Goal: Transaction & Acquisition: Purchase product/service

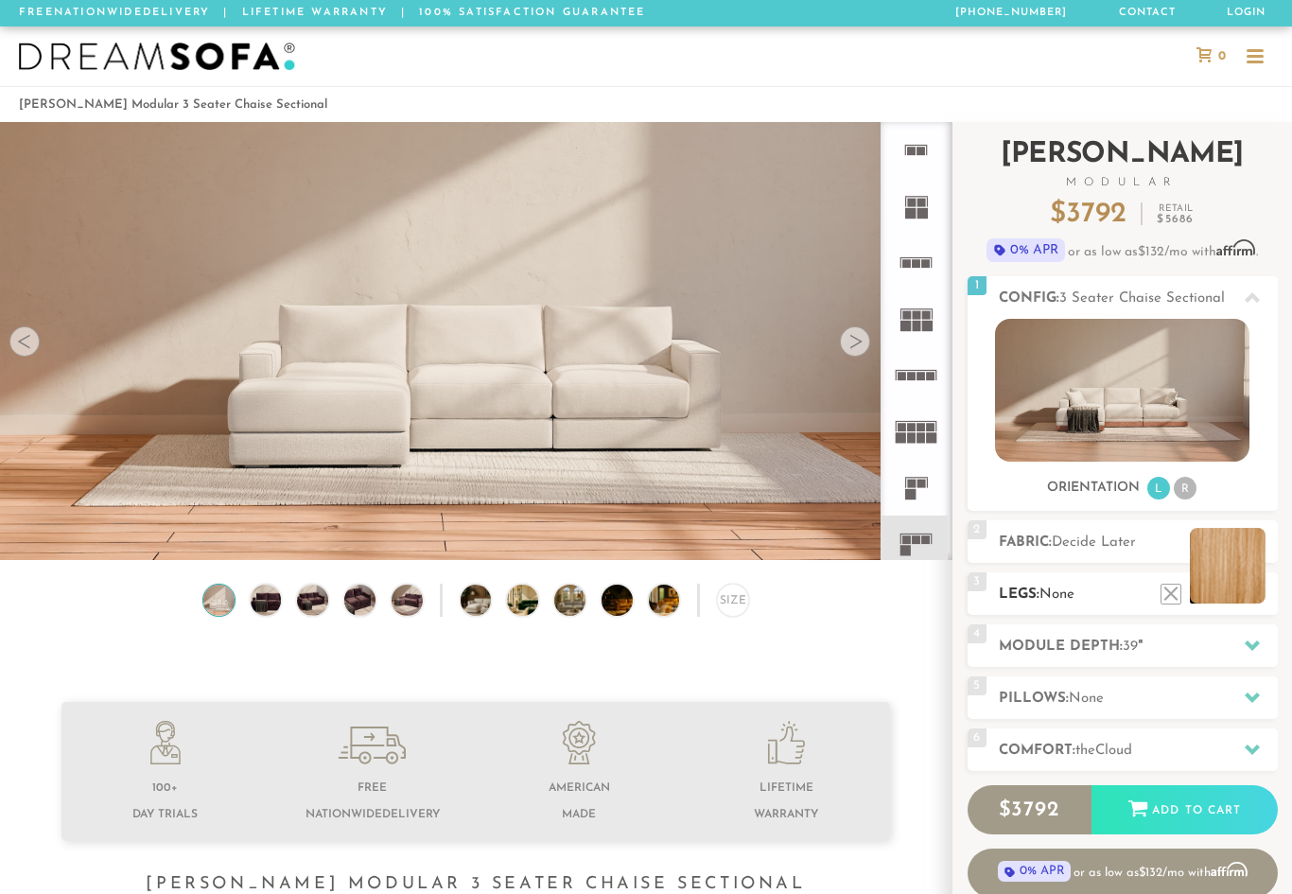
click at [1251, 591] on li at bounding box center [1228, 566] width 76 height 76
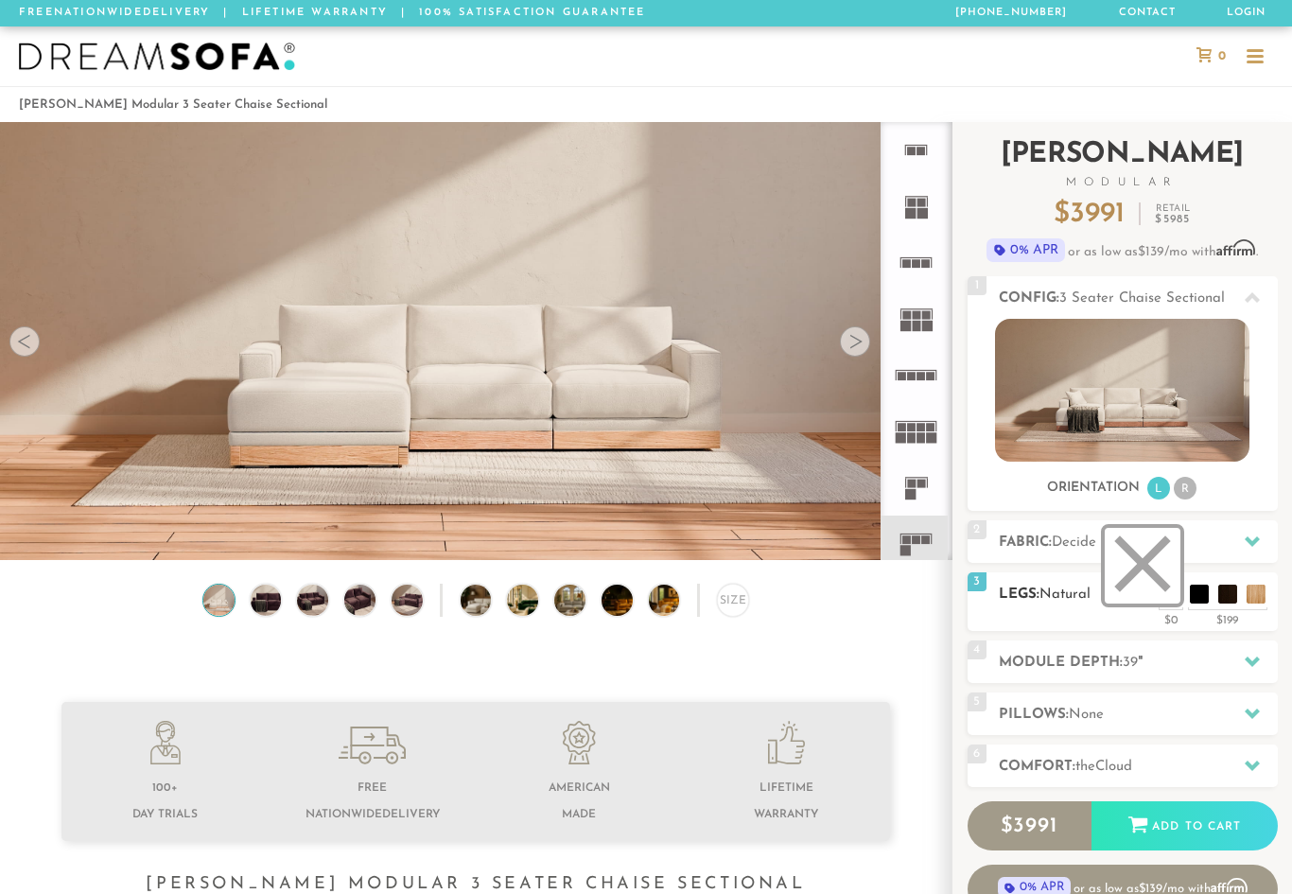
click at [1172, 590] on li at bounding box center [1143, 566] width 76 height 76
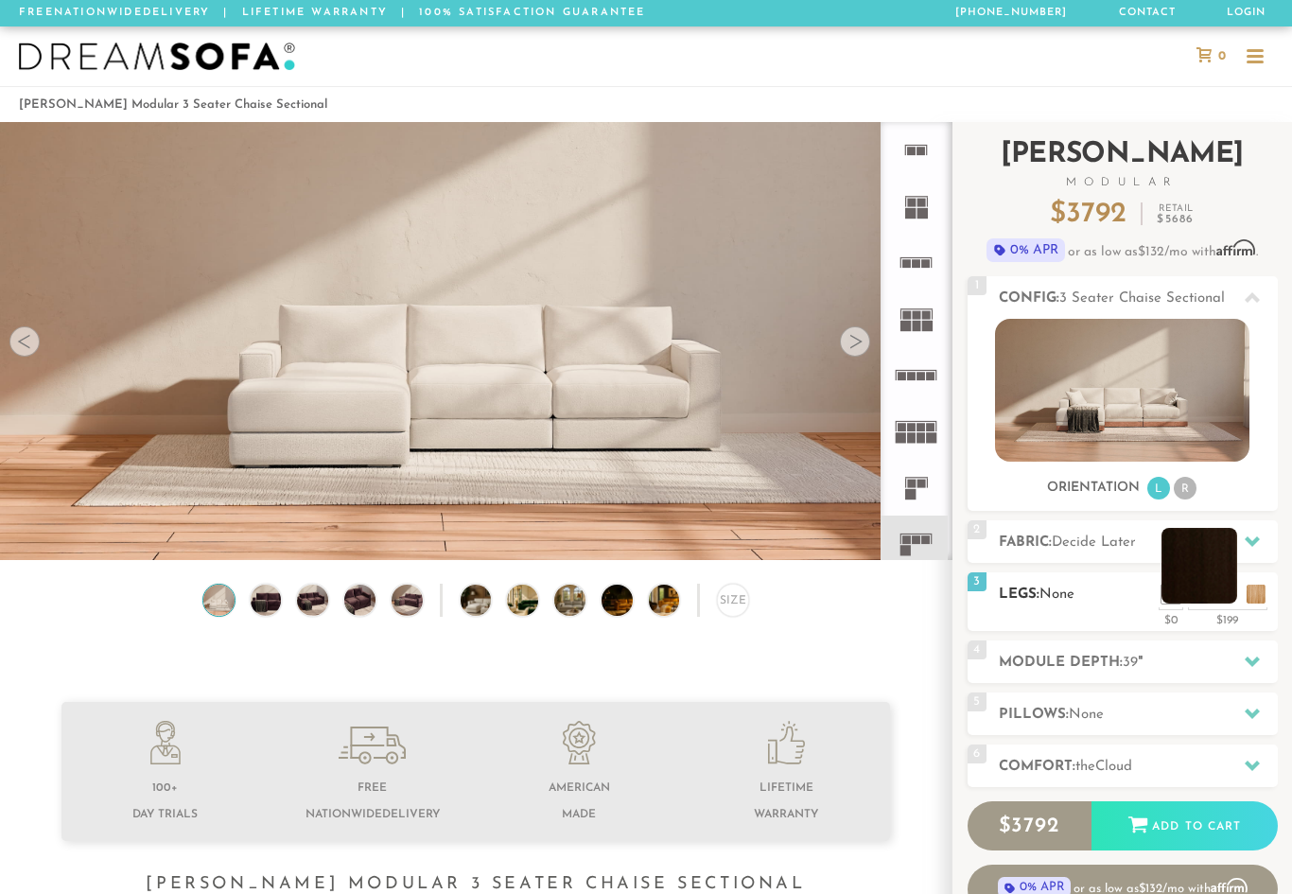
click at [1234, 594] on li at bounding box center [1199, 566] width 76 height 76
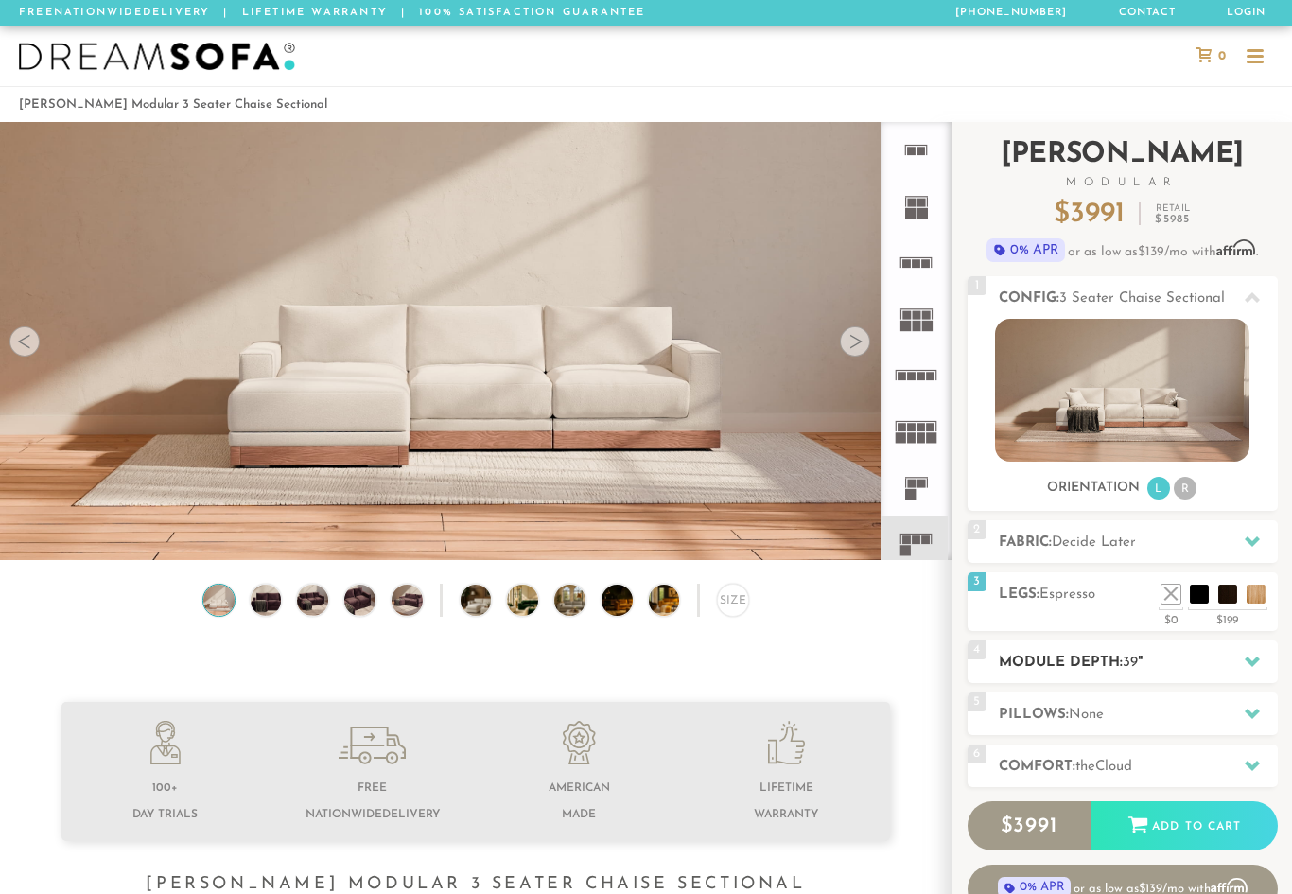
click at [1237, 665] on div at bounding box center [1252, 661] width 40 height 39
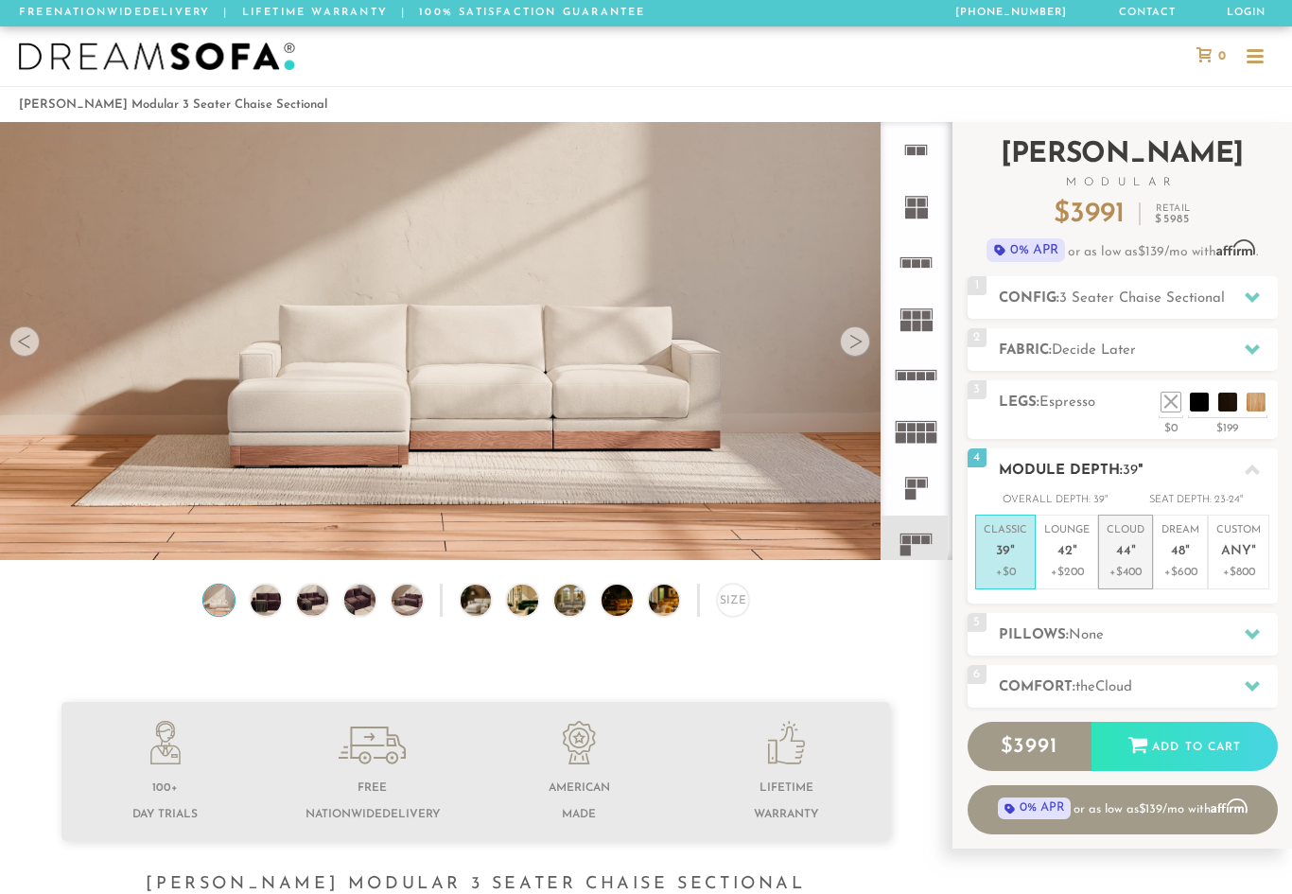
click at [1130, 558] on p "Cloud 44 "" at bounding box center [1126, 543] width 38 height 41
click at [1002, 559] on p "Classic 39 "" at bounding box center [1006, 543] width 44 height 41
click at [1138, 557] on p "Cloud 44 "" at bounding box center [1126, 543] width 38 height 41
click at [1260, 633] on div at bounding box center [1252, 634] width 40 height 39
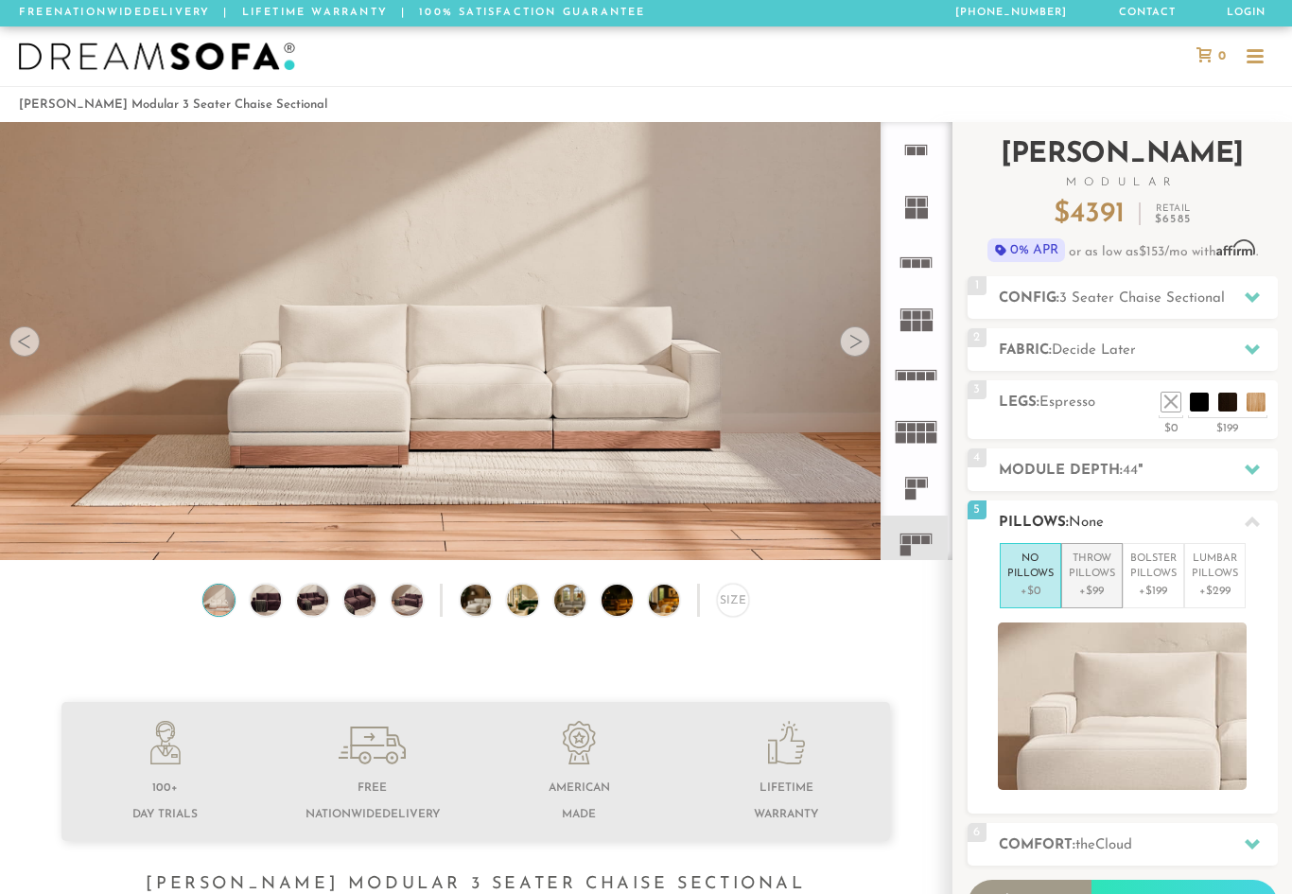
click at [1093, 576] on p "Throw Pillows" at bounding box center [1092, 566] width 46 height 31
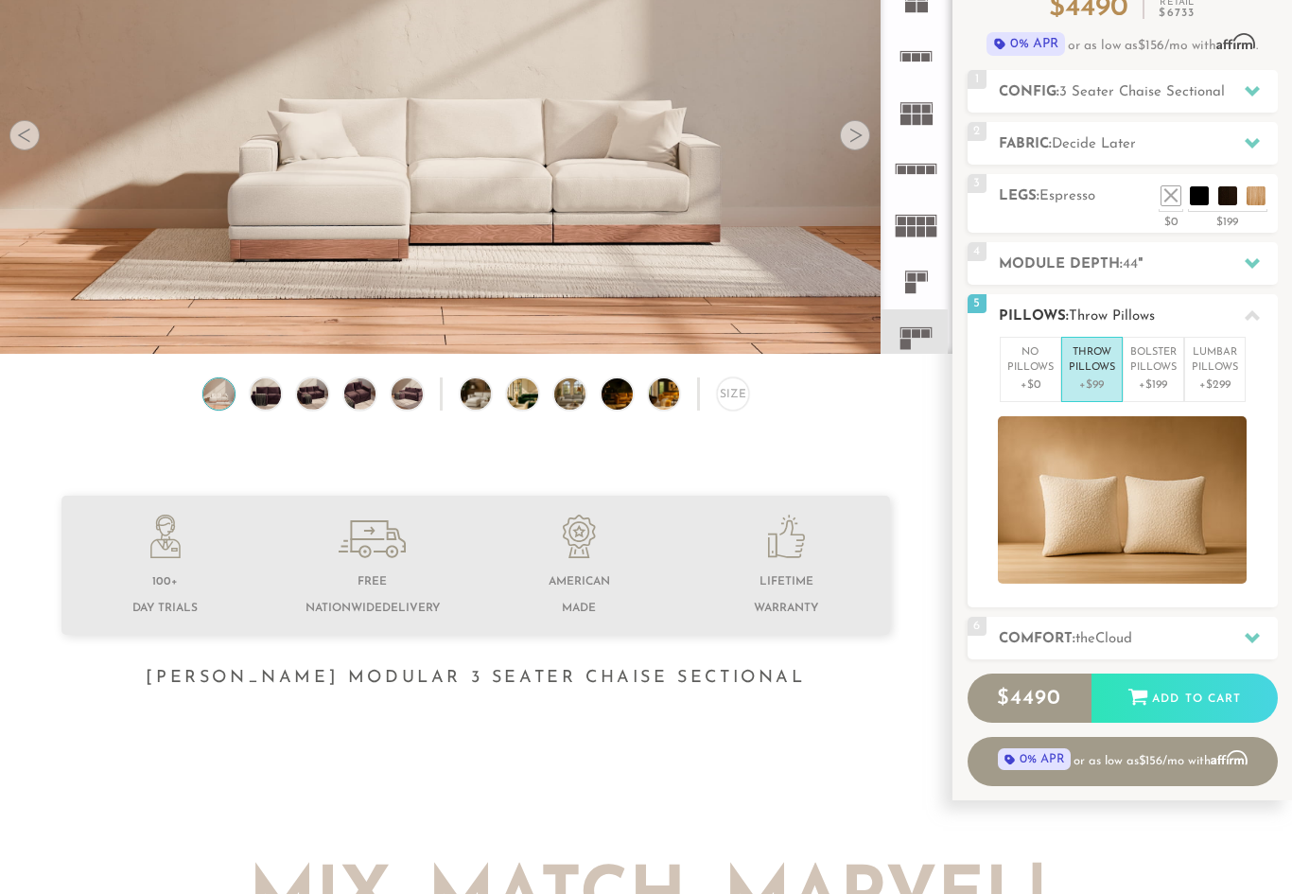
scroll to position [203, 0]
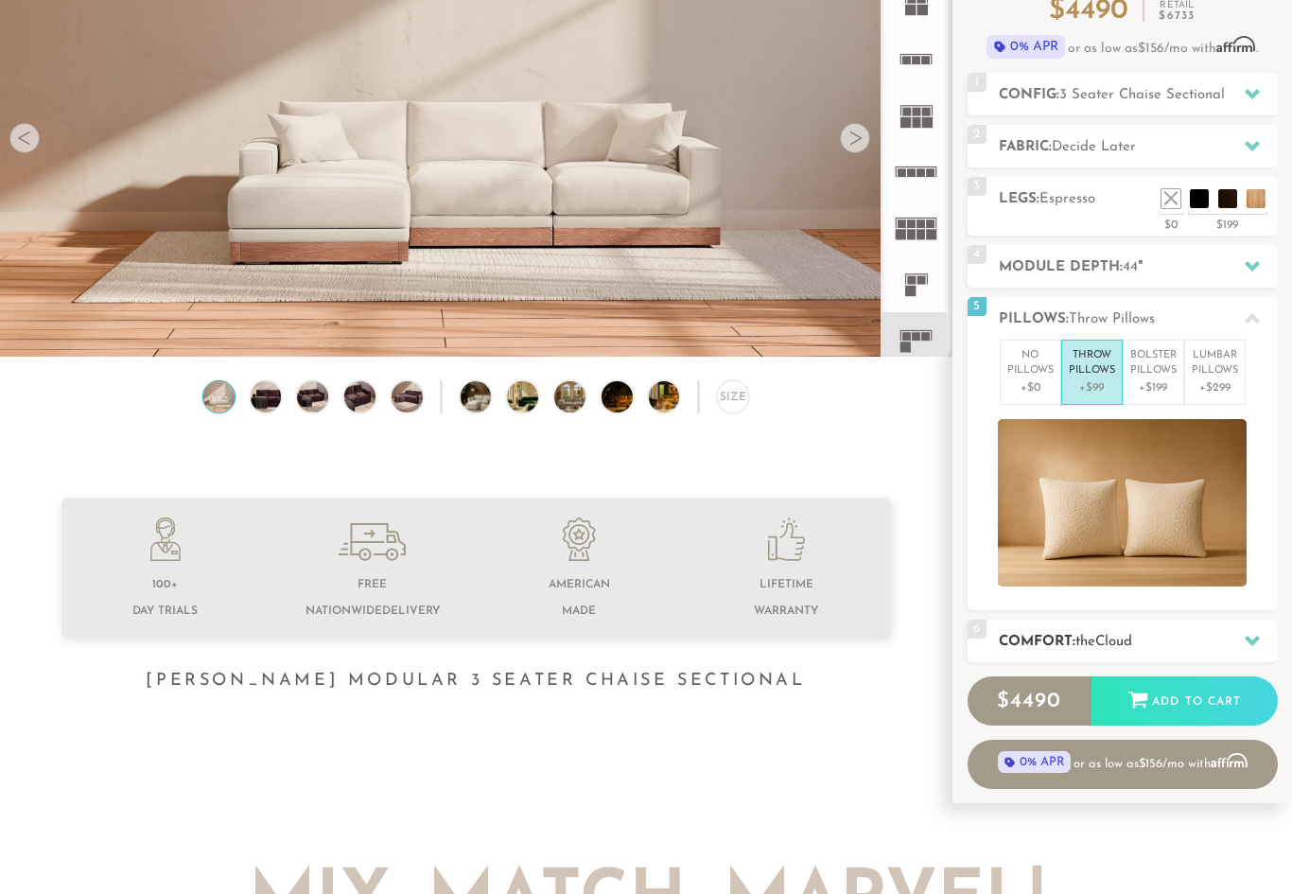
click at [1262, 631] on div at bounding box center [1252, 640] width 40 height 39
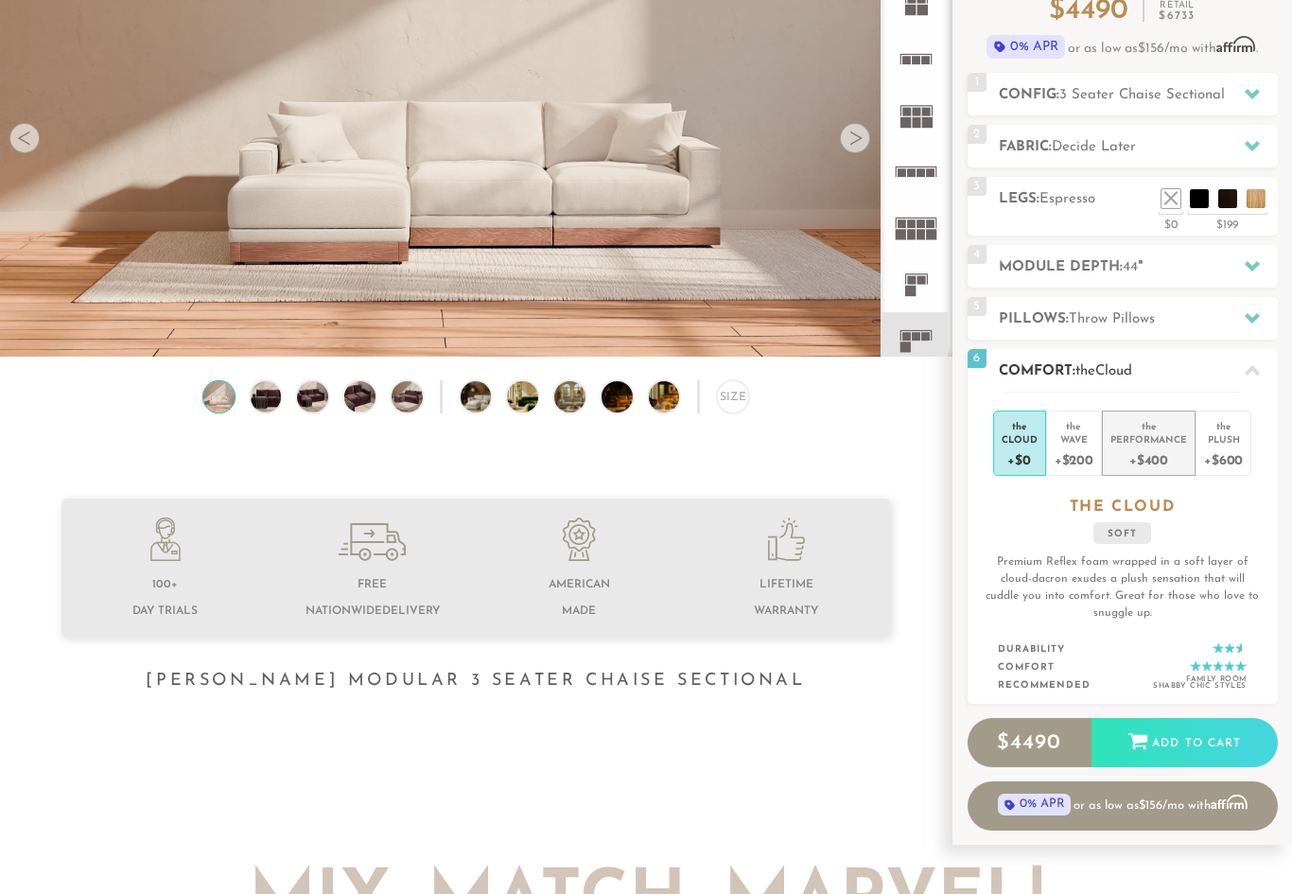
click at [1149, 445] on div "+$400" at bounding box center [1148, 458] width 77 height 27
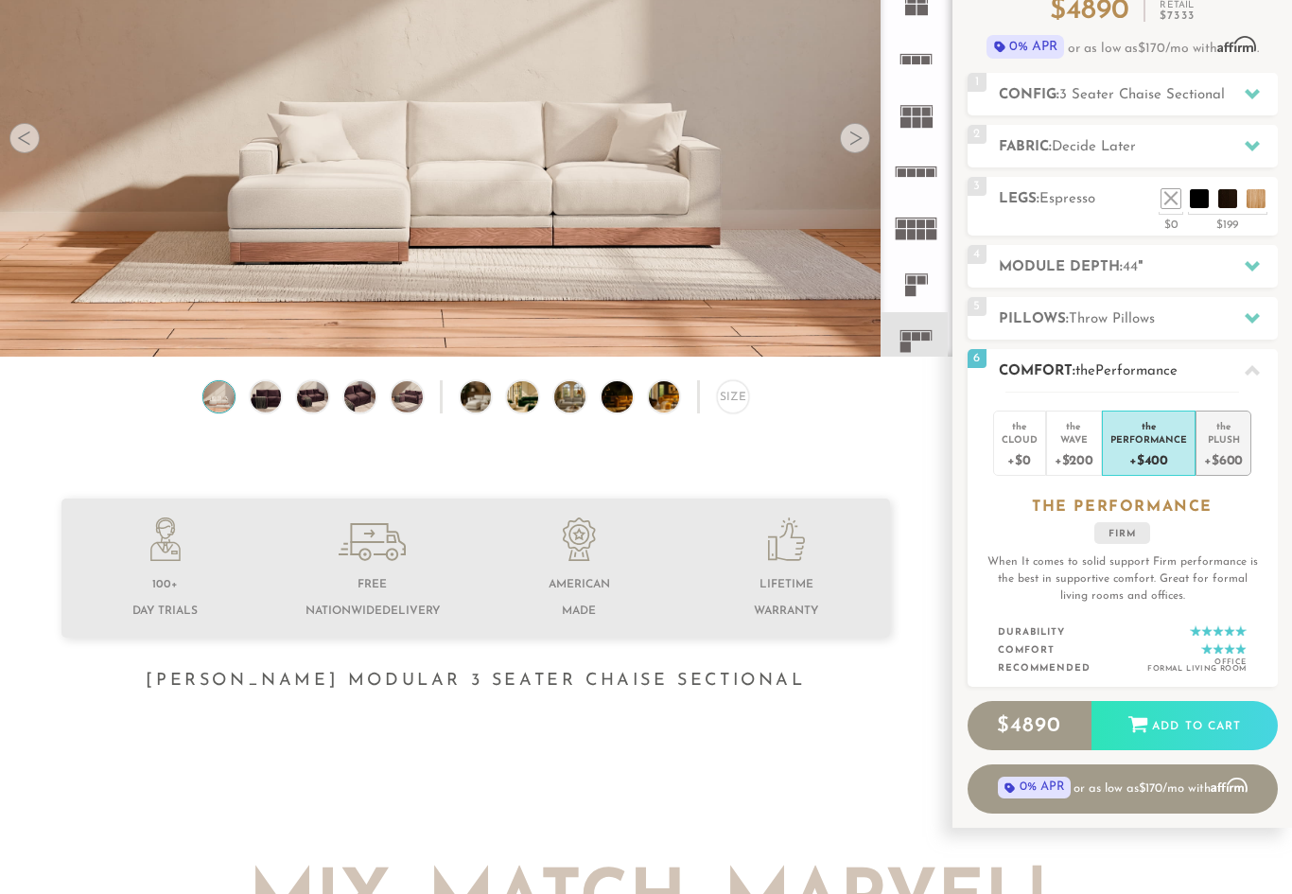
click at [1210, 440] on div "Plush" at bounding box center [1223, 438] width 39 height 13
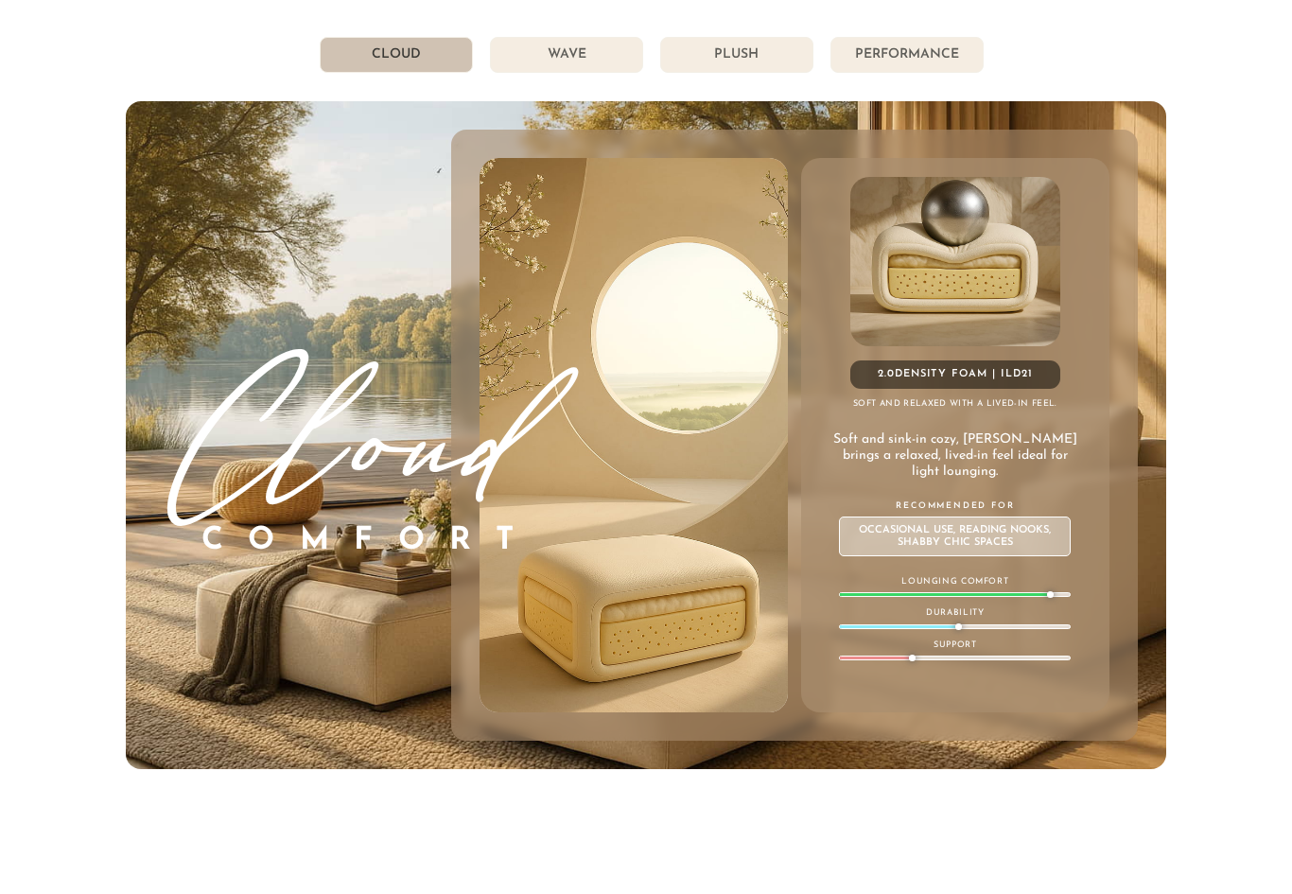
scroll to position [9896, 0]
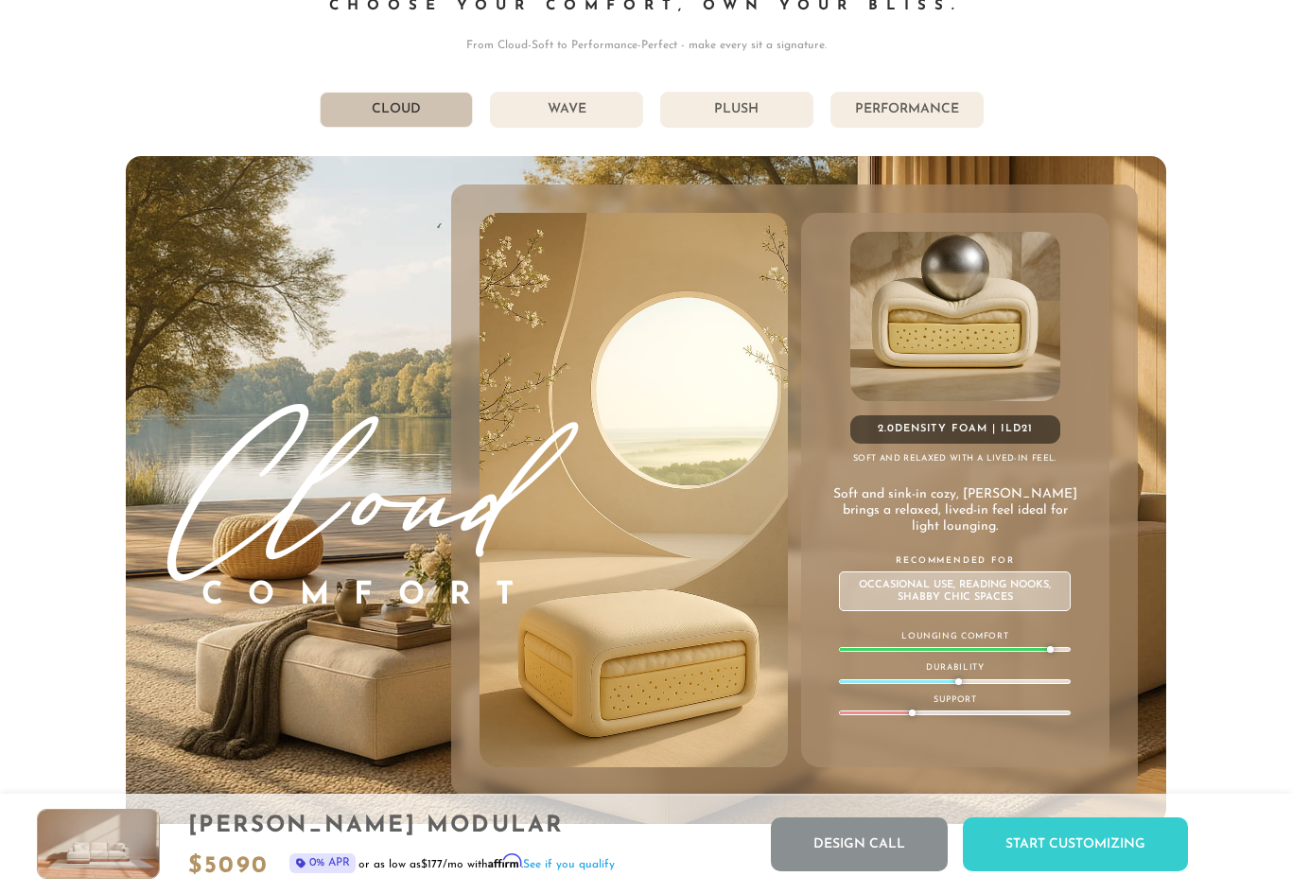
click at [925, 106] on li "Performance" at bounding box center [906, 110] width 153 height 36
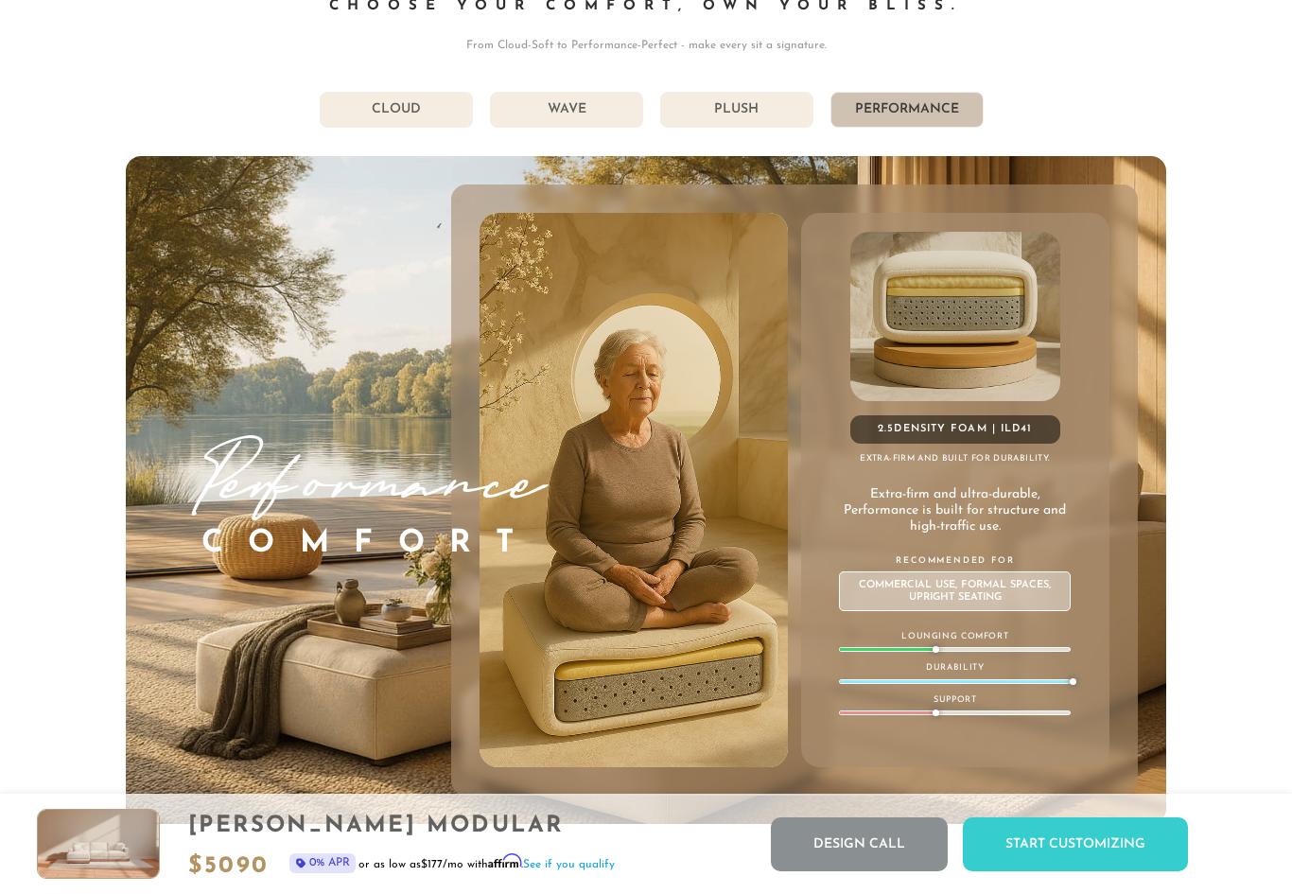
click at [765, 113] on li "Plush" at bounding box center [736, 110] width 153 height 36
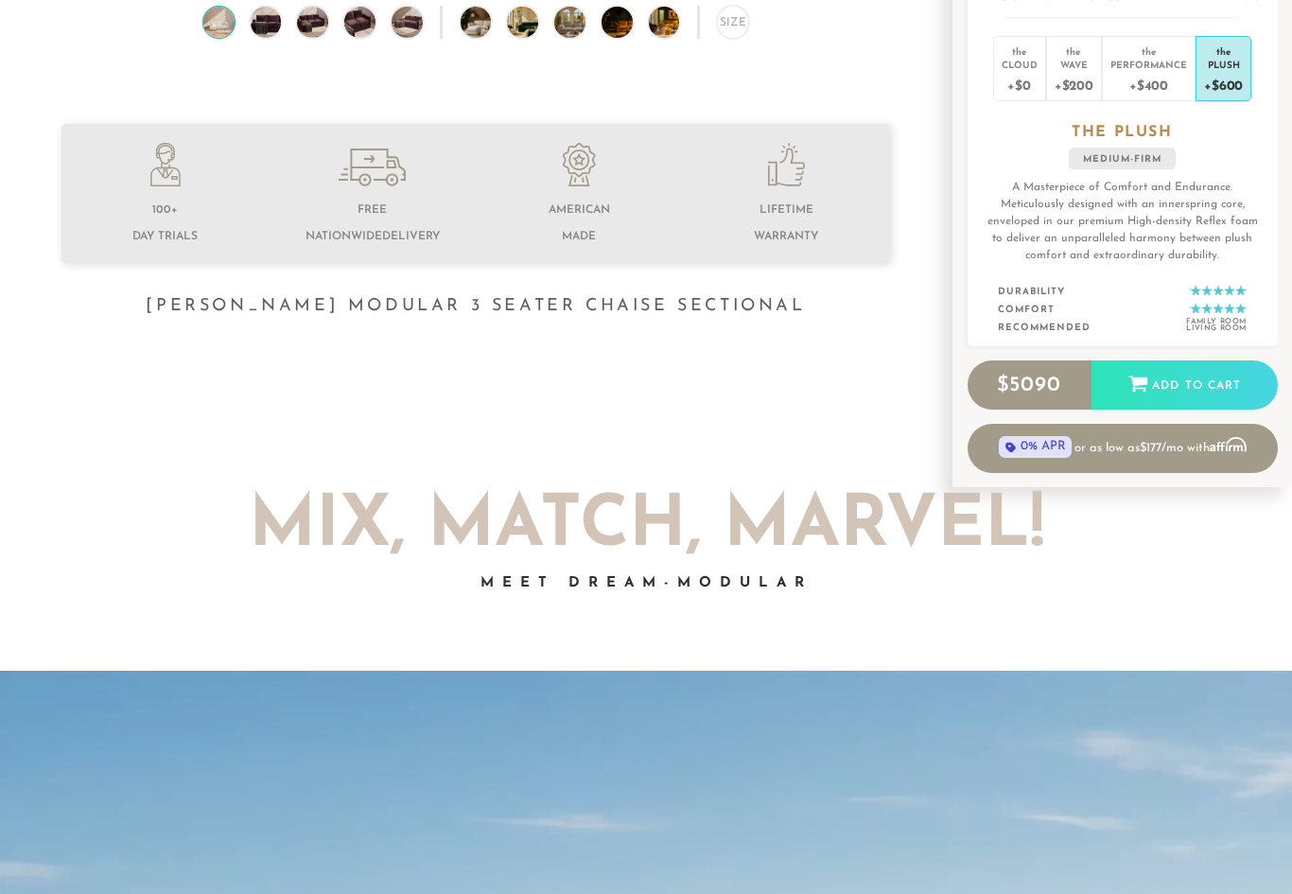
scroll to position [445, 0]
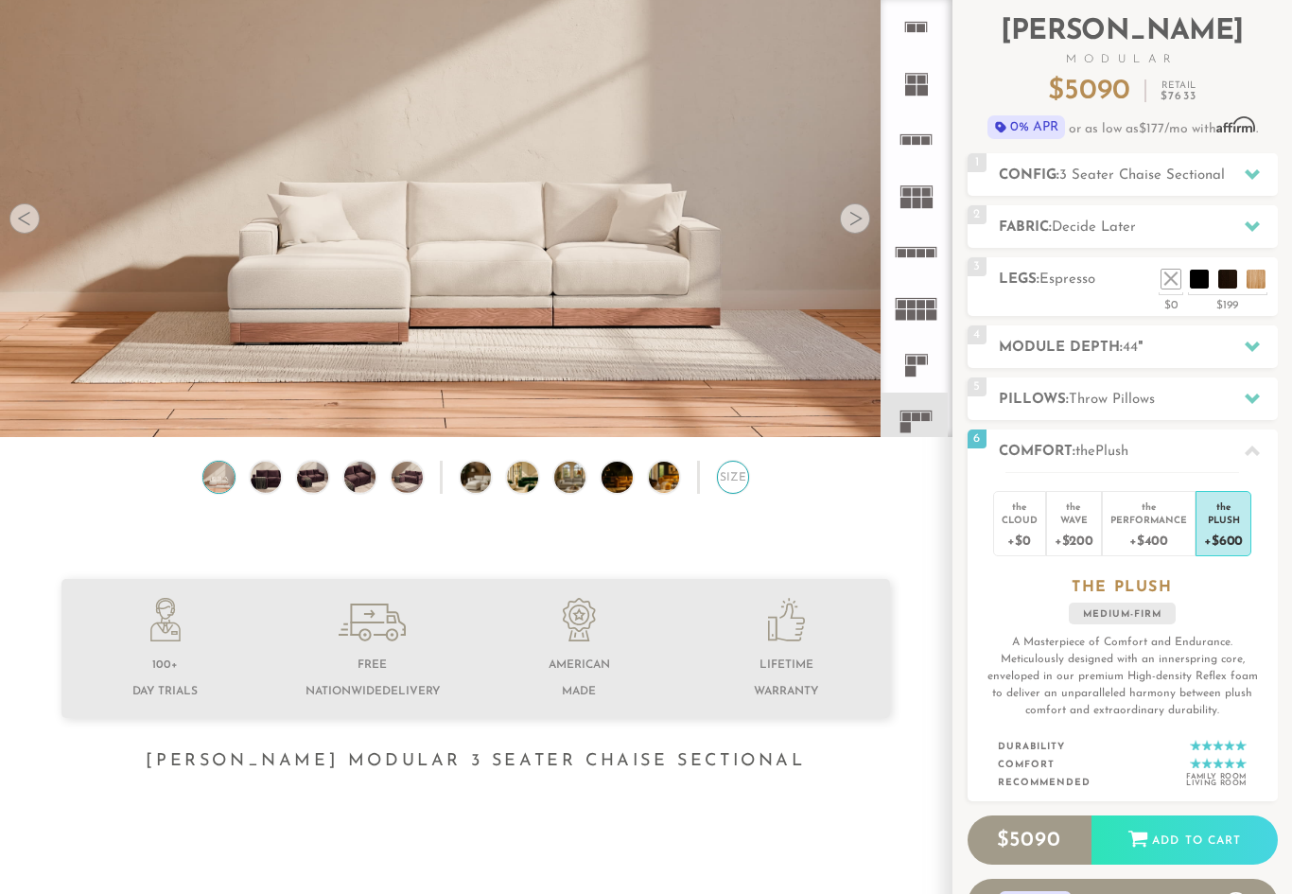
click at [733, 466] on div "Size" at bounding box center [733, 478] width 33 height 33
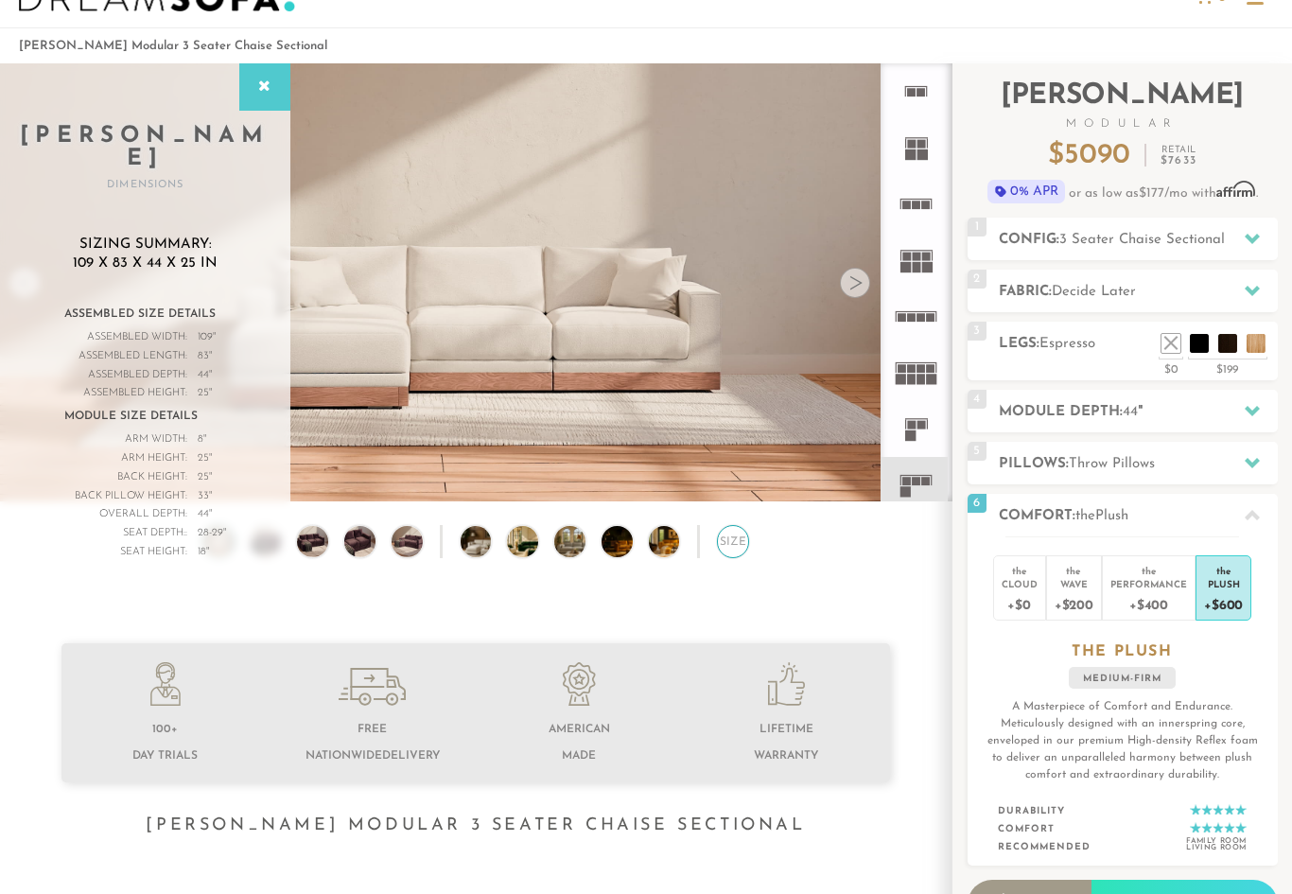
scroll to position [0, 0]
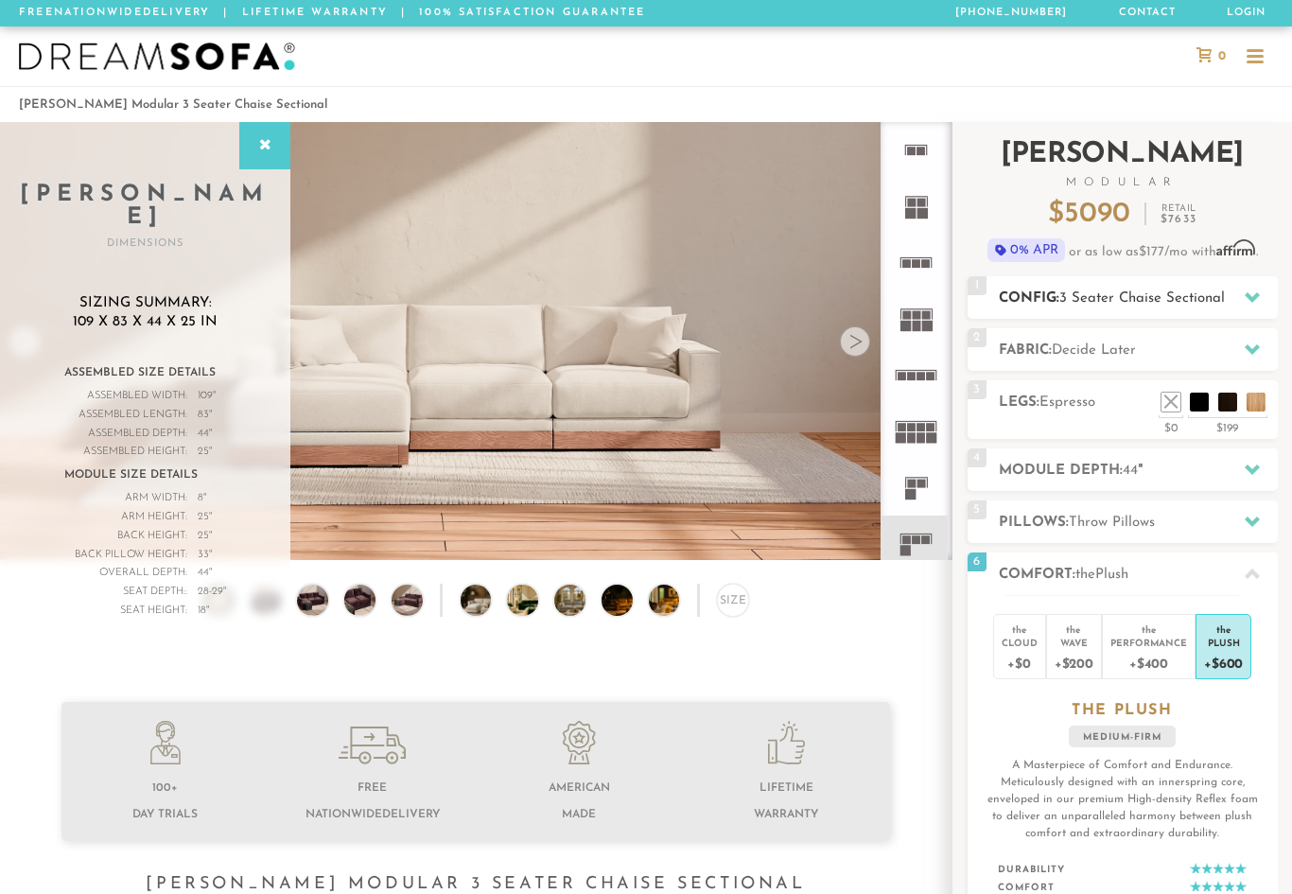
click at [1248, 296] on icon at bounding box center [1252, 297] width 15 height 10
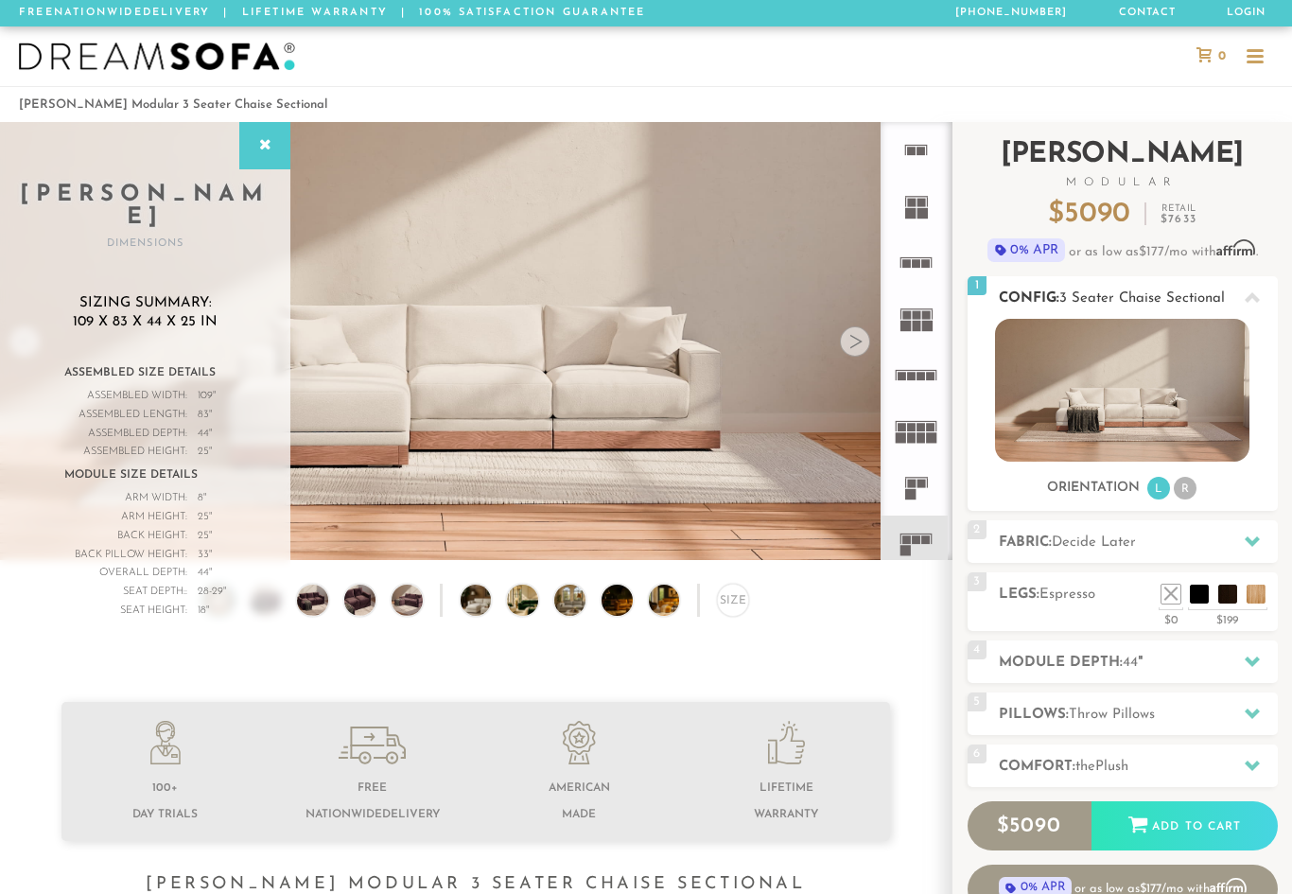
click at [1246, 303] on icon at bounding box center [1252, 297] width 15 height 15
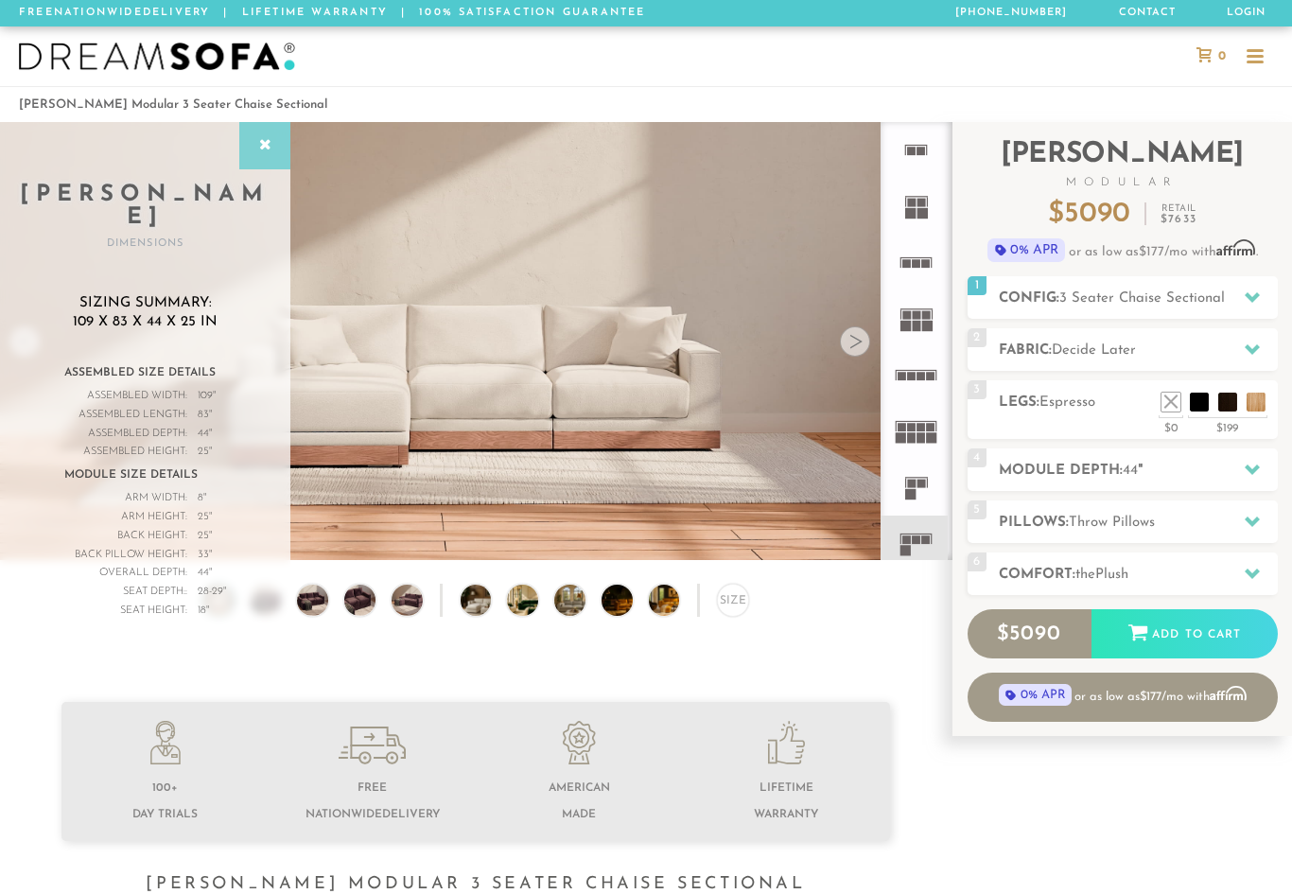
click at [275, 149] on icon at bounding box center [264, 145] width 21 height 15
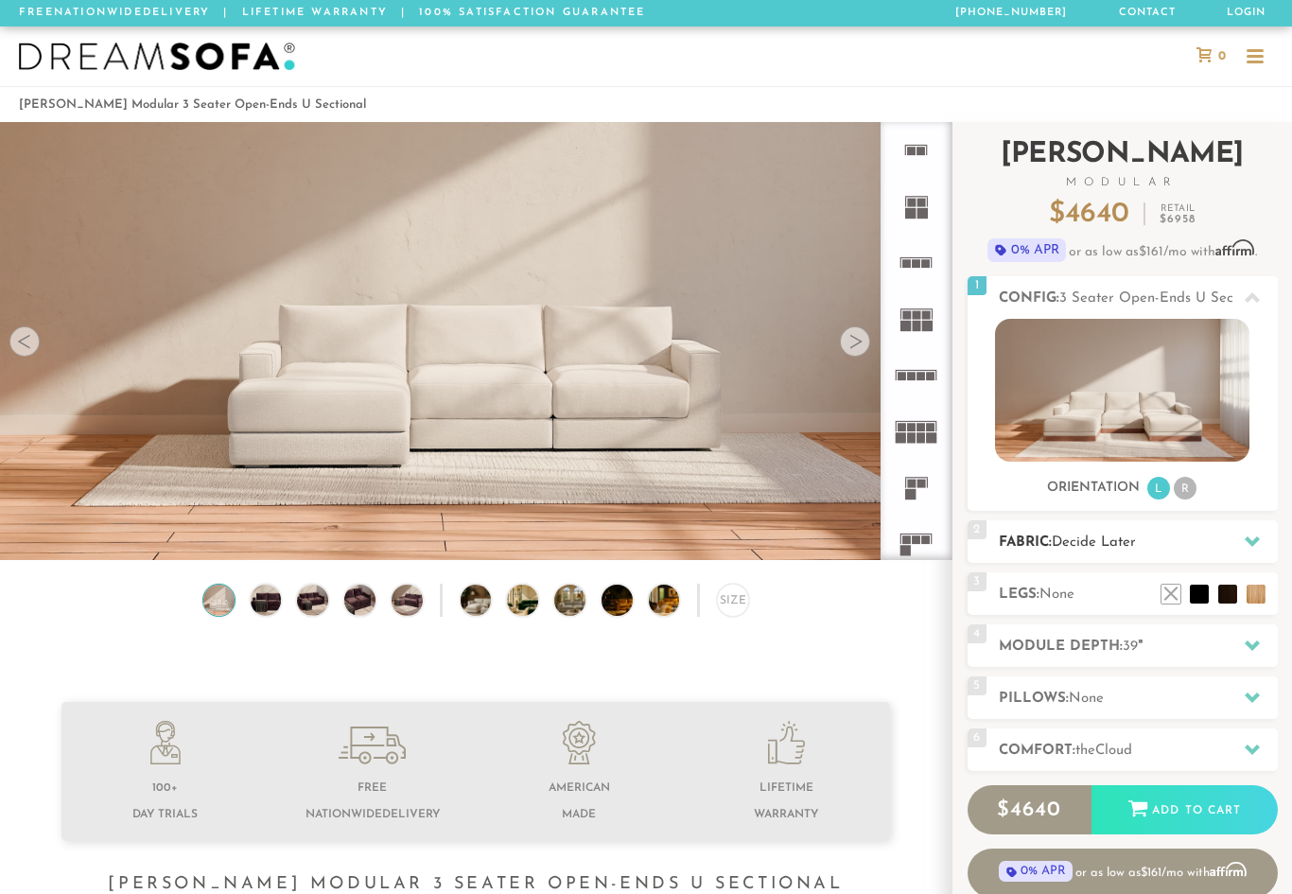
click at [1245, 543] on icon at bounding box center [1252, 540] width 15 height 15
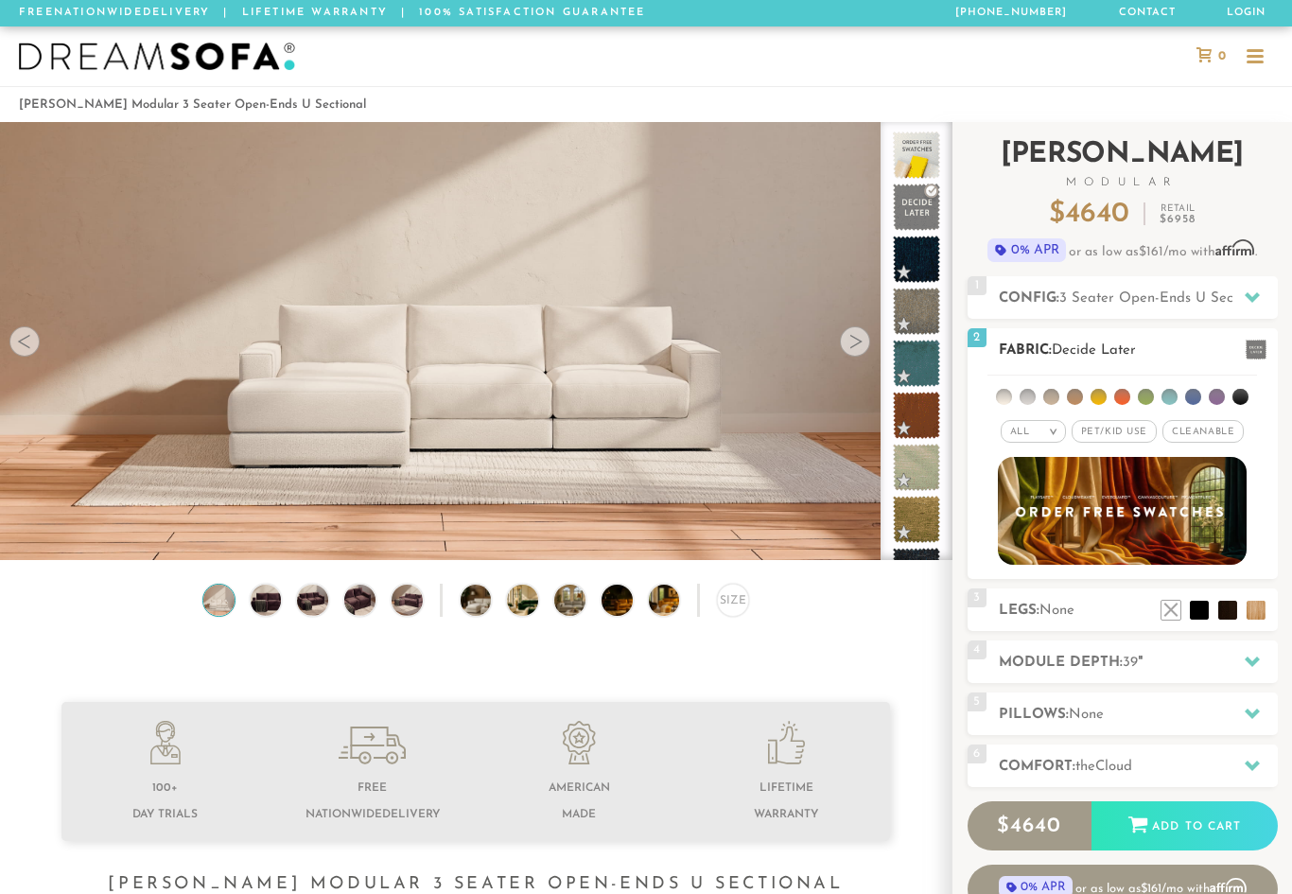
click at [1036, 434] on div "All >" at bounding box center [1033, 431] width 65 height 23
click at [1051, 437] on div "All >" at bounding box center [1033, 431] width 65 height 23
click at [1211, 431] on span "Cleanable x" at bounding box center [1202, 431] width 81 height 23
click at [1112, 433] on span "Pet/Kid Use x" at bounding box center [1106, 431] width 85 height 23
click at [1029, 437] on div "All >" at bounding box center [1018, 431] width 65 height 23
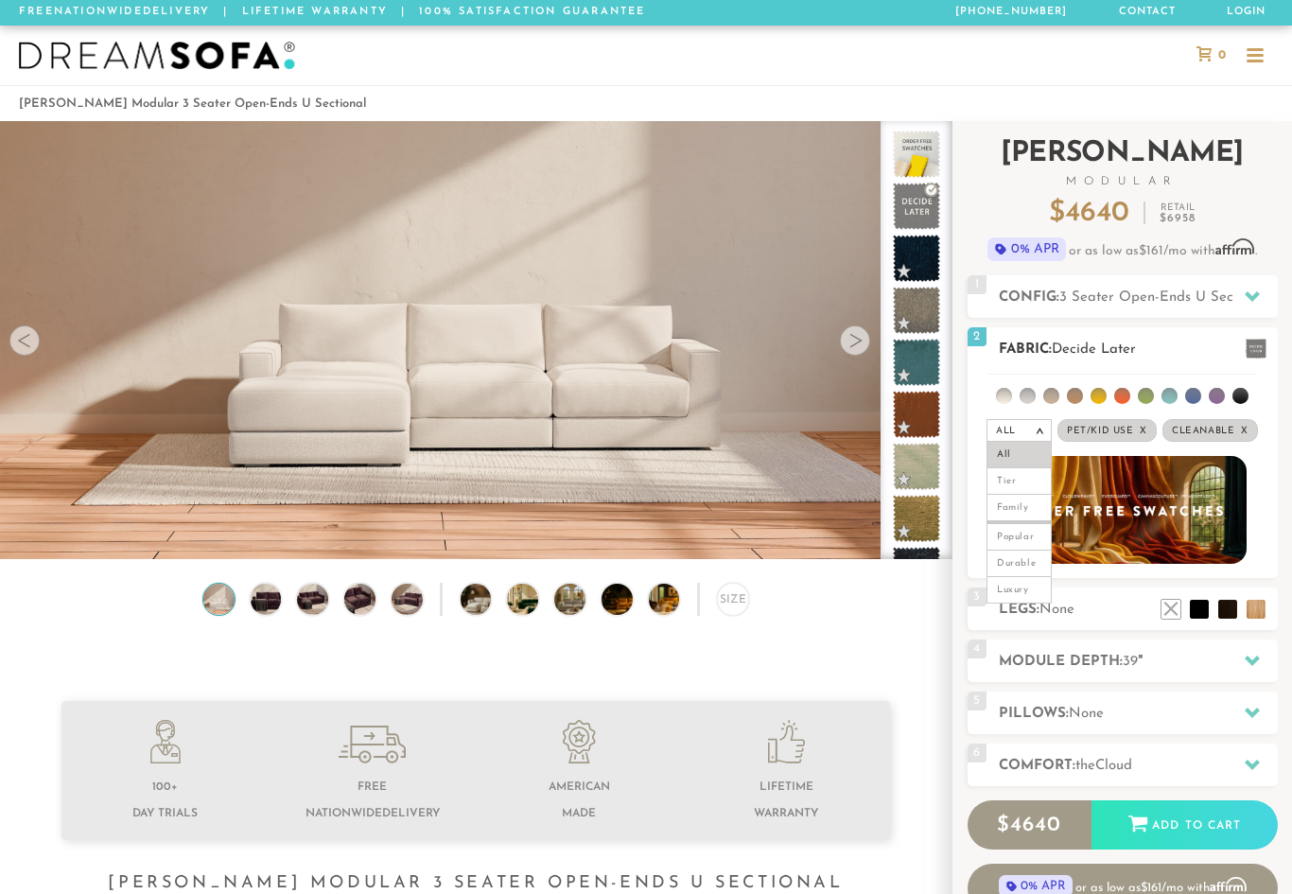
scroll to position [7, 0]
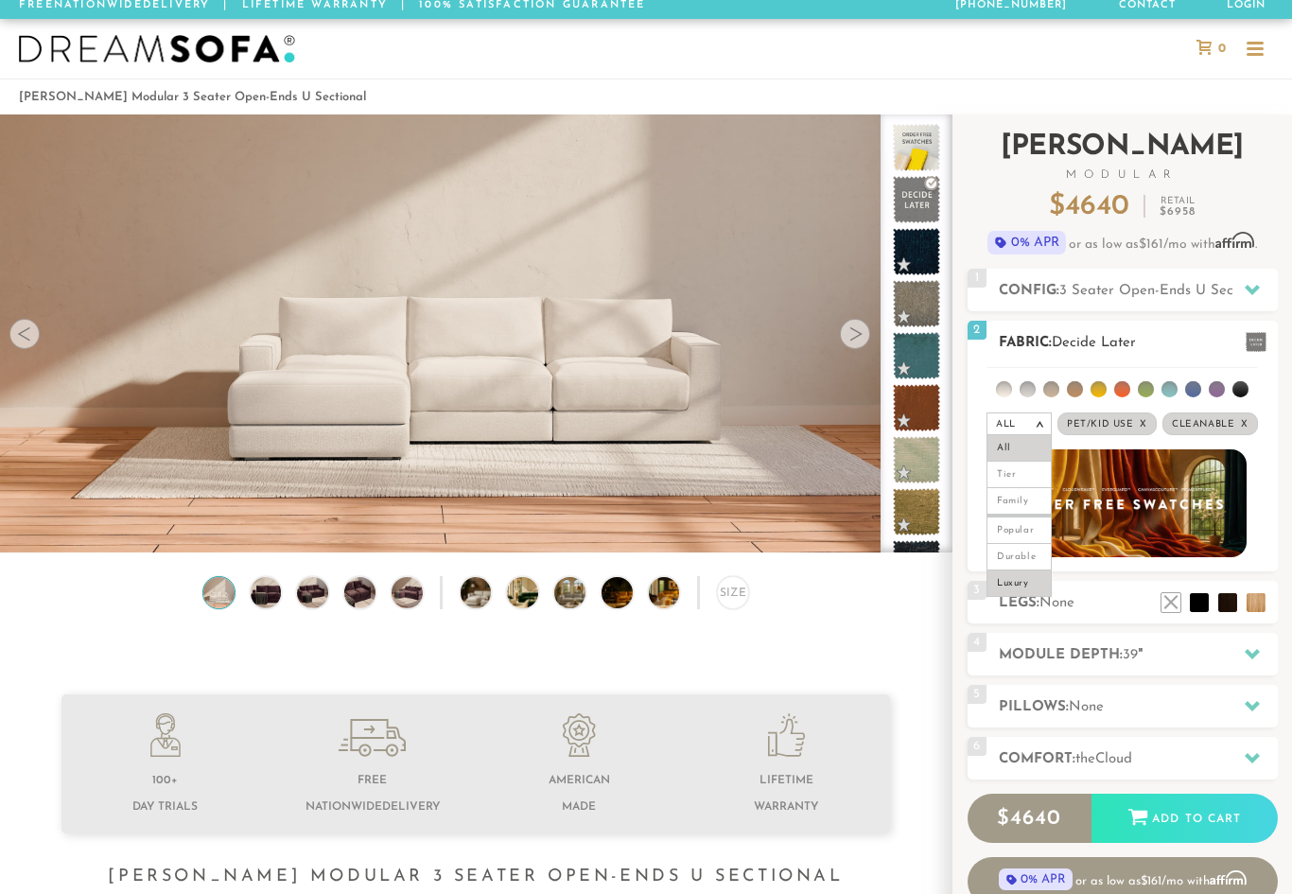
click at [1028, 589] on li "Luxury" at bounding box center [1018, 584] width 65 height 26
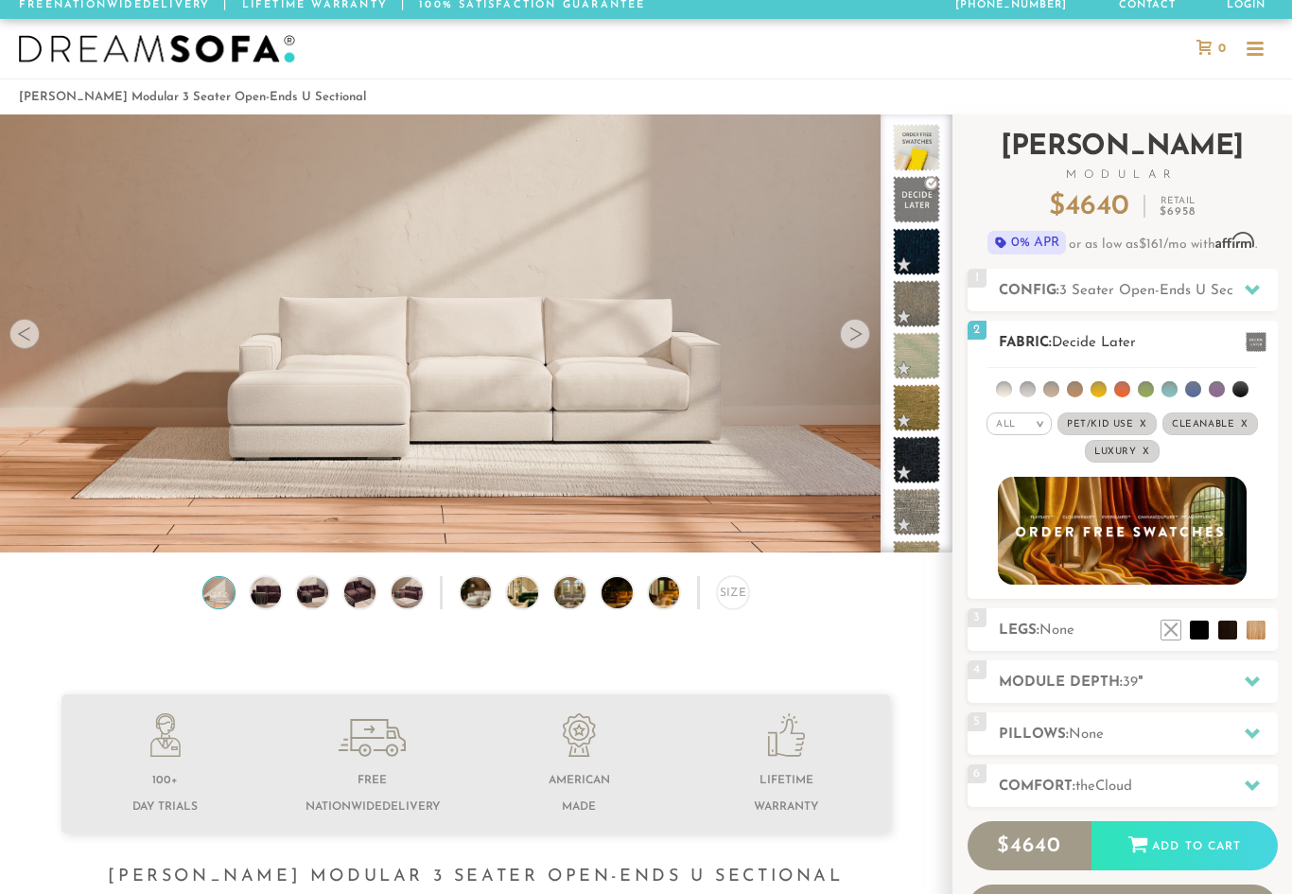
click at [1155, 456] on span "Luxury x" at bounding box center [1122, 451] width 75 height 23
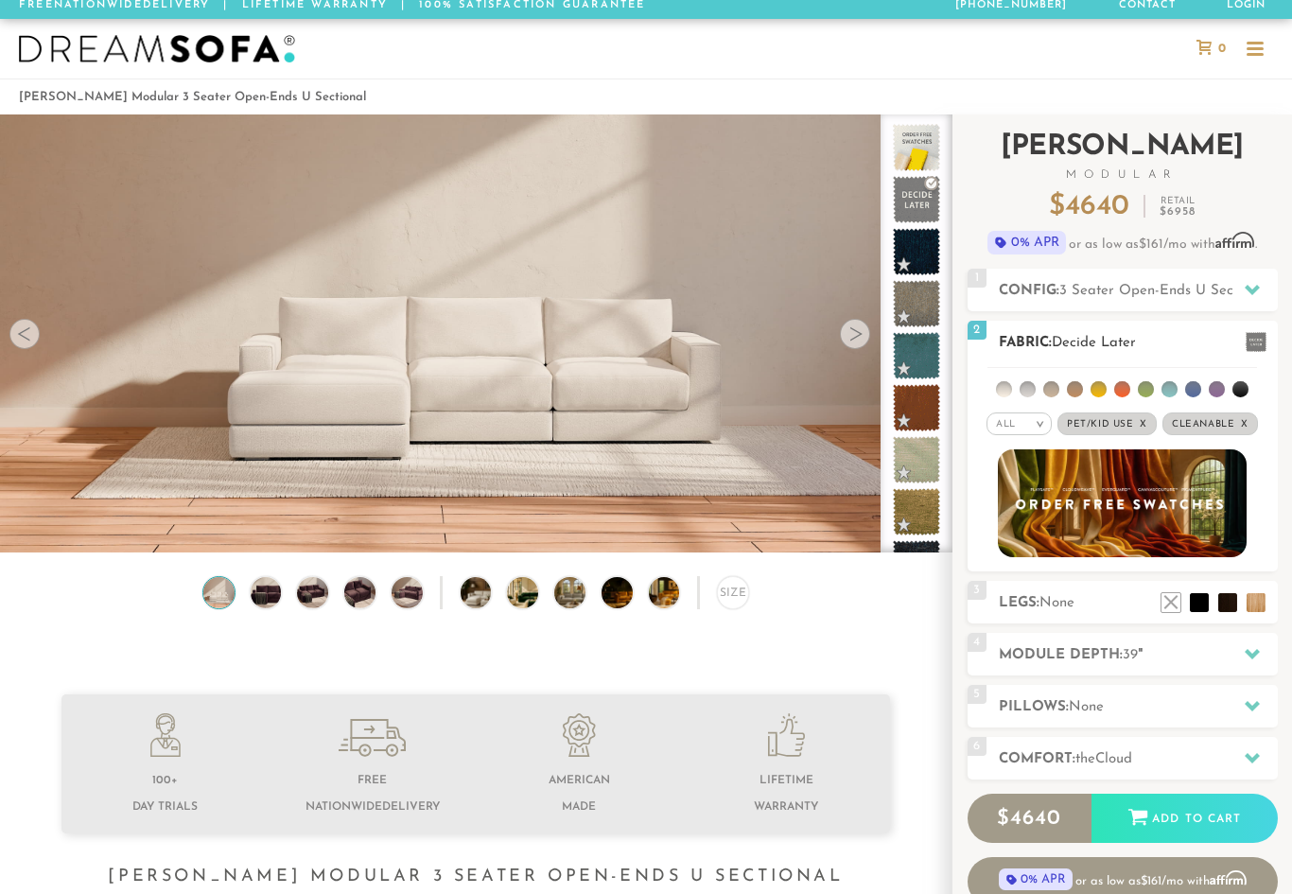
click at [1146, 427] on em "x" at bounding box center [1144, 424] width 8 height 10
click at [1242, 420] on span "Cleanable x" at bounding box center [1204, 423] width 96 height 23
click at [1030, 390] on li at bounding box center [1028, 389] width 16 height 16
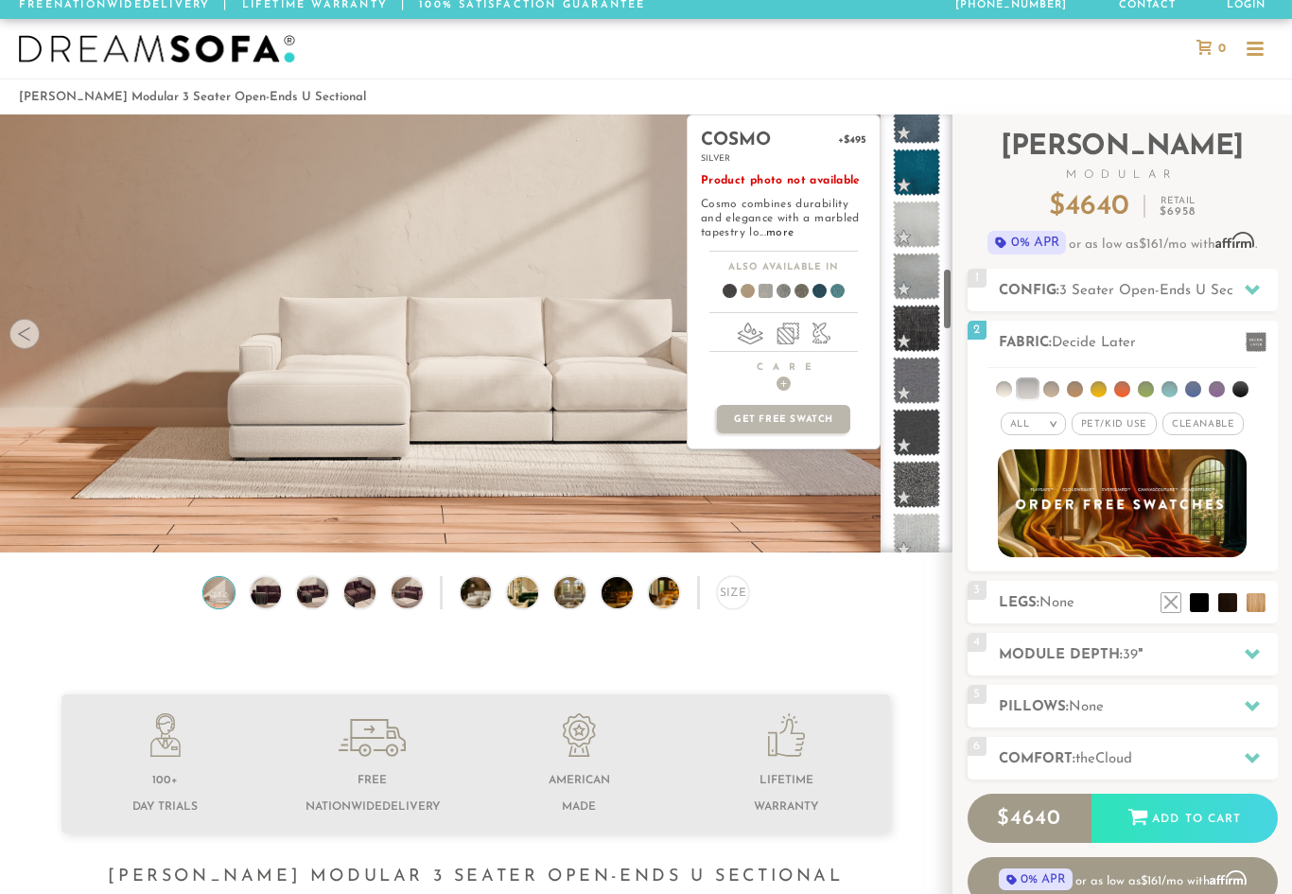
scroll to position [1065, 0]
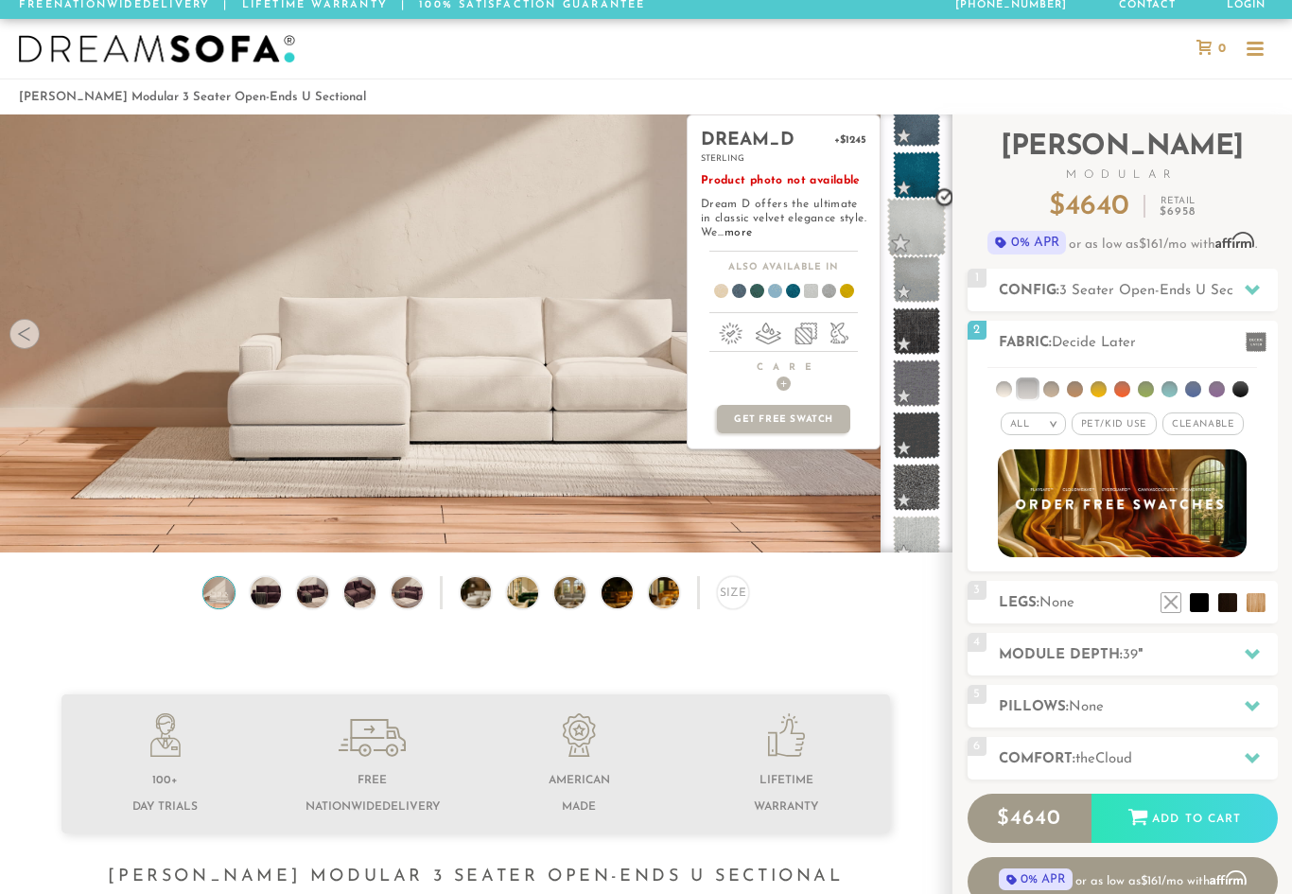
click at [895, 243] on span at bounding box center [917, 228] width 60 height 60
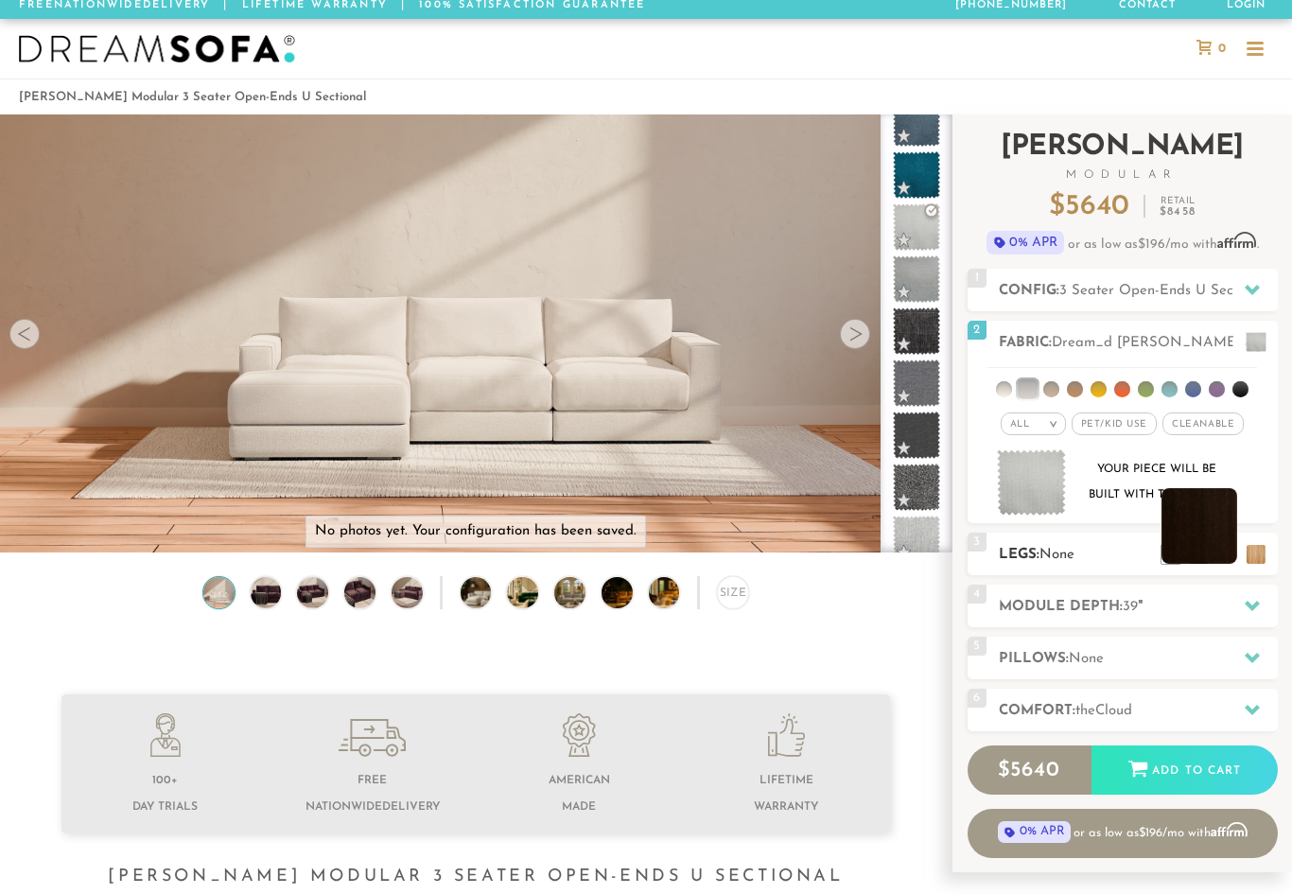
click at [1228, 553] on li at bounding box center [1199, 526] width 76 height 76
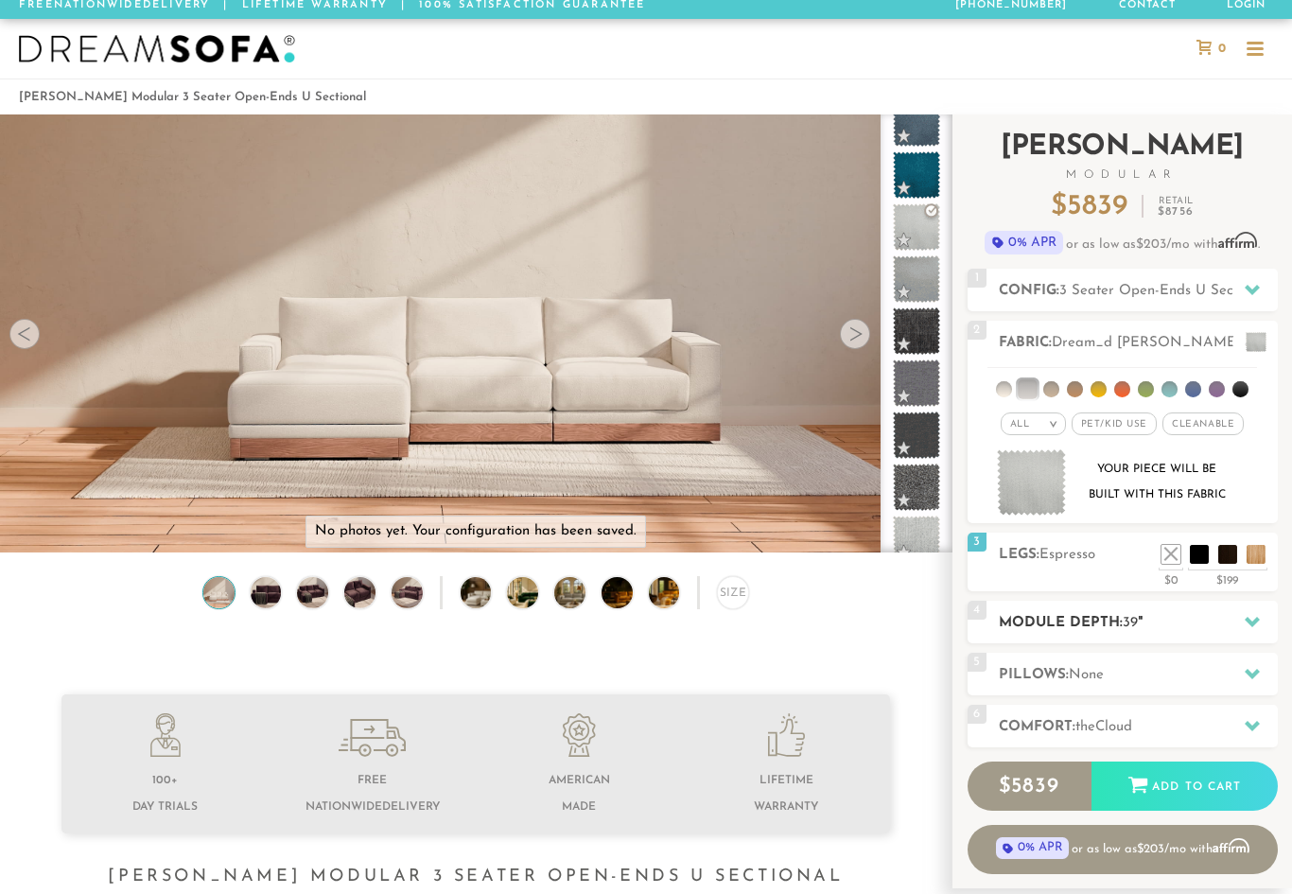
click at [1163, 620] on h2 "Module Depth: 39 "" at bounding box center [1138, 623] width 279 height 22
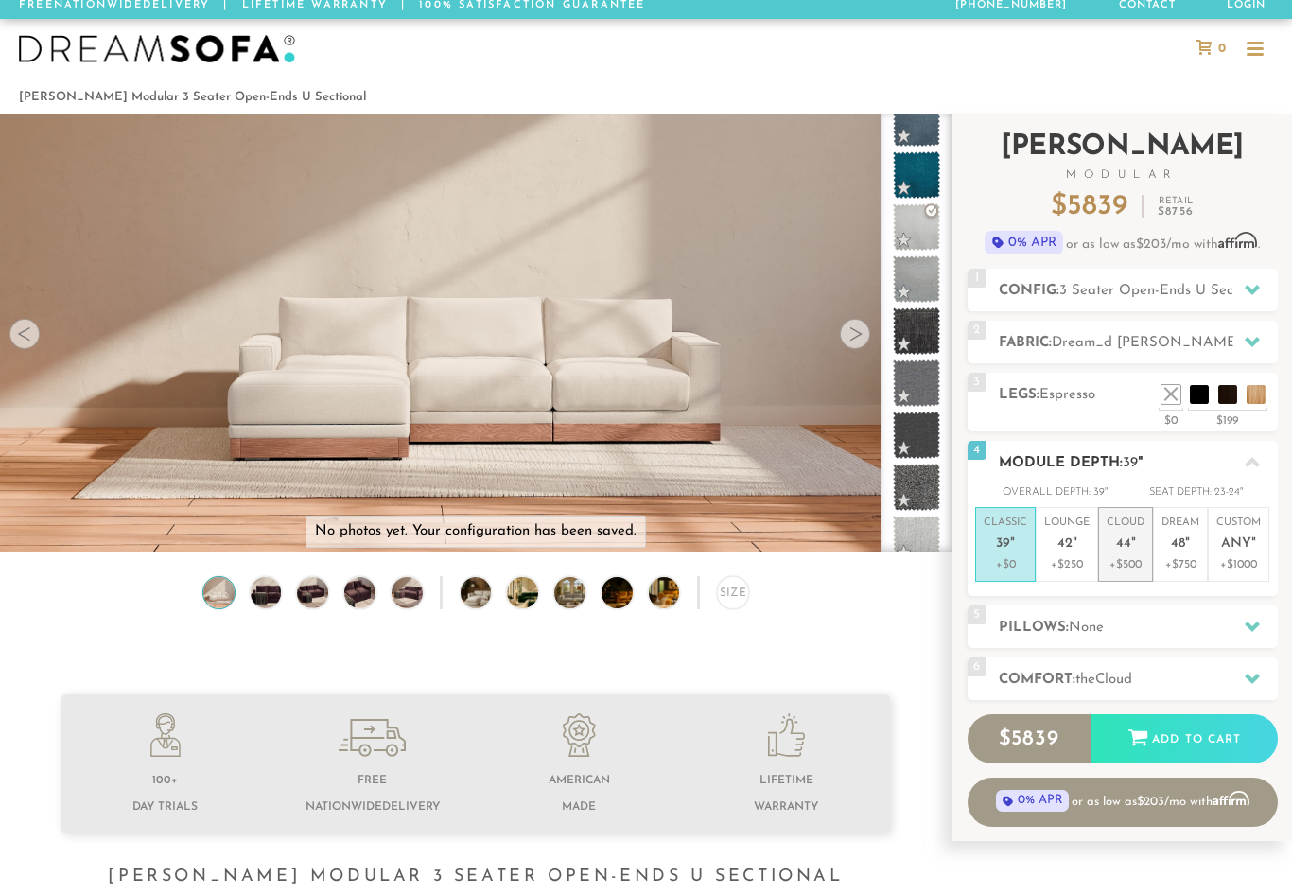
click at [1128, 565] on p "+$500" at bounding box center [1126, 564] width 38 height 17
click at [1249, 630] on icon at bounding box center [1252, 626] width 15 height 15
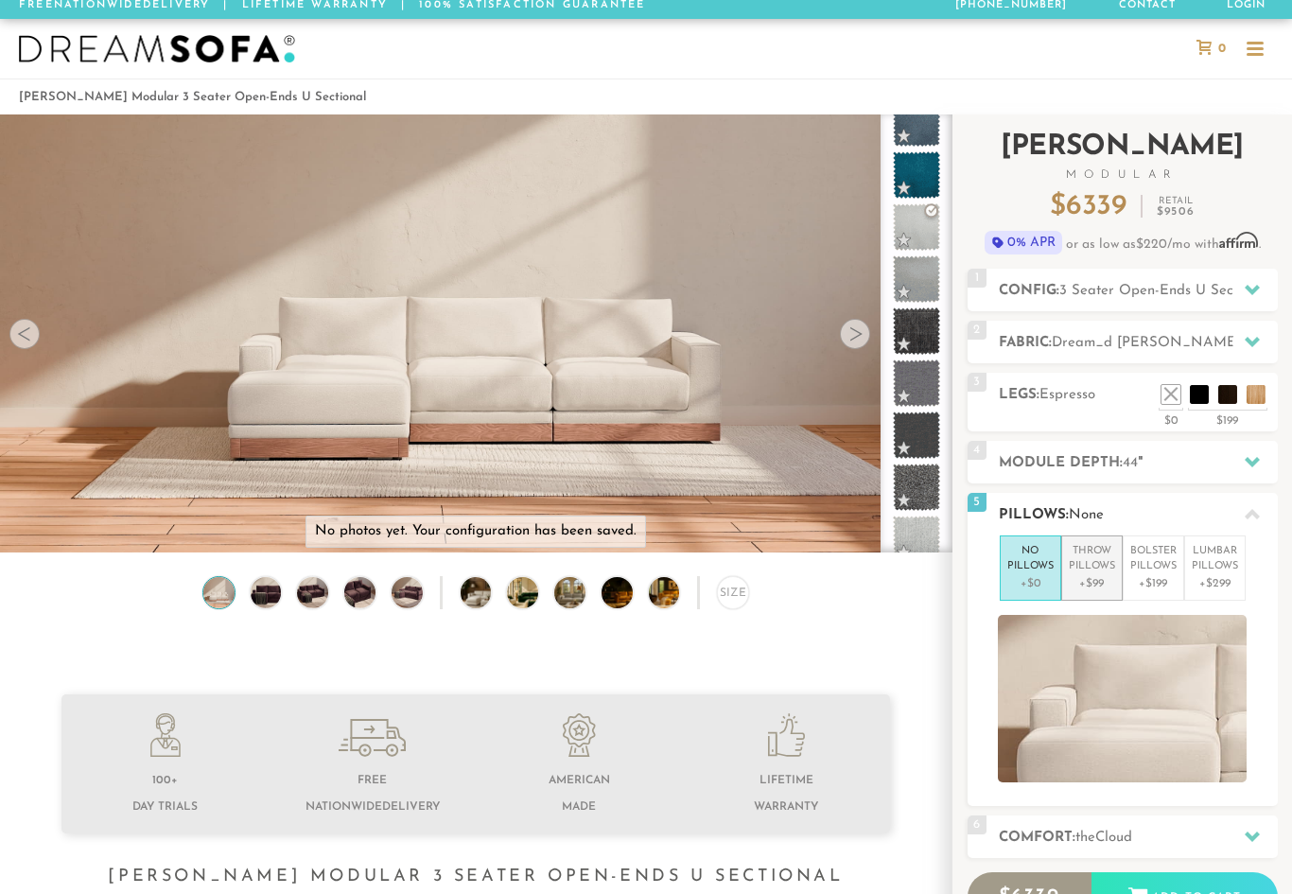
click at [1101, 571] on p "Throw Pillows" at bounding box center [1092, 559] width 46 height 31
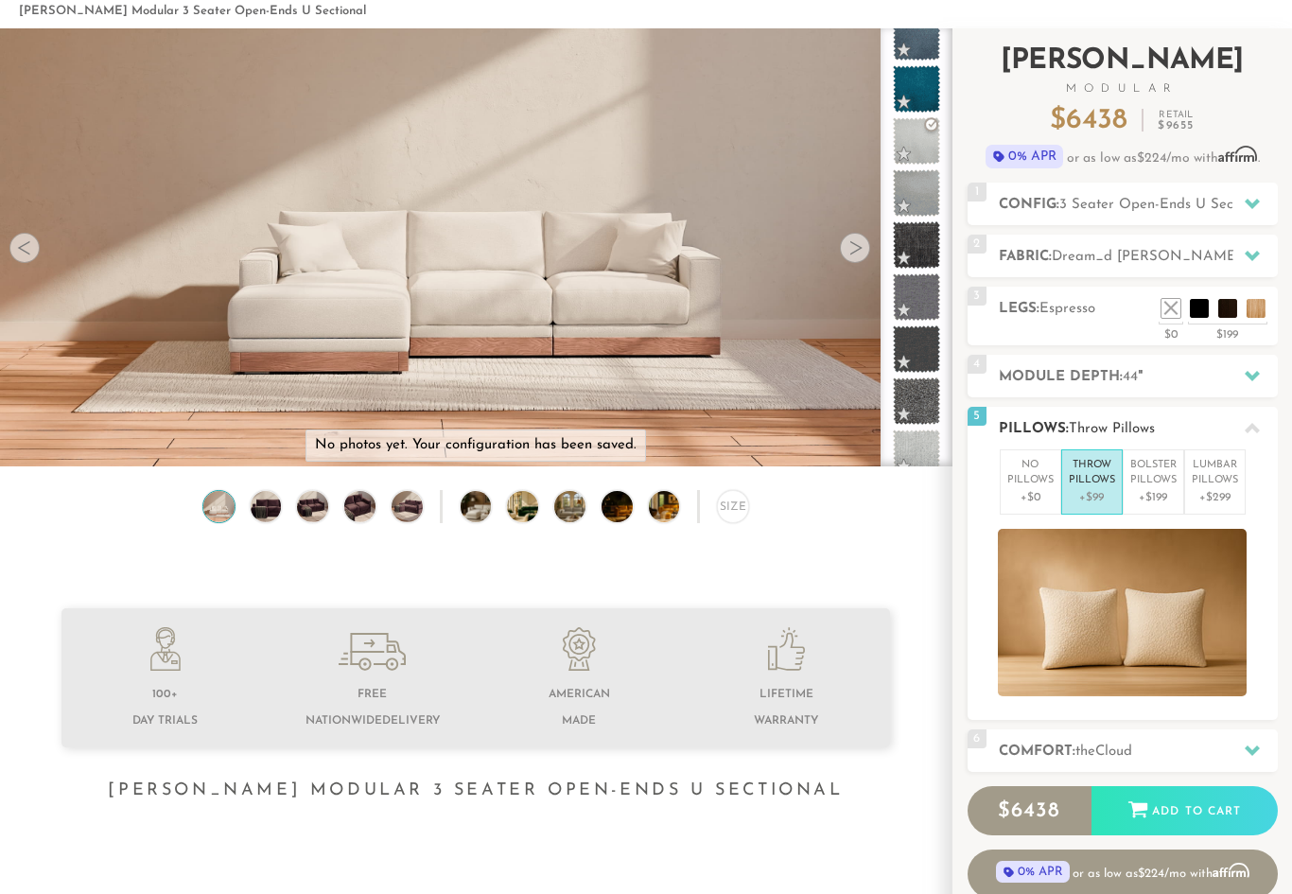
scroll to position [31, 0]
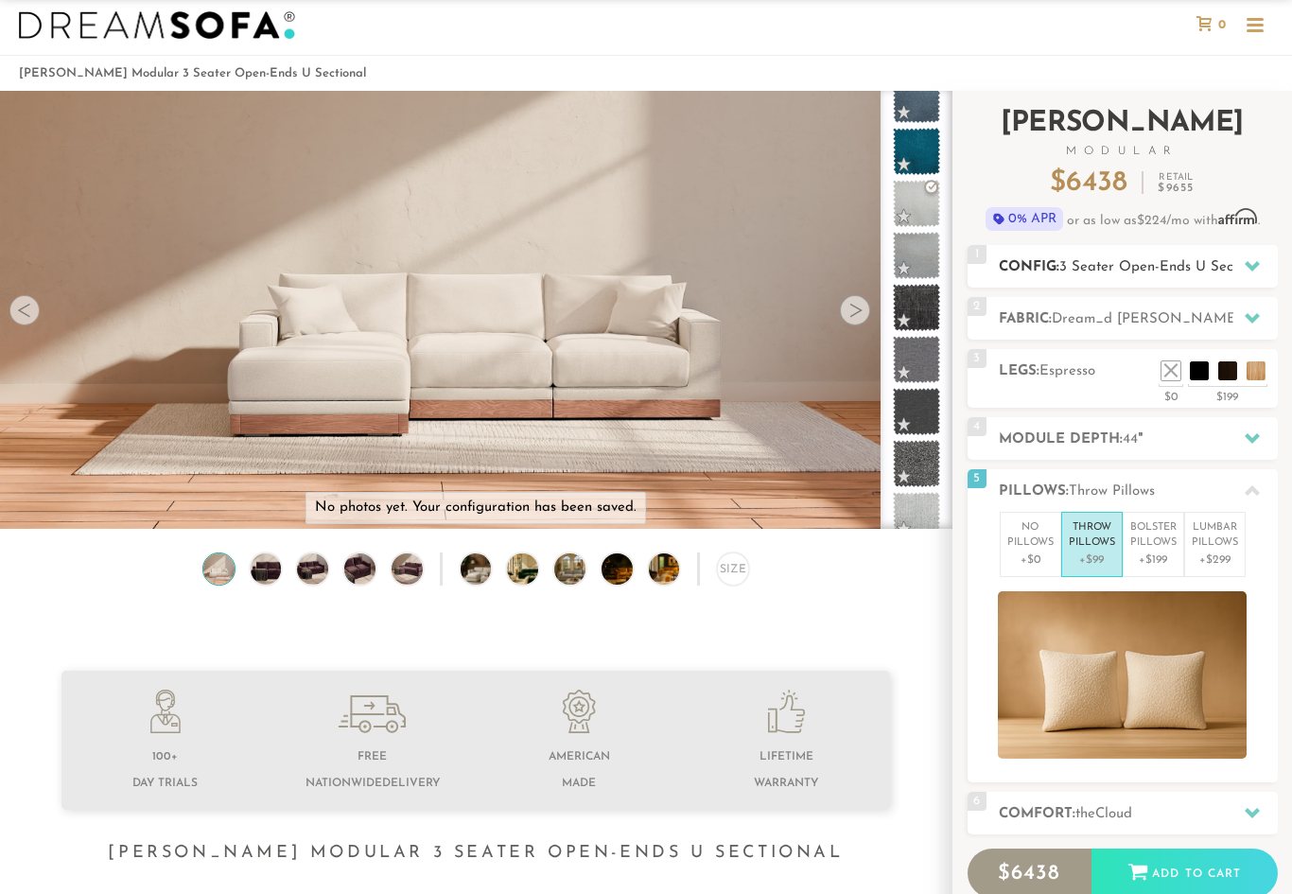
click at [1251, 252] on div at bounding box center [1252, 266] width 40 height 39
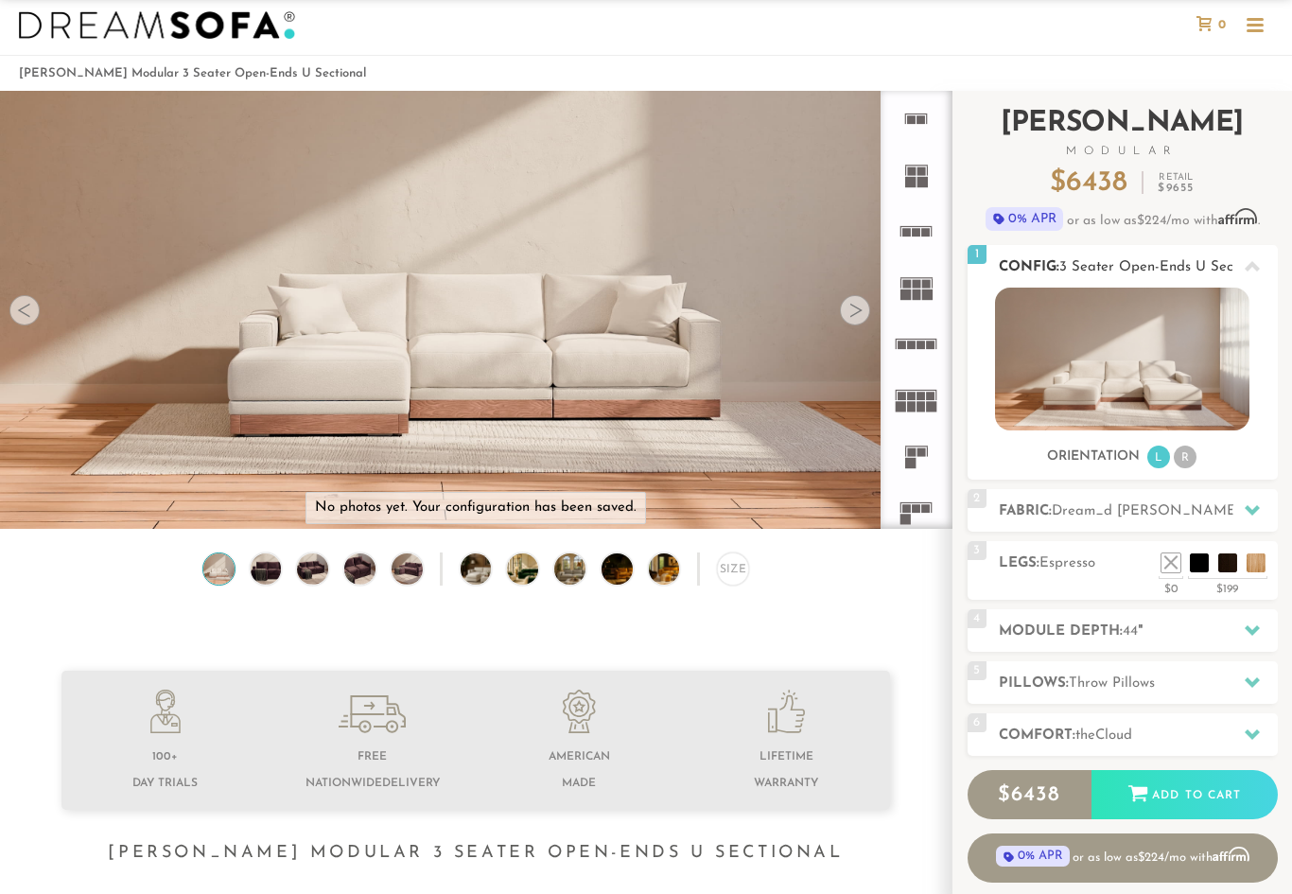
click at [1260, 273] on div at bounding box center [1252, 266] width 40 height 39
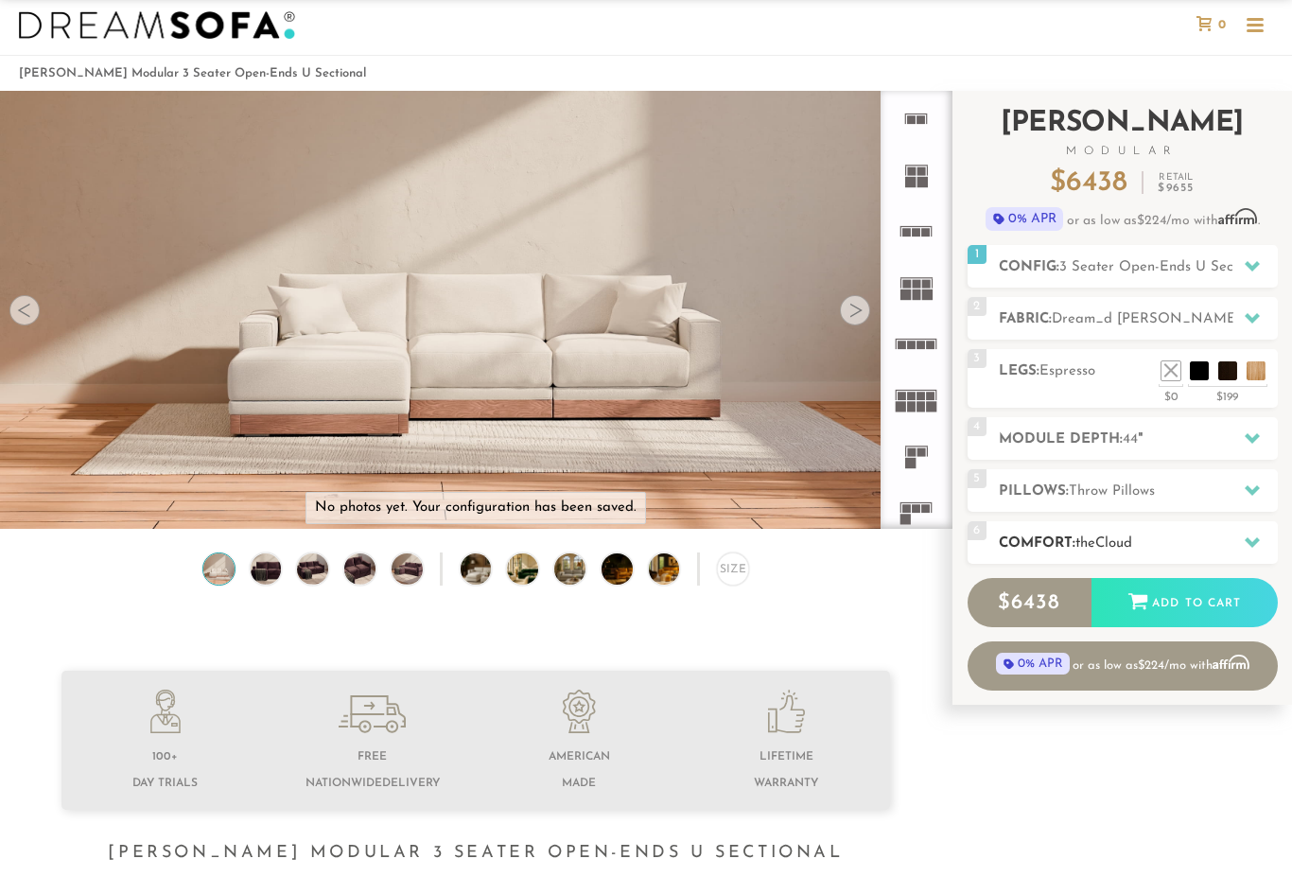
click at [1251, 545] on icon at bounding box center [1252, 542] width 15 height 10
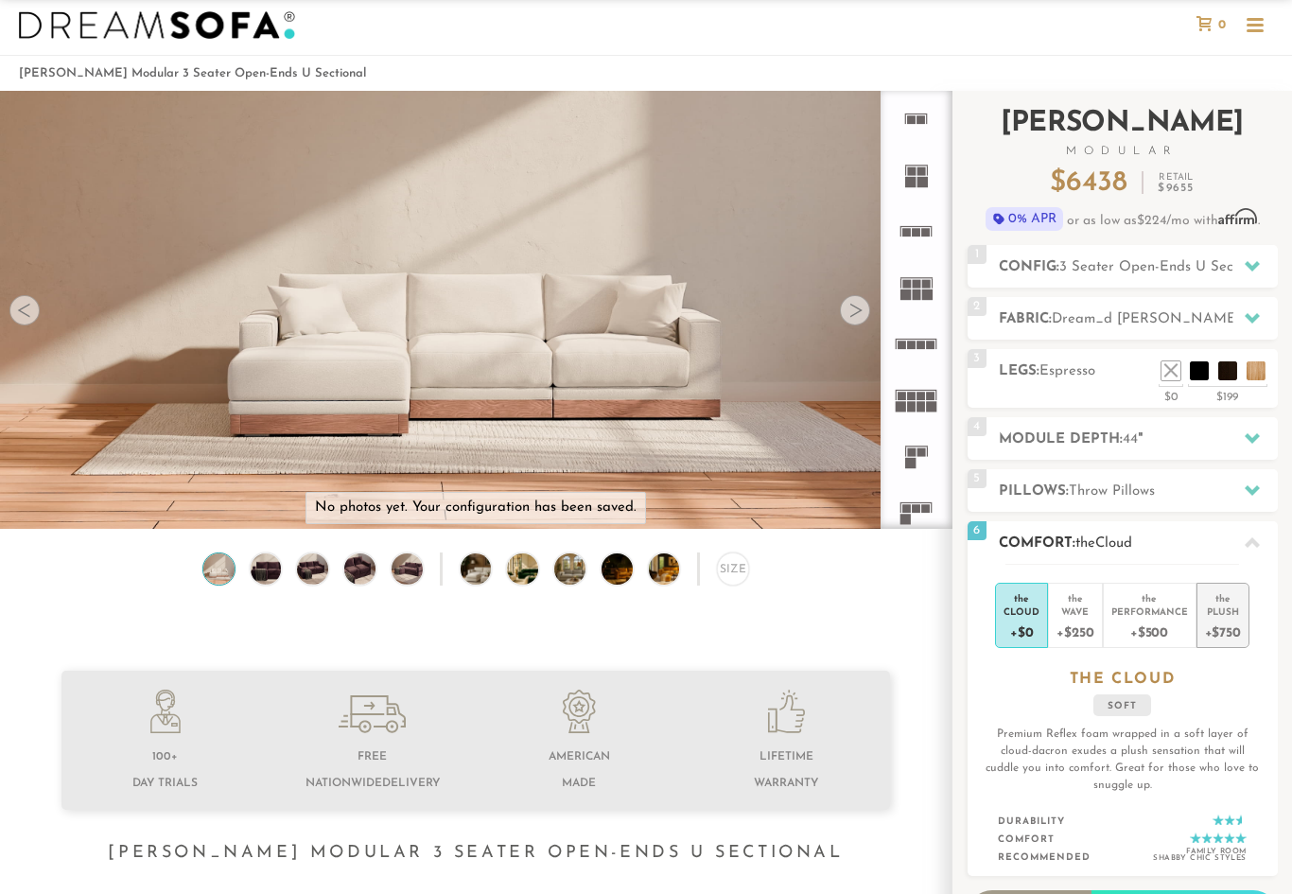
click at [1236, 615] on div "Plush" at bounding box center [1223, 610] width 36 height 13
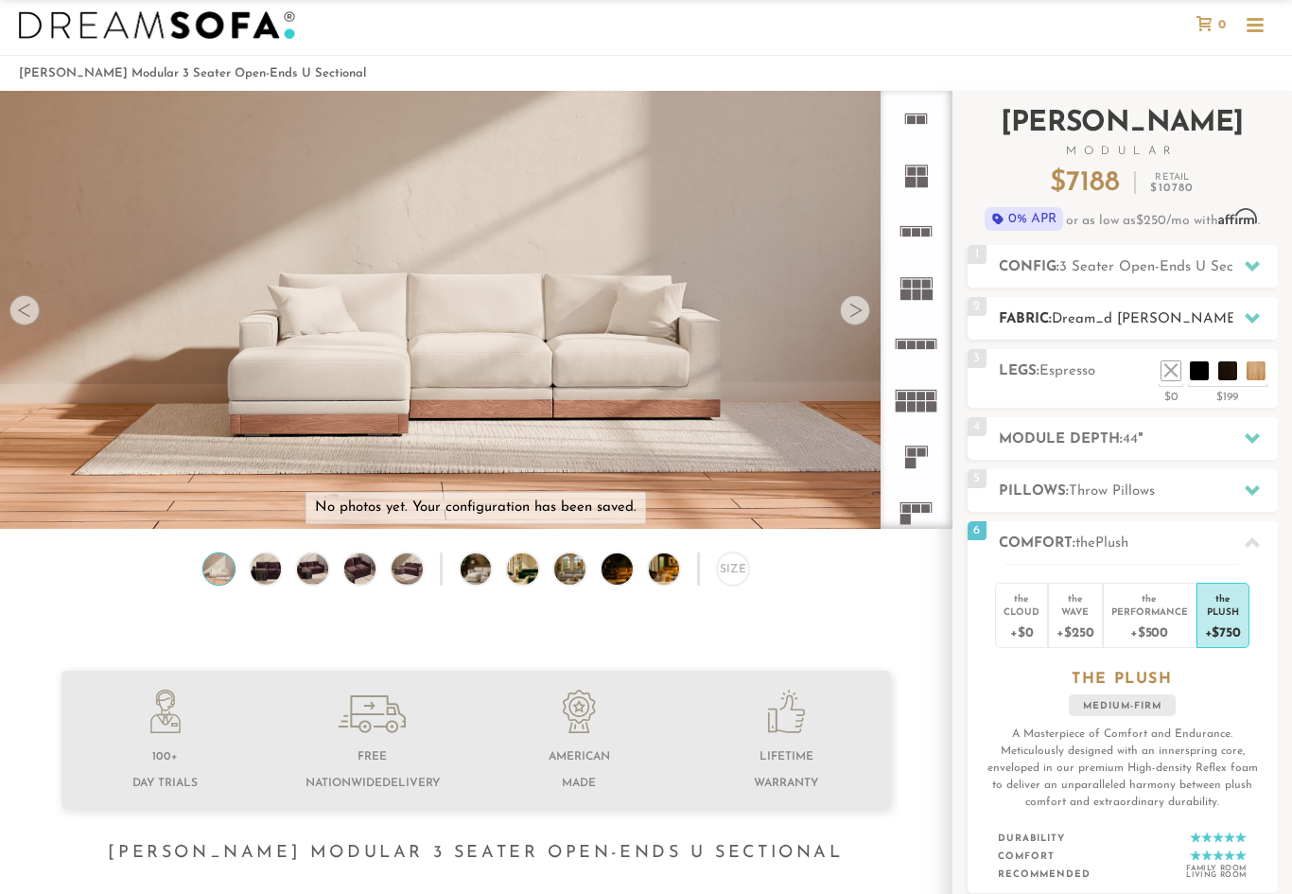
click at [1246, 316] on icon at bounding box center [1252, 318] width 15 height 10
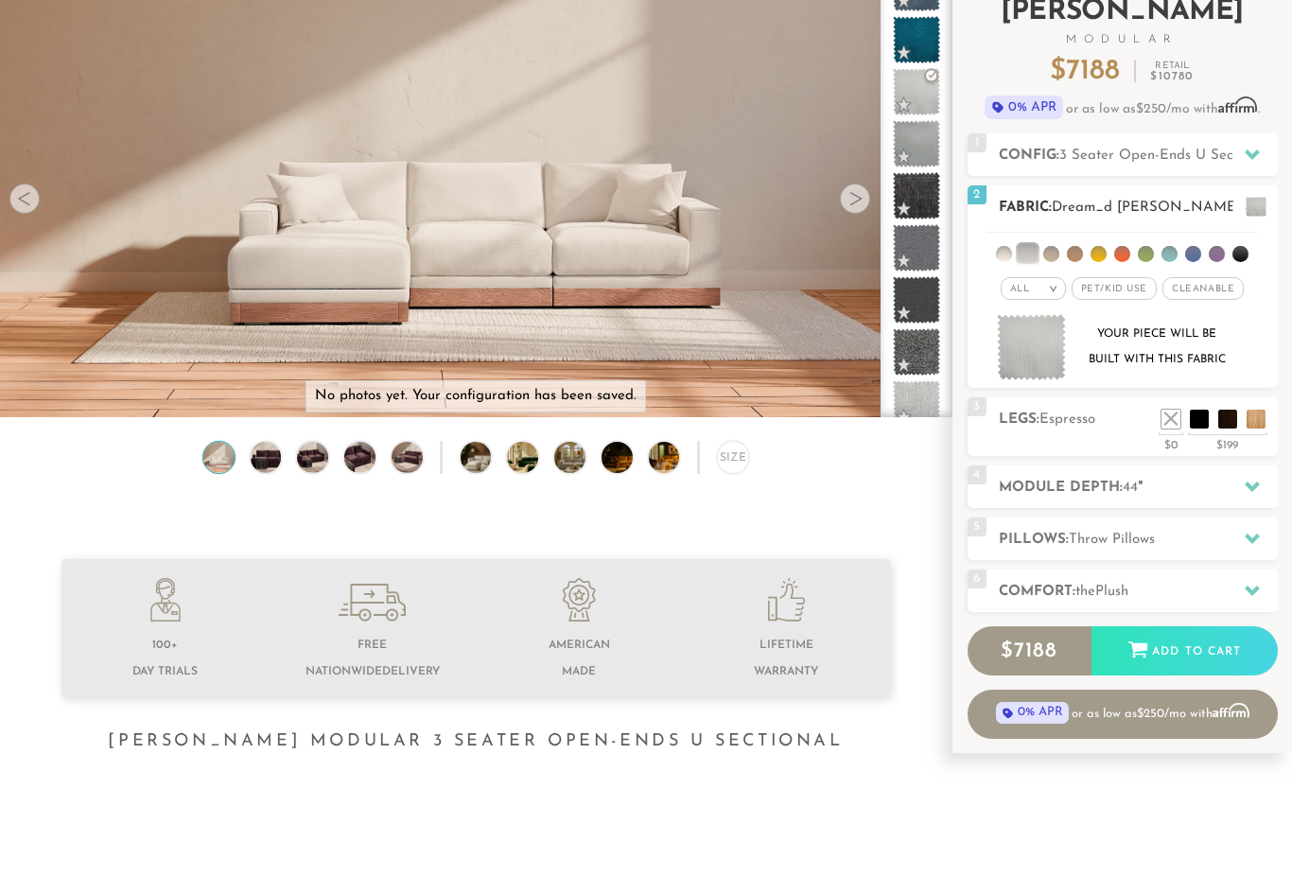
scroll to position [119, 0]
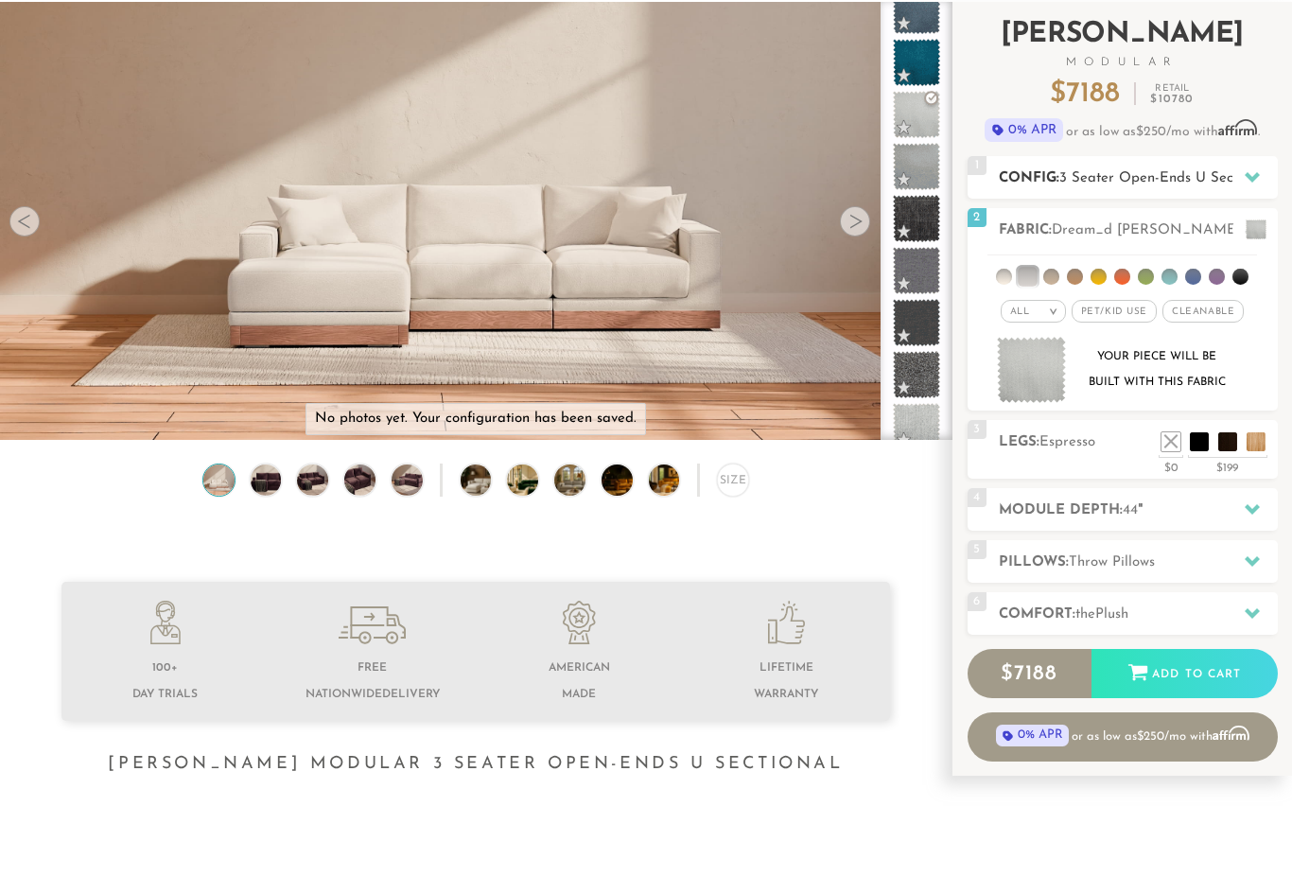
click at [1242, 164] on div at bounding box center [1252, 178] width 40 height 39
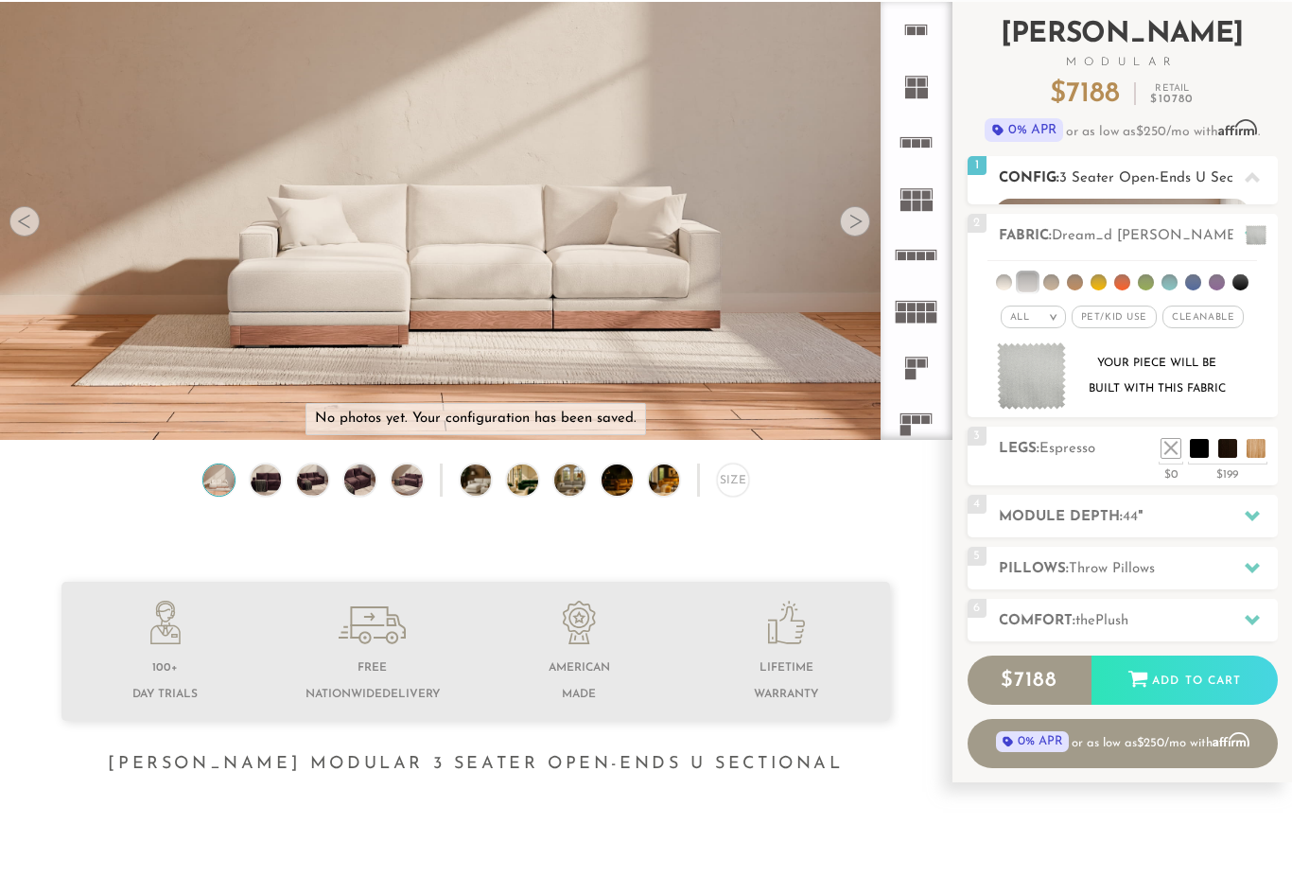
scroll to position [120, 0]
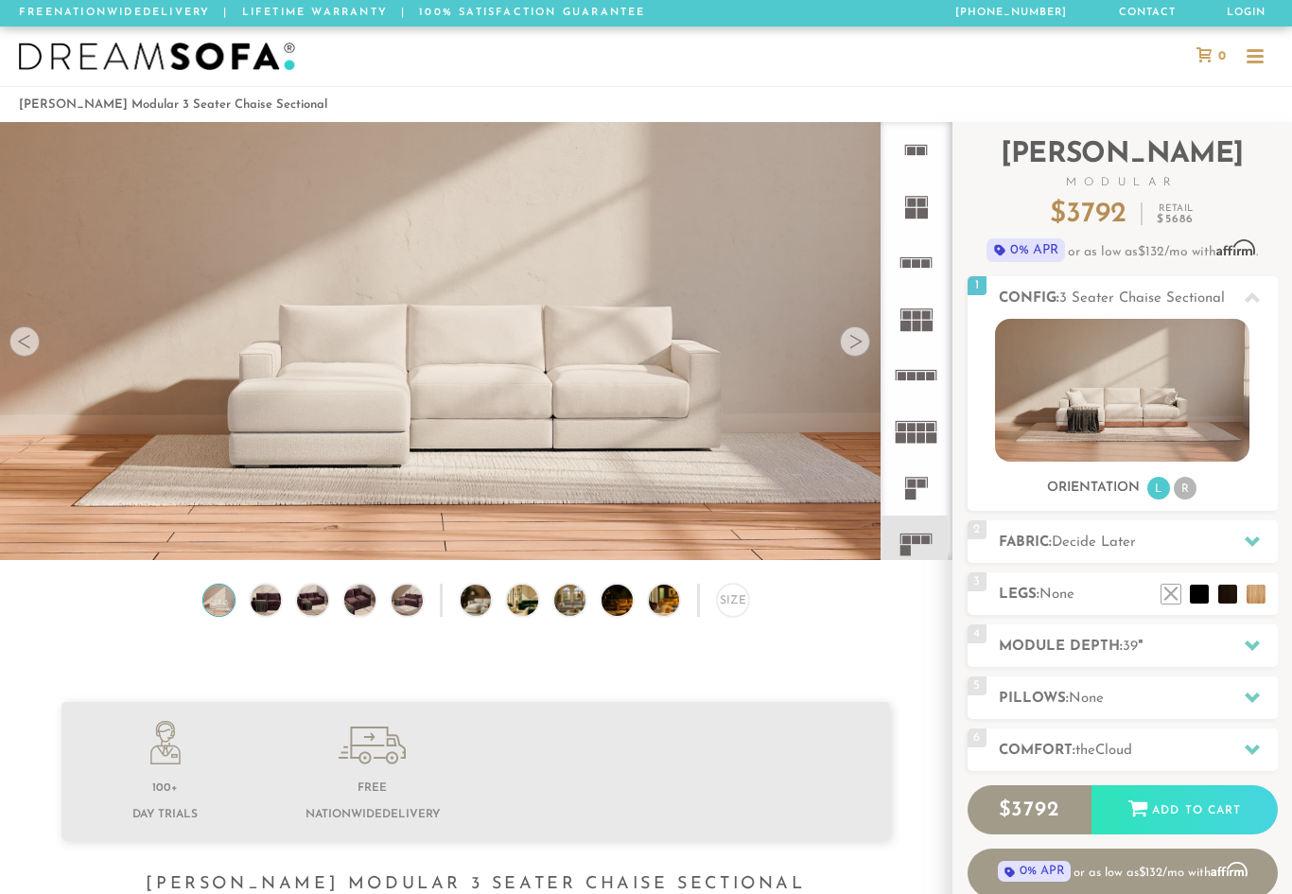
scroll to position [20565, 1292]
click at [1249, 542] on icon at bounding box center [1252, 541] width 15 height 10
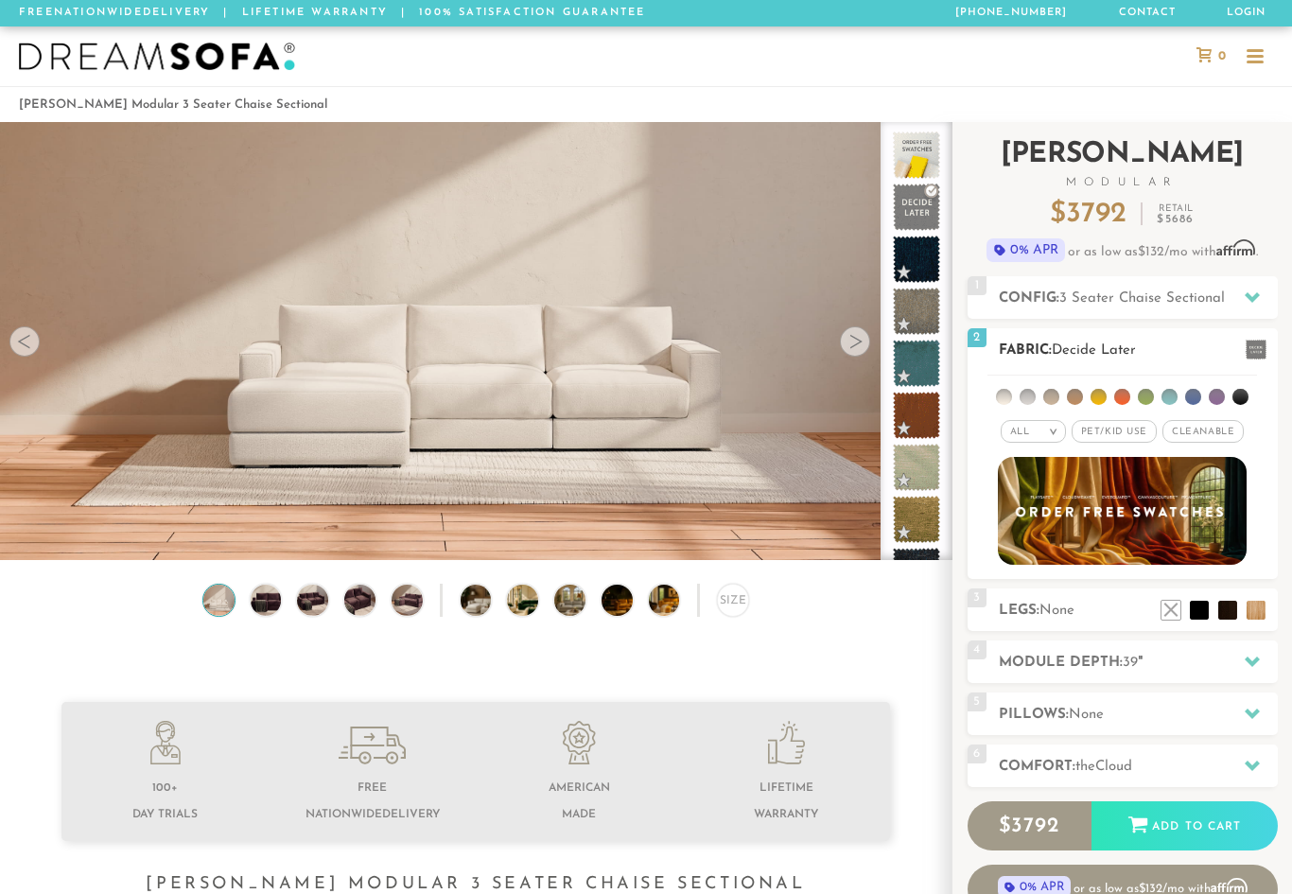
click at [1035, 393] on li at bounding box center [1028, 397] width 16 height 16
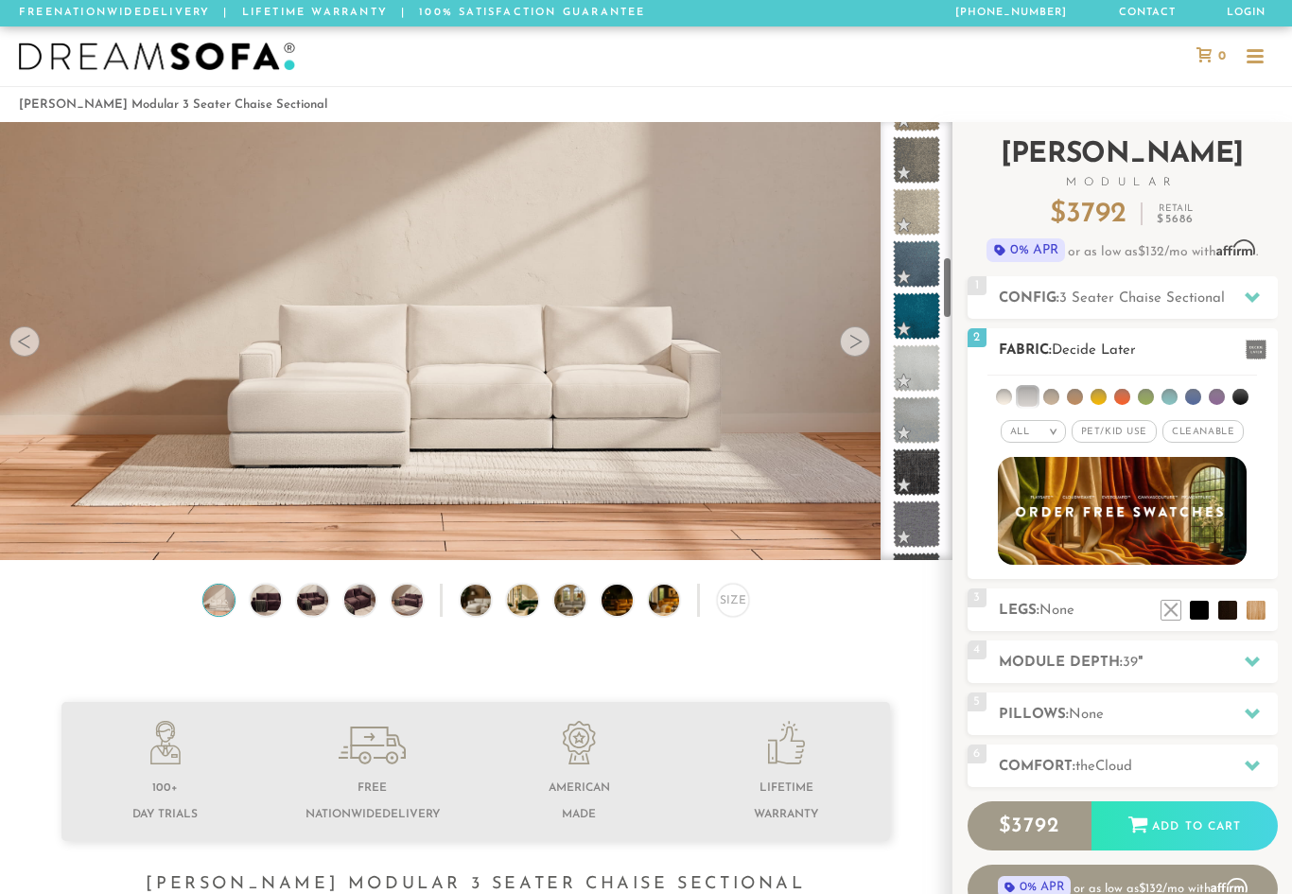
scroll to position [915, 0]
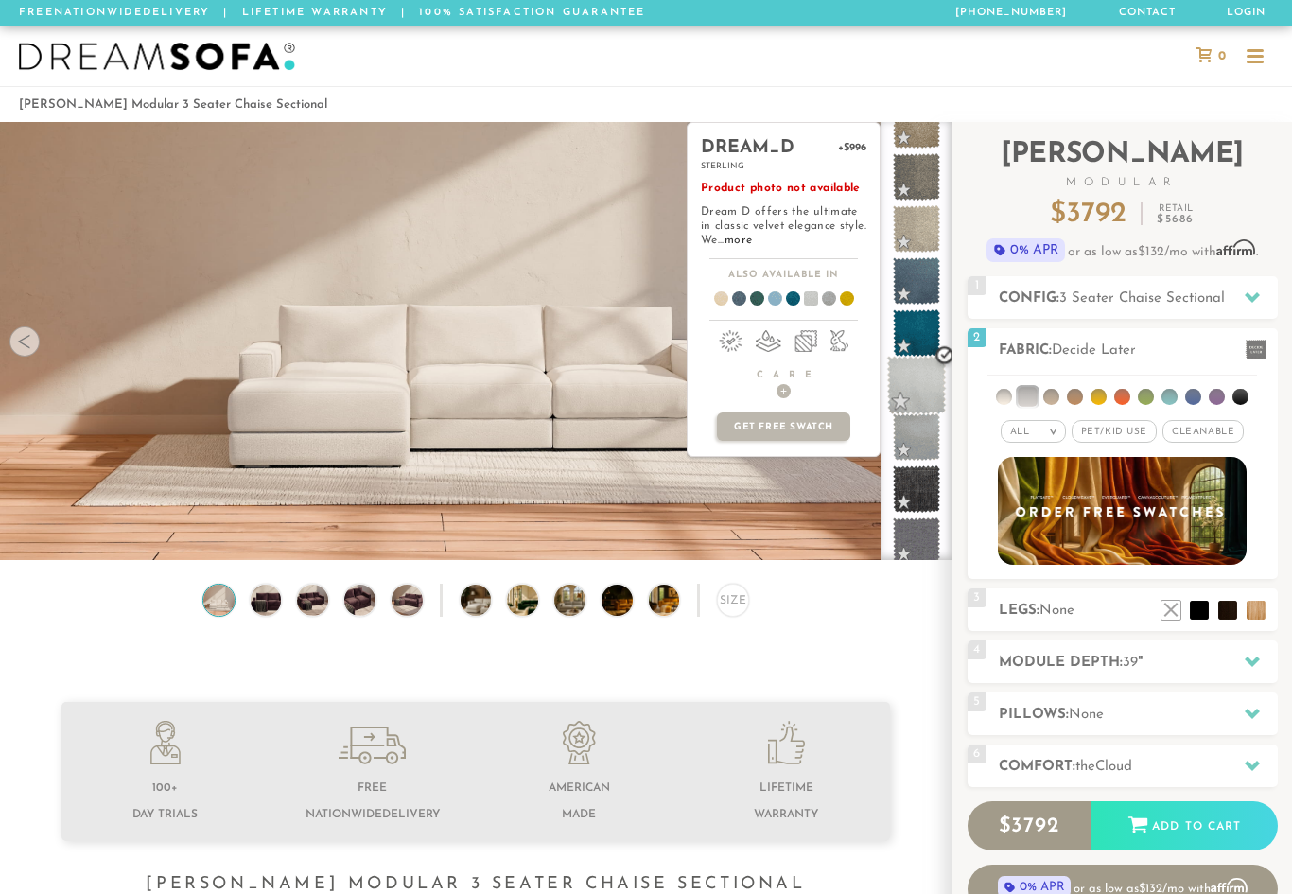
click at [909, 403] on span at bounding box center [917, 386] width 60 height 60
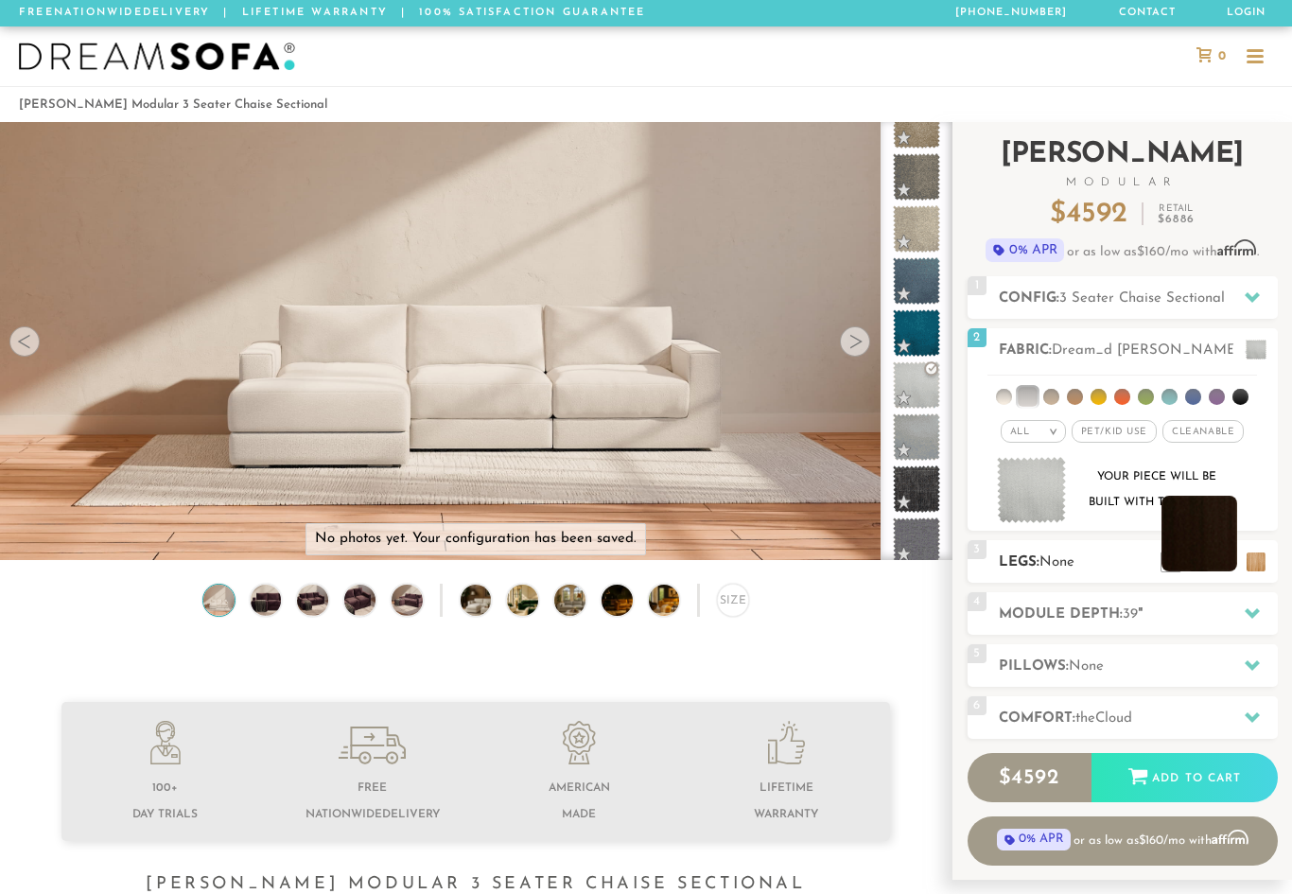
click at [1226, 564] on li at bounding box center [1199, 534] width 76 height 76
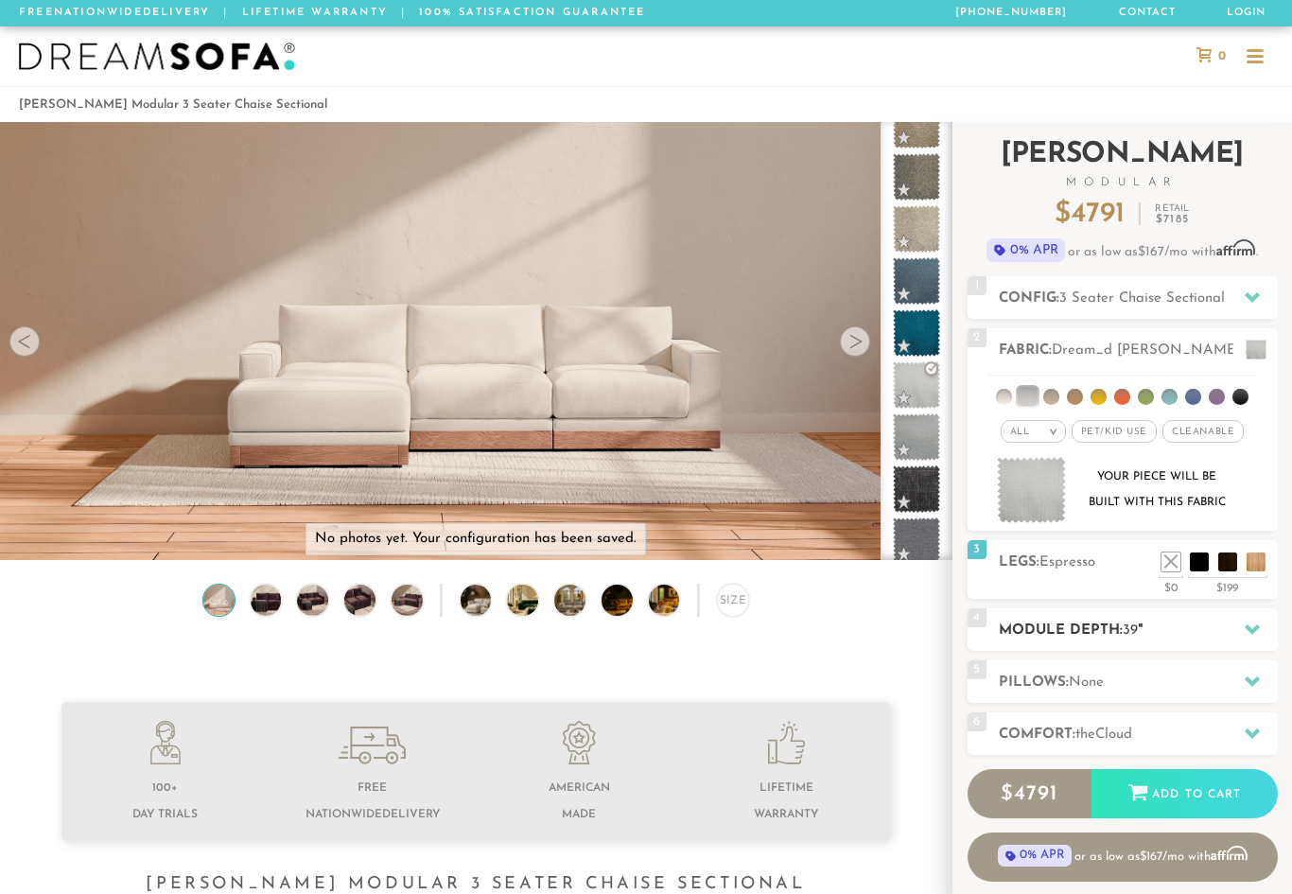
click at [1253, 628] on icon at bounding box center [1252, 629] width 15 height 10
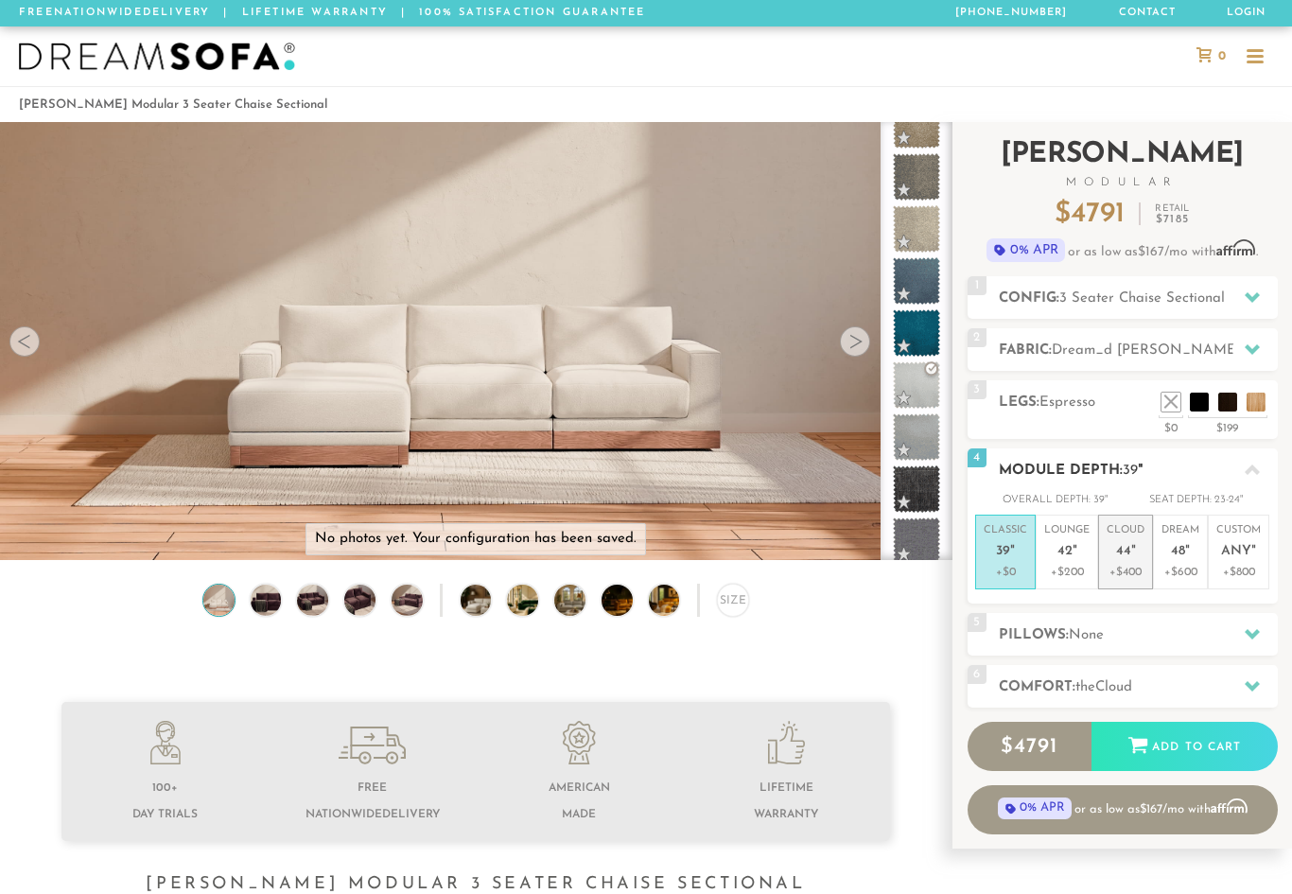
click at [1131, 557] on em """ at bounding box center [1133, 552] width 5 height 16
click at [1261, 626] on div at bounding box center [1252, 634] width 40 height 39
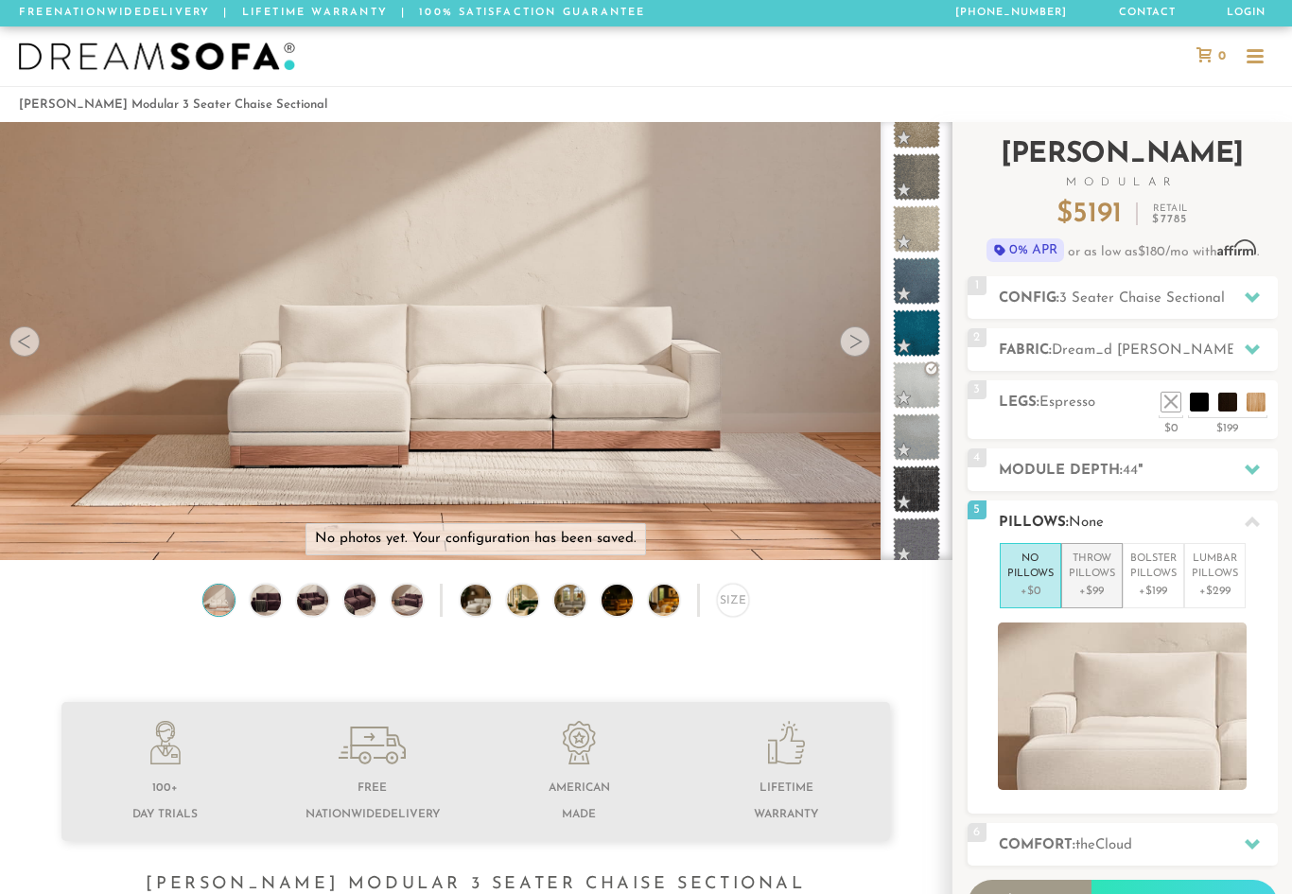
click at [1095, 584] on p "+$99" at bounding box center [1092, 591] width 46 height 17
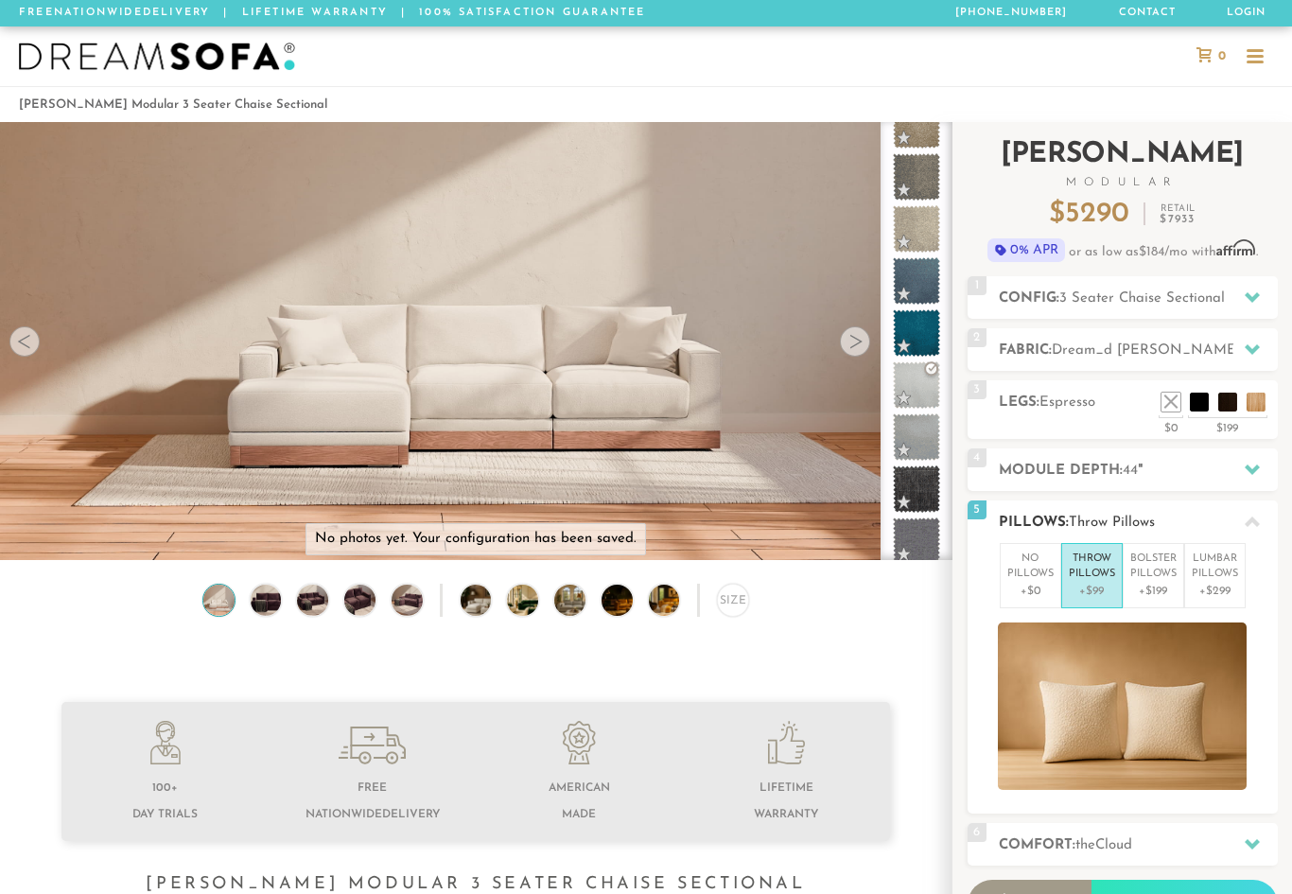
click at [1267, 526] on div at bounding box center [1252, 521] width 40 height 39
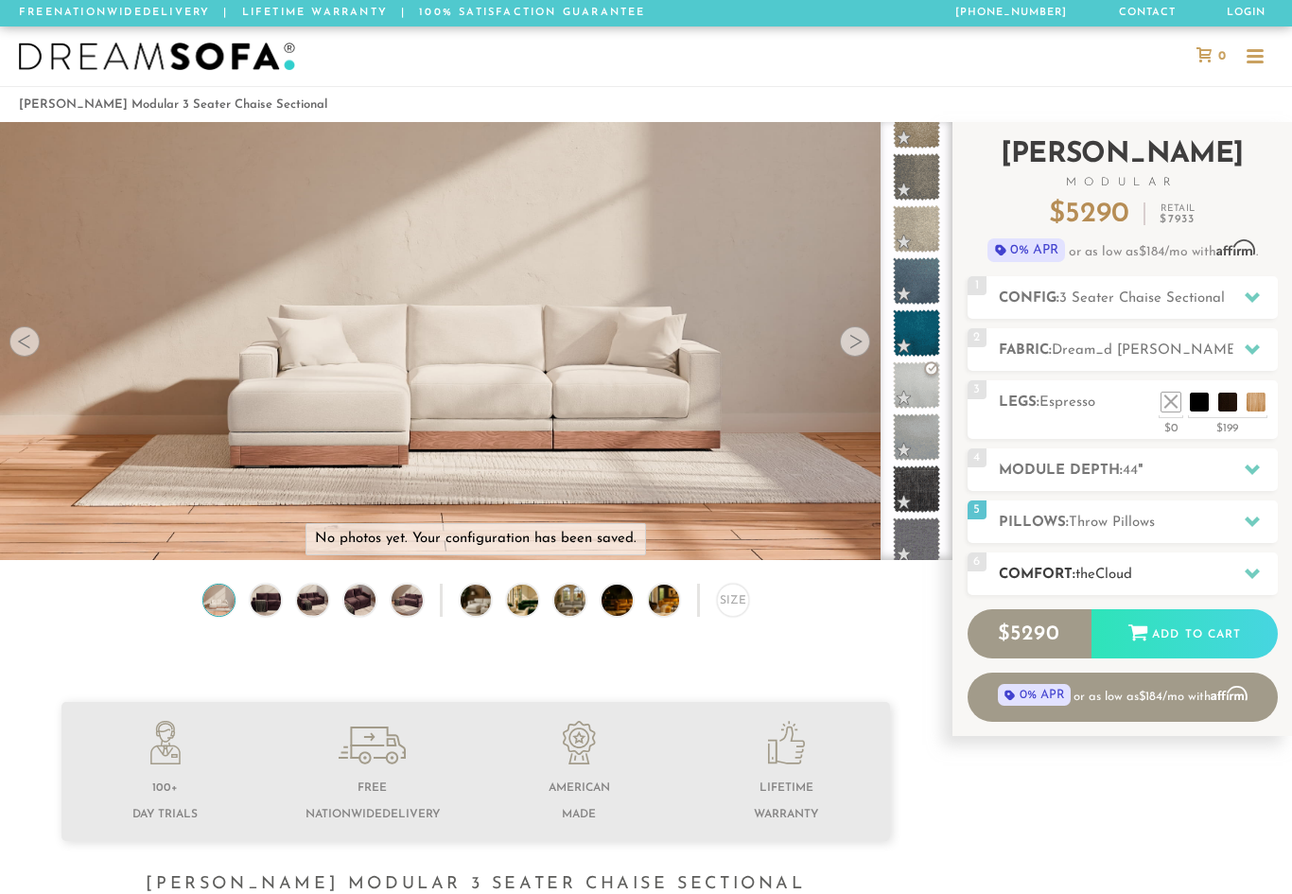
click at [1254, 580] on div at bounding box center [1252, 573] width 40 height 39
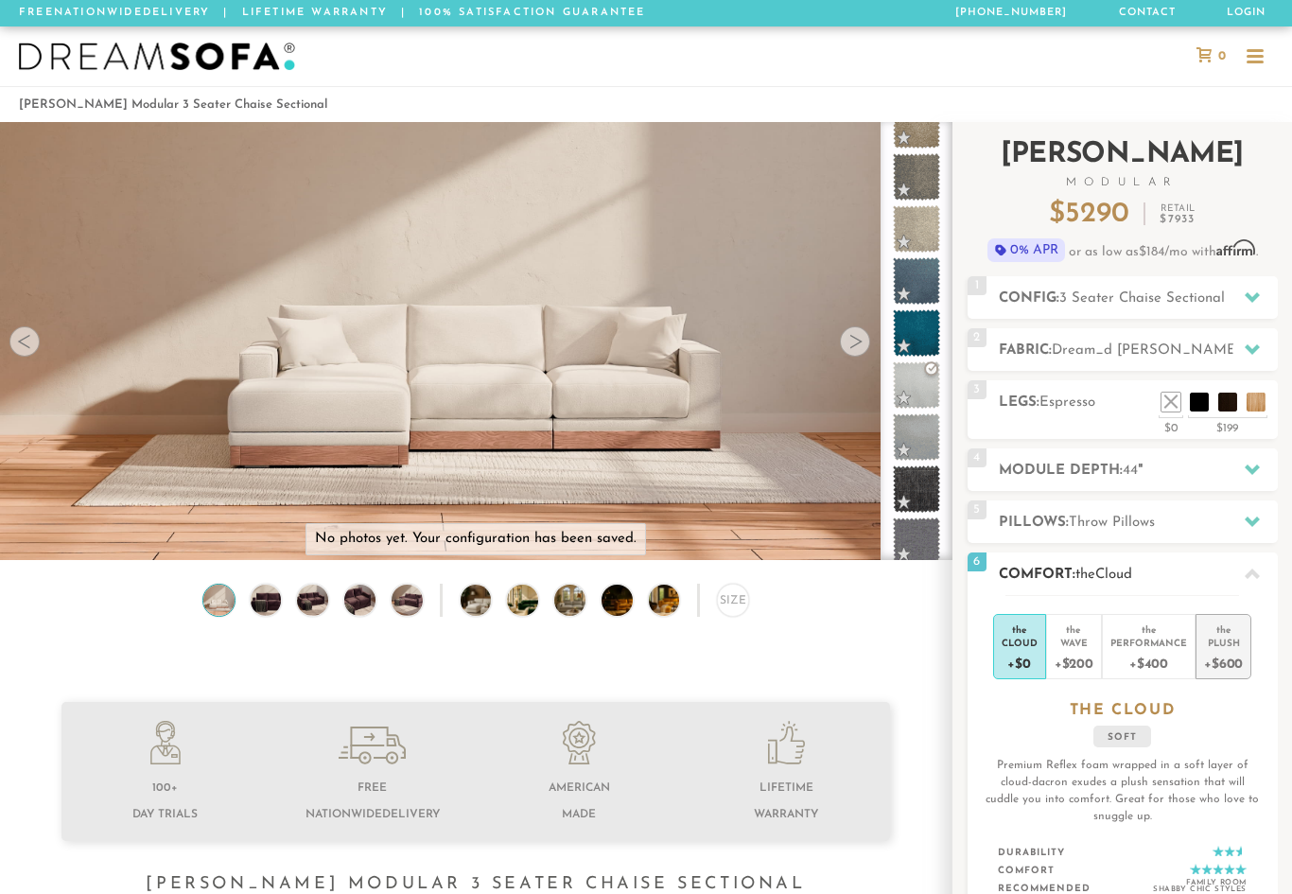
click at [1236, 652] on div "+$600" at bounding box center [1223, 662] width 39 height 27
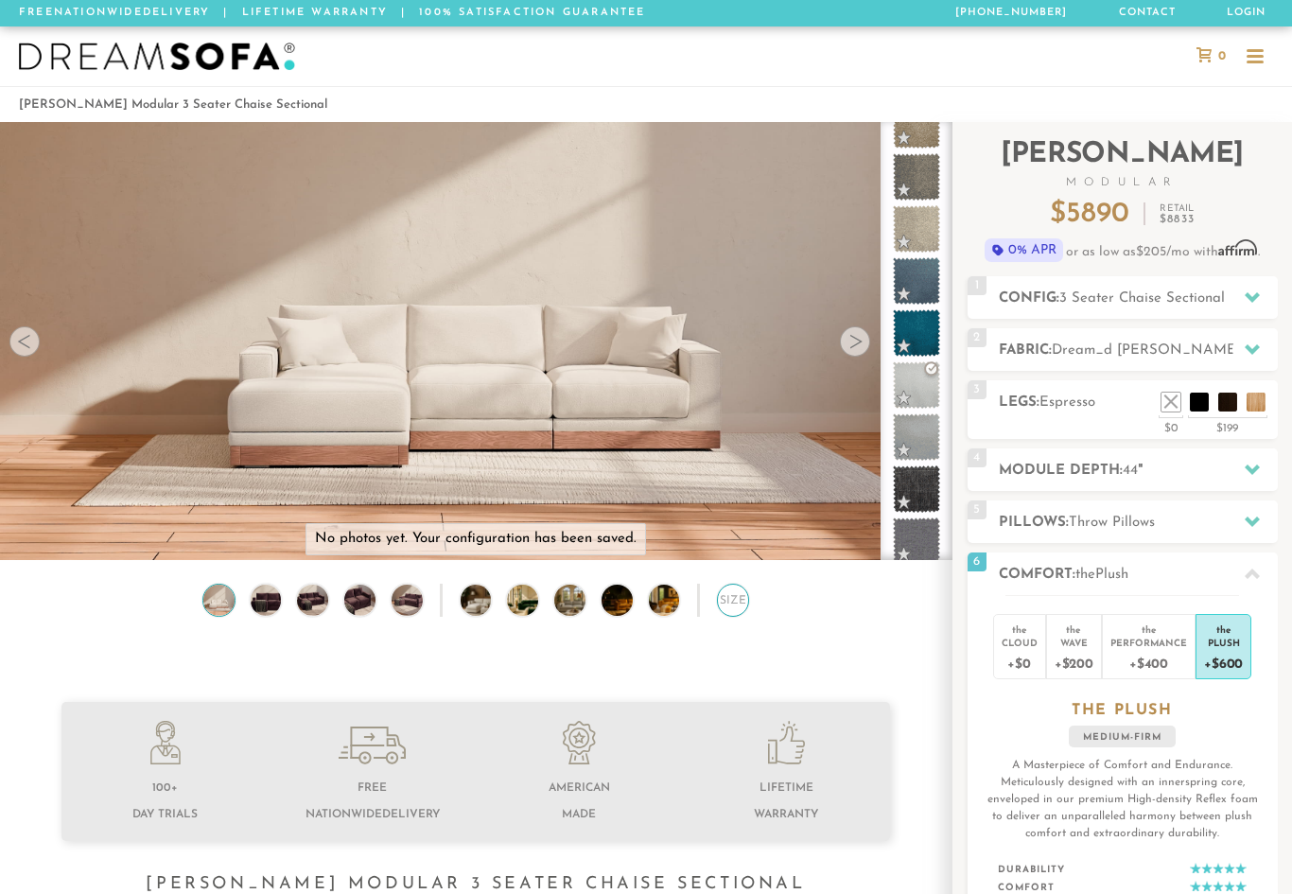
click at [746, 604] on div "Size" at bounding box center [733, 600] width 33 height 33
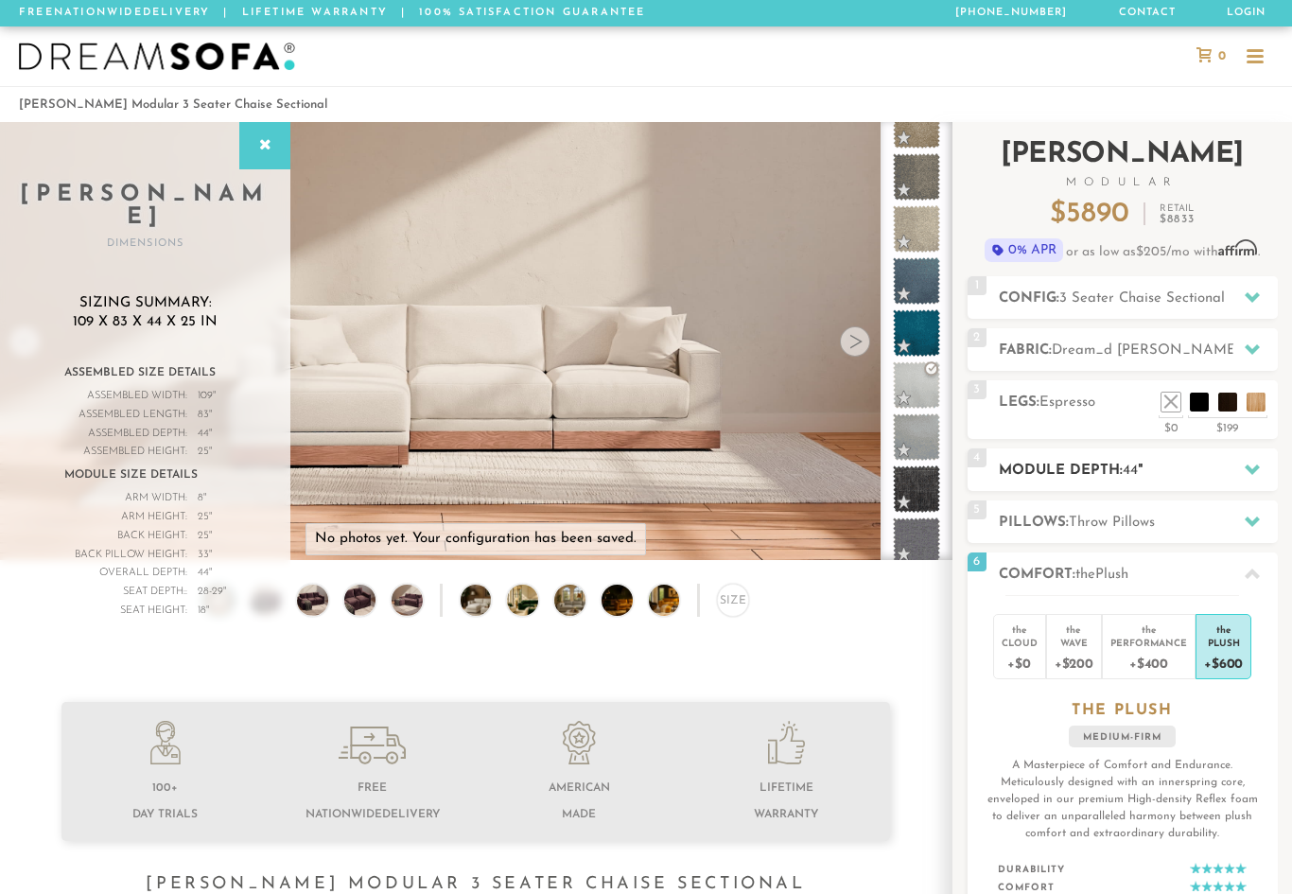
click at [1240, 471] on div at bounding box center [1252, 469] width 40 height 39
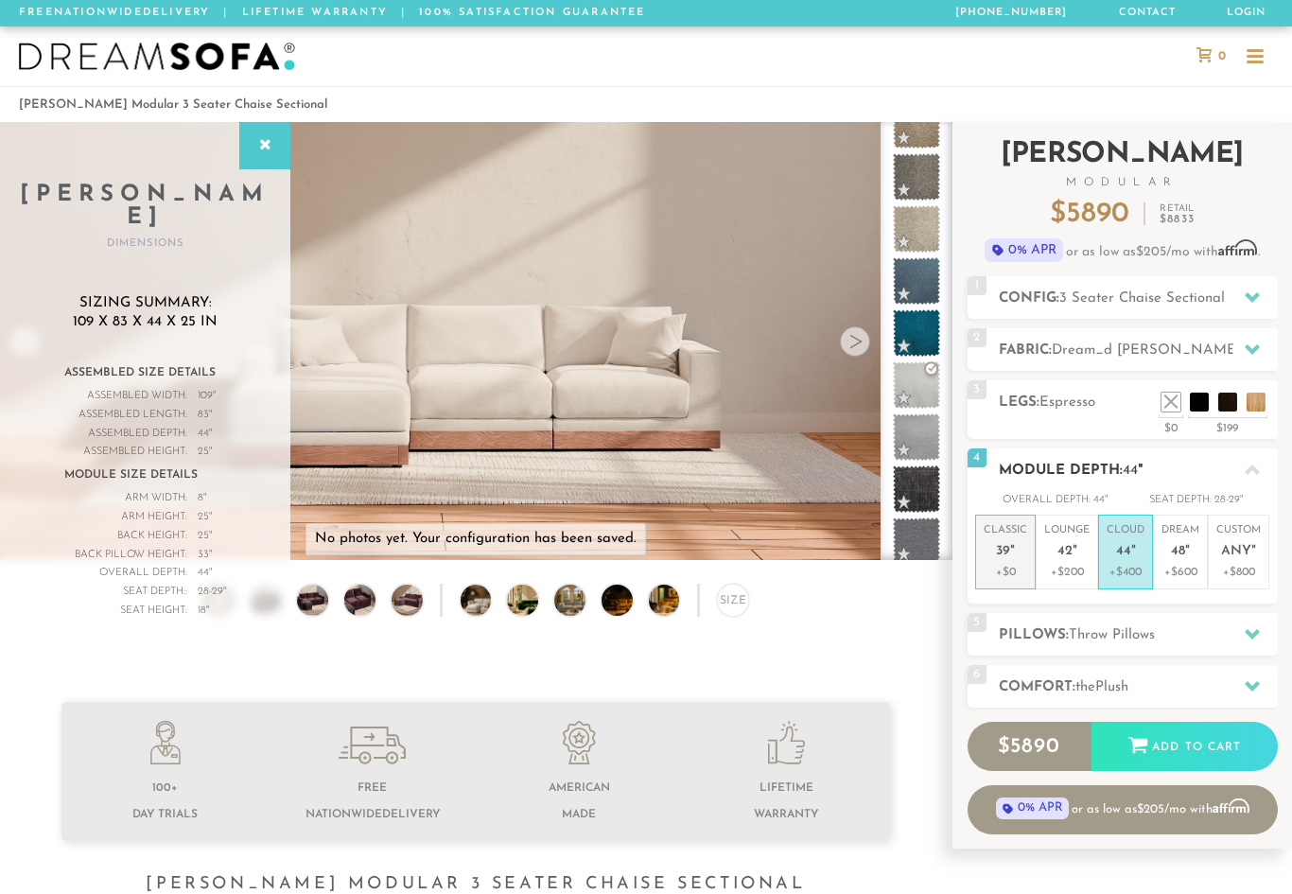
click at [1000, 566] on p "+$0" at bounding box center [1006, 572] width 44 height 17
click at [1124, 566] on p "+$400" at bounding box center [1126, 572] width 38 height 17
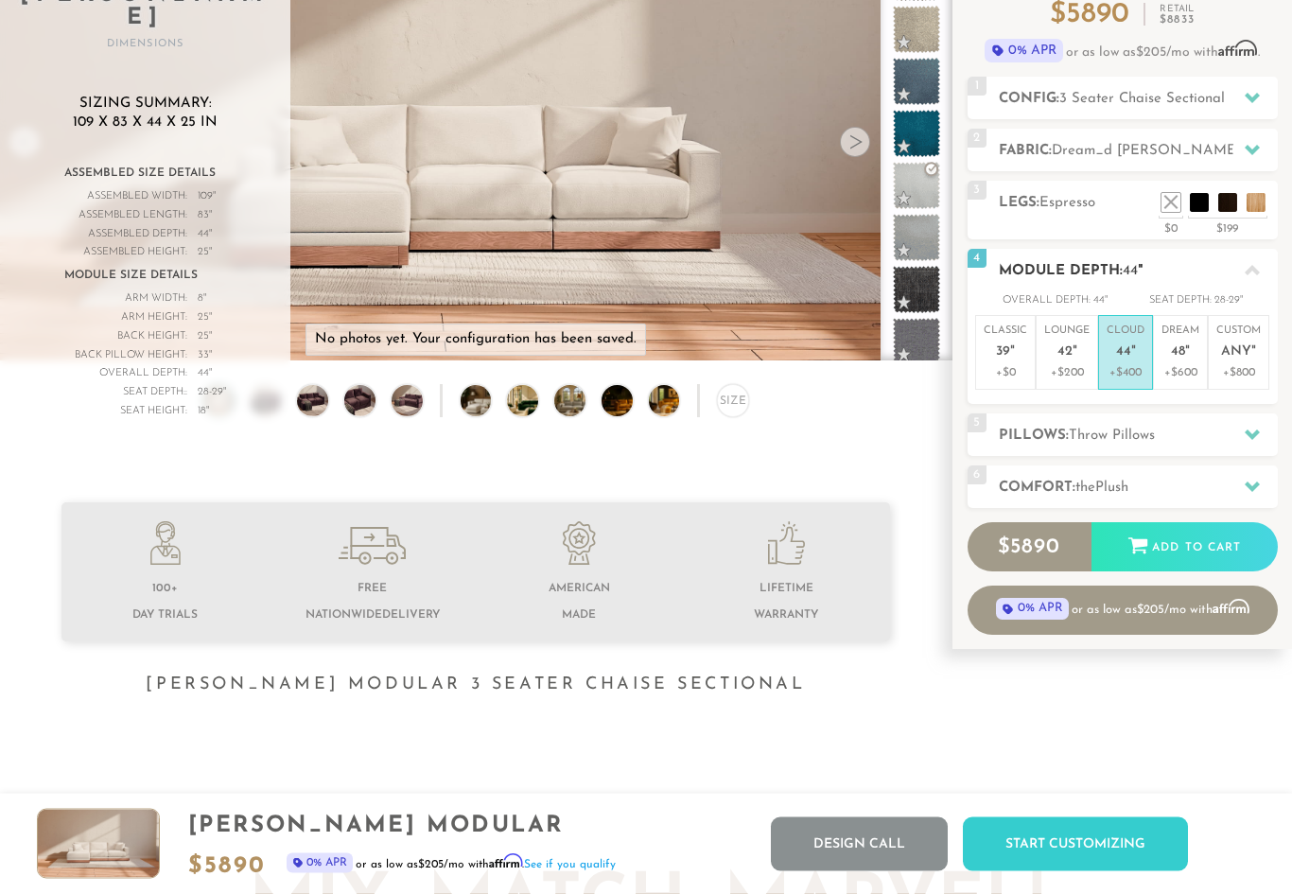
scroll to position [0, 0]
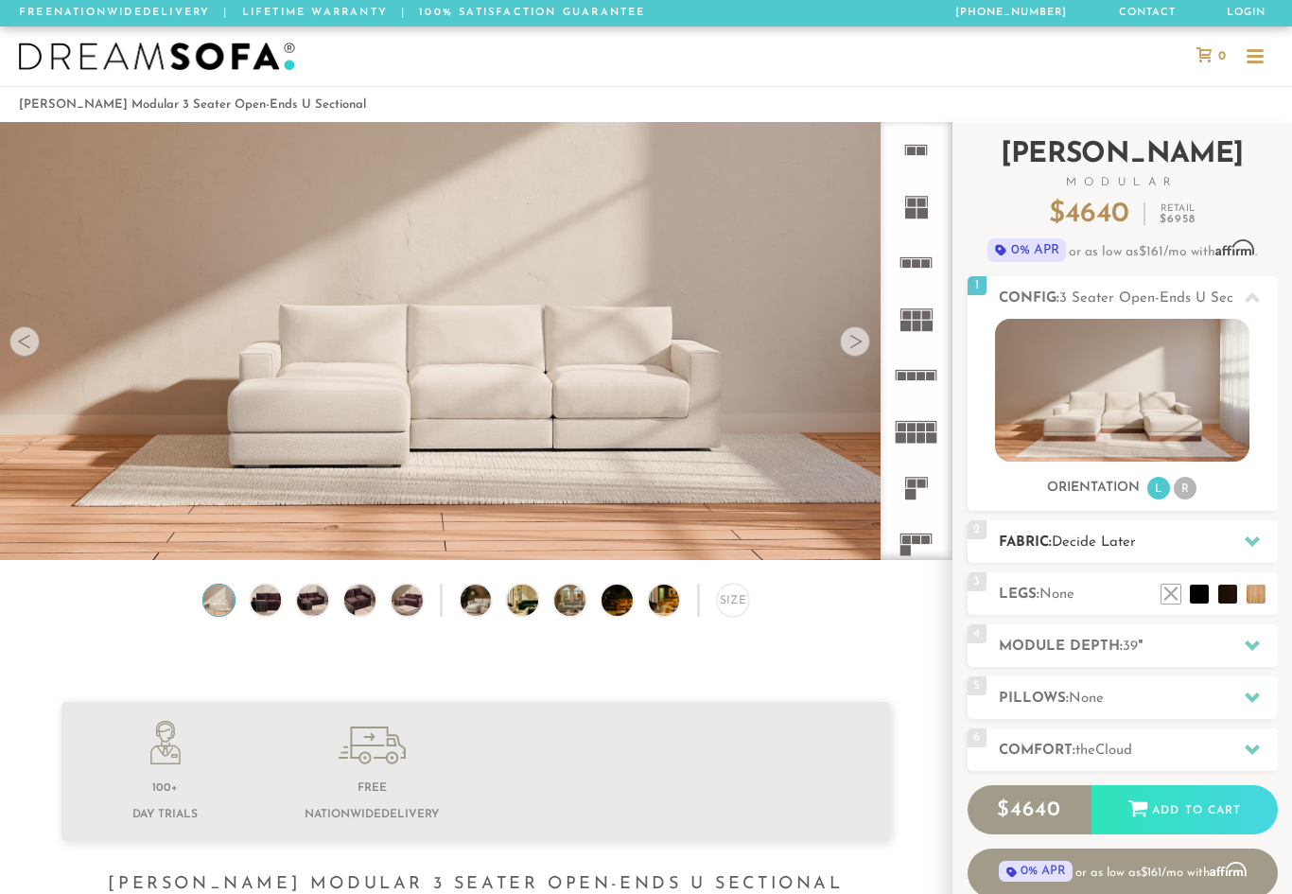
click at [1249, 522] on div "2 Fabric: Decide Later" at bounding box center [1123, 541] width 310 height 43
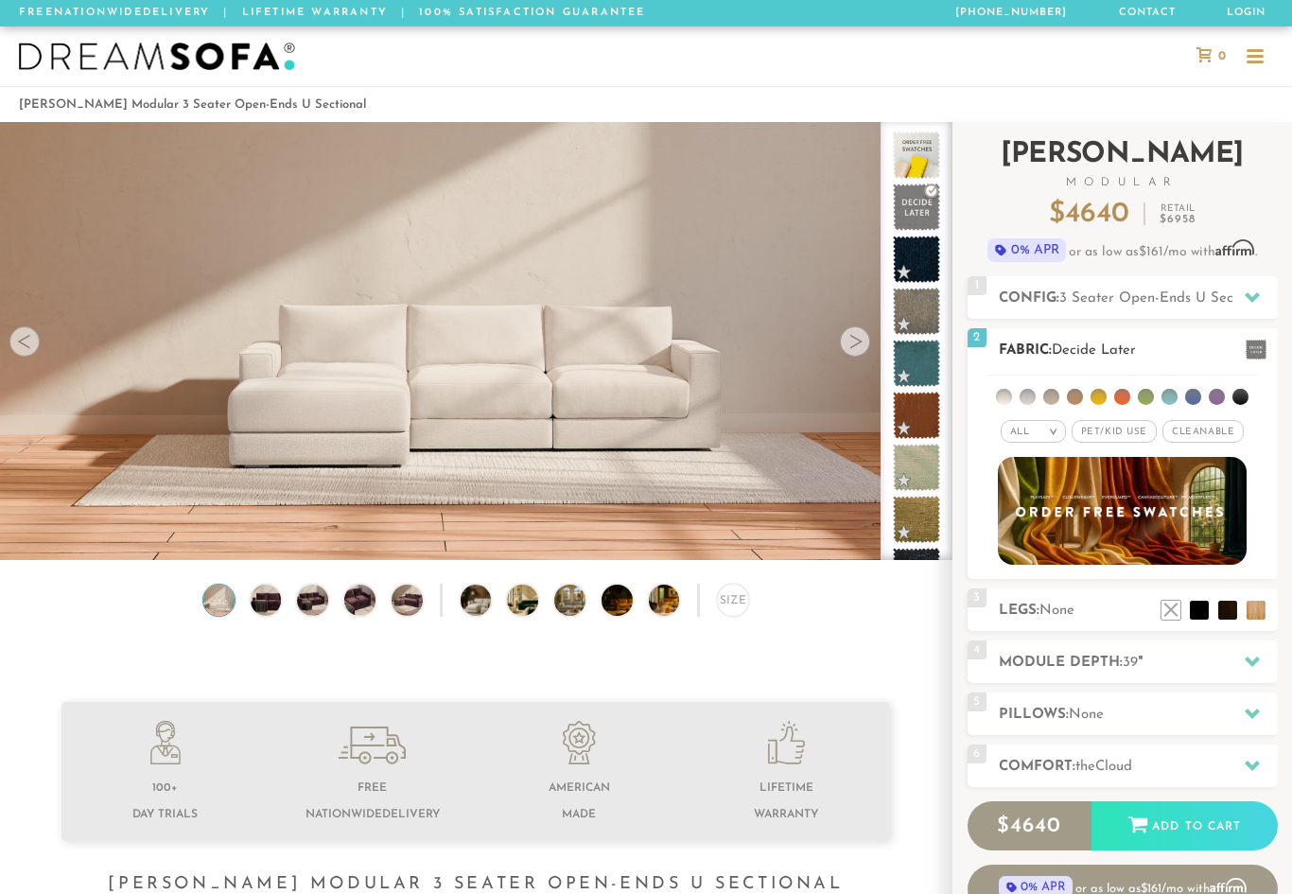
click at [1036, 394] on li at bounding box center [1028, 397] width 16 height 16
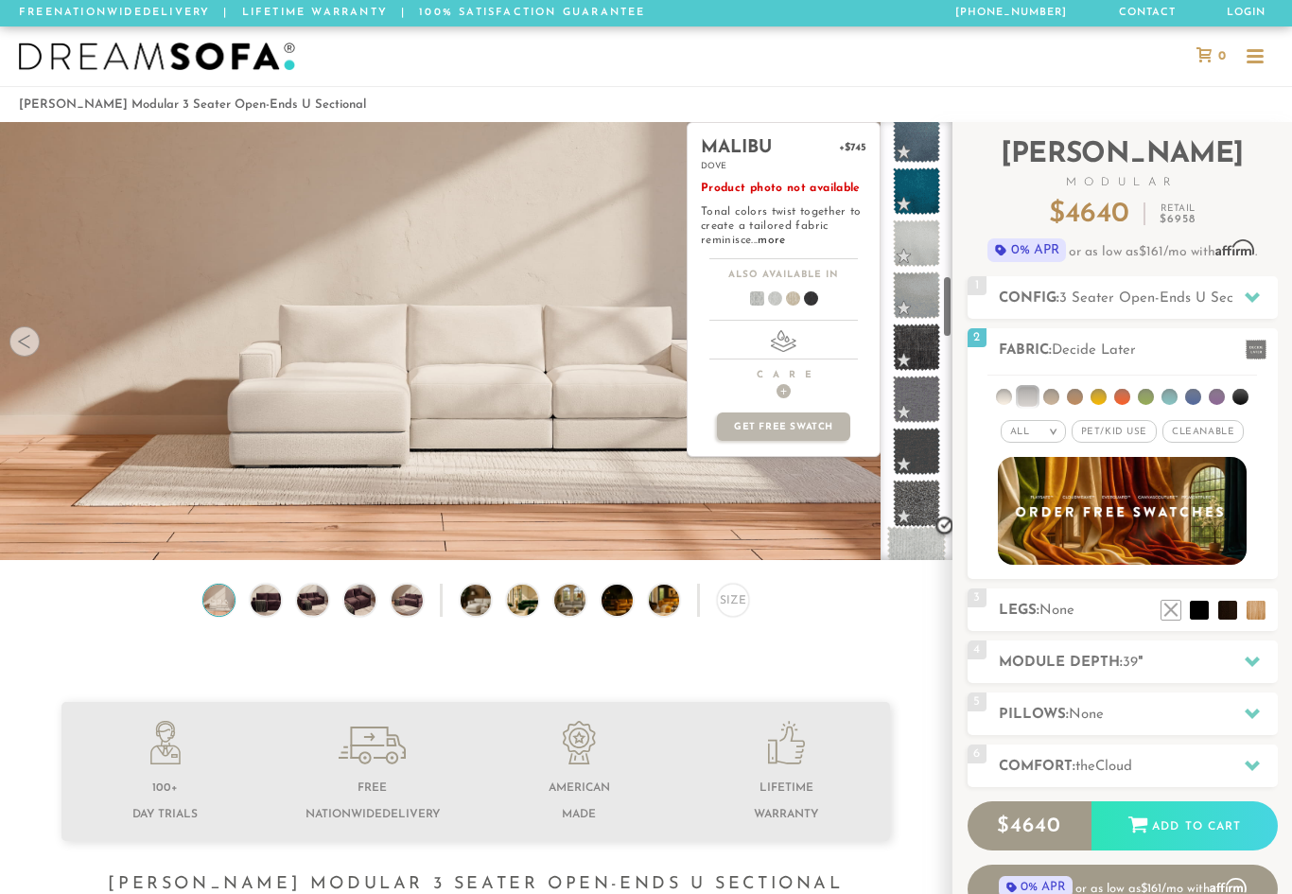
scroll to position [1042, 0]
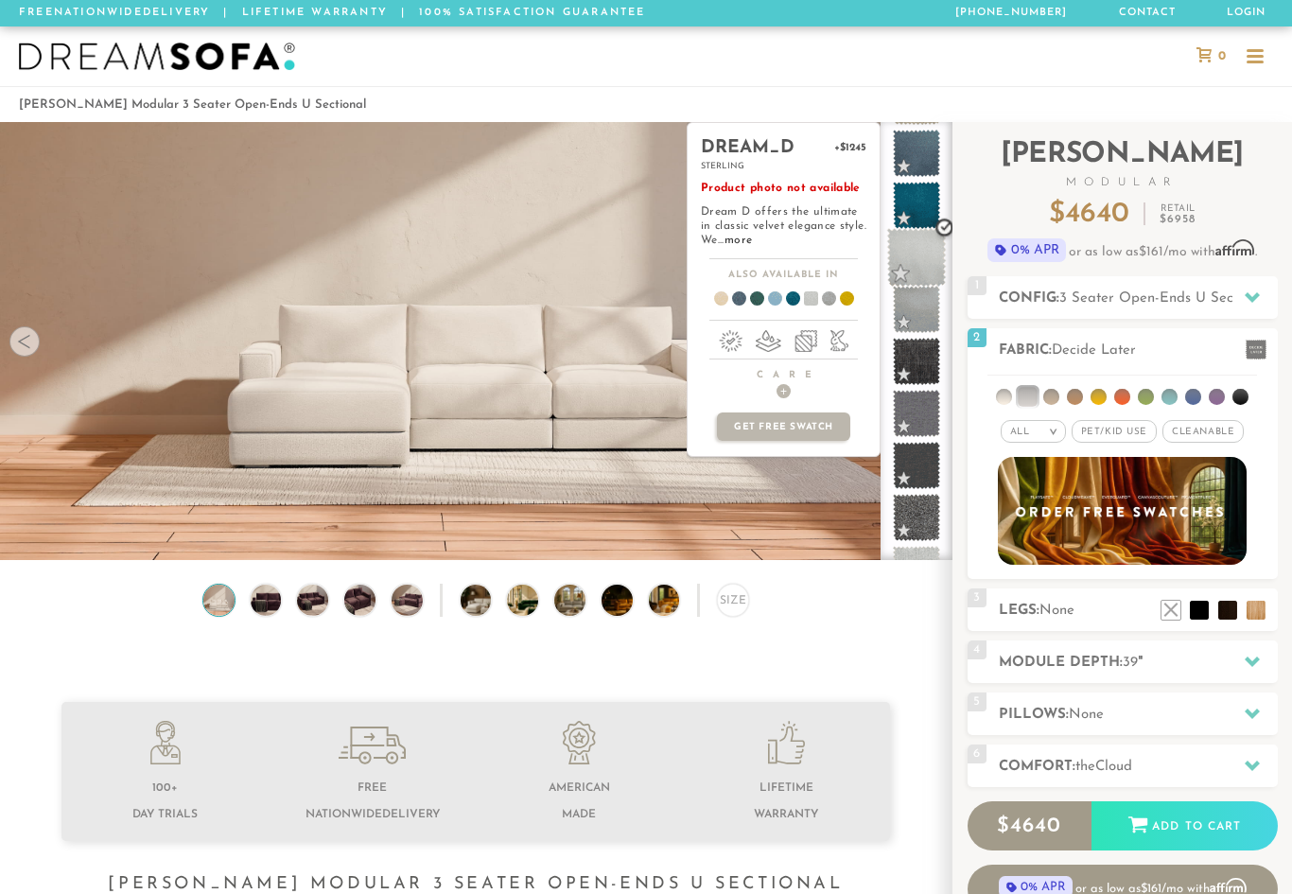
click at [899, 273] on span at bounding box center [917, 258] width 60 height 60
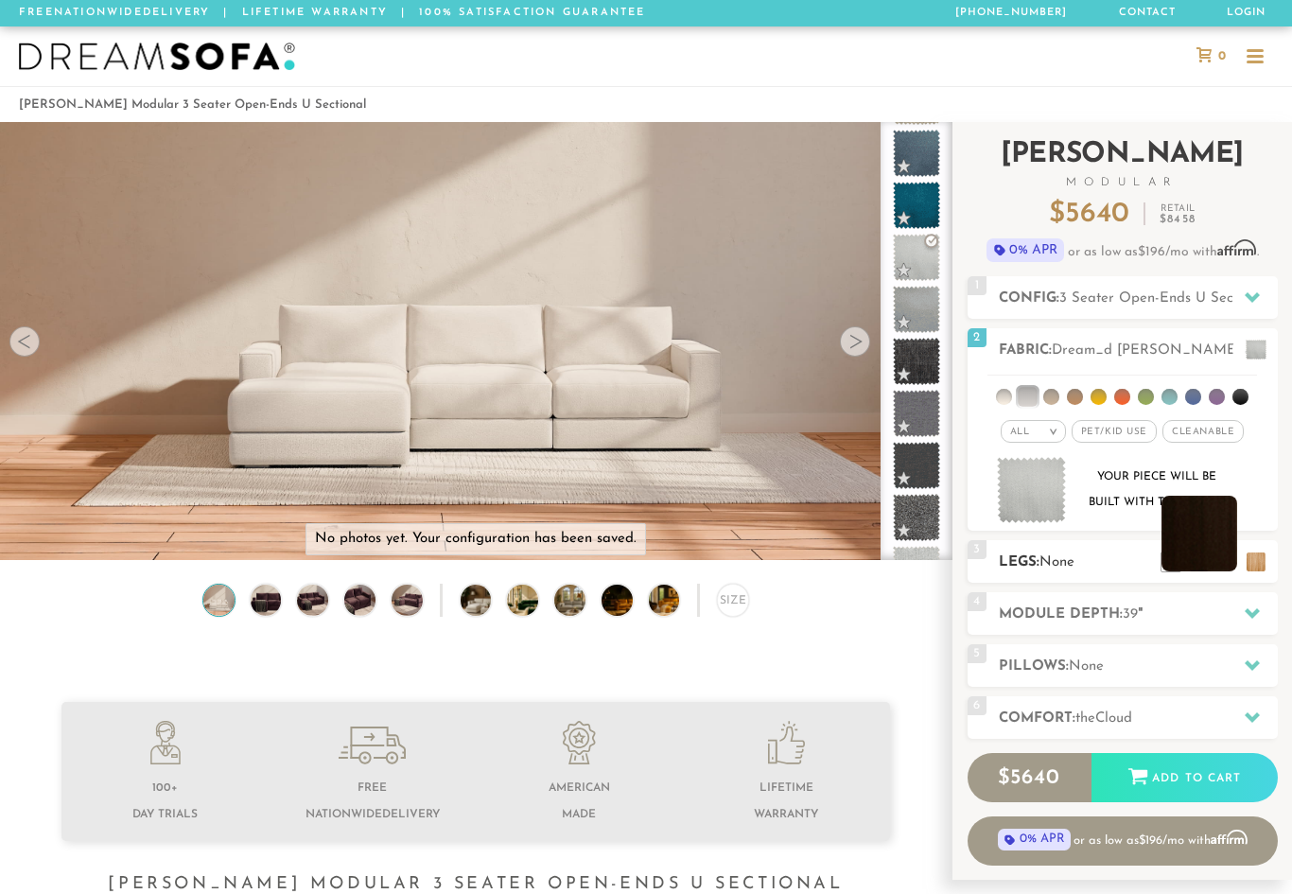
click at [1230, 566] on li at bounding box center [1199, 534] width 76 height 76
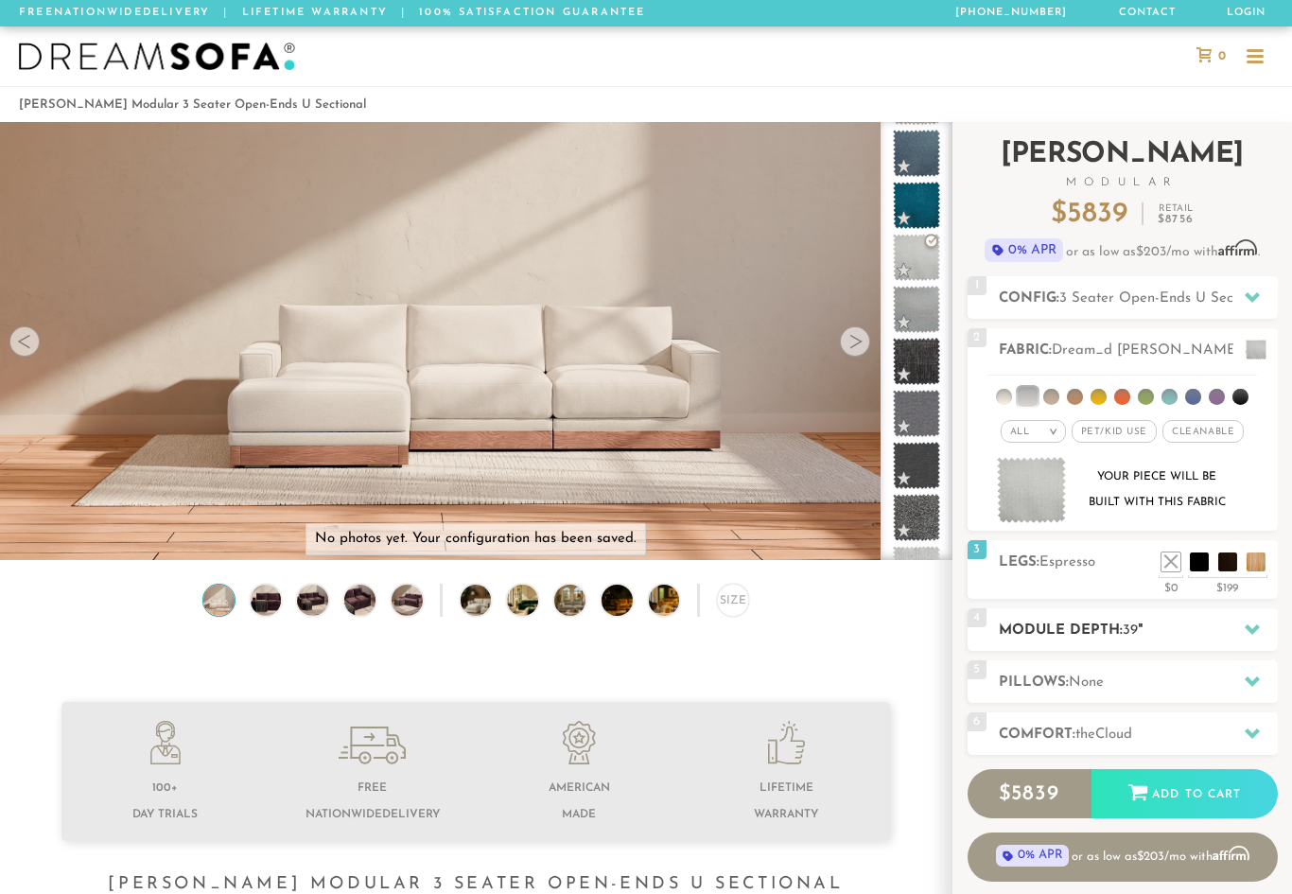
click at [1264, 634] on div at bounding box center [1252, 629] width 40 height 39
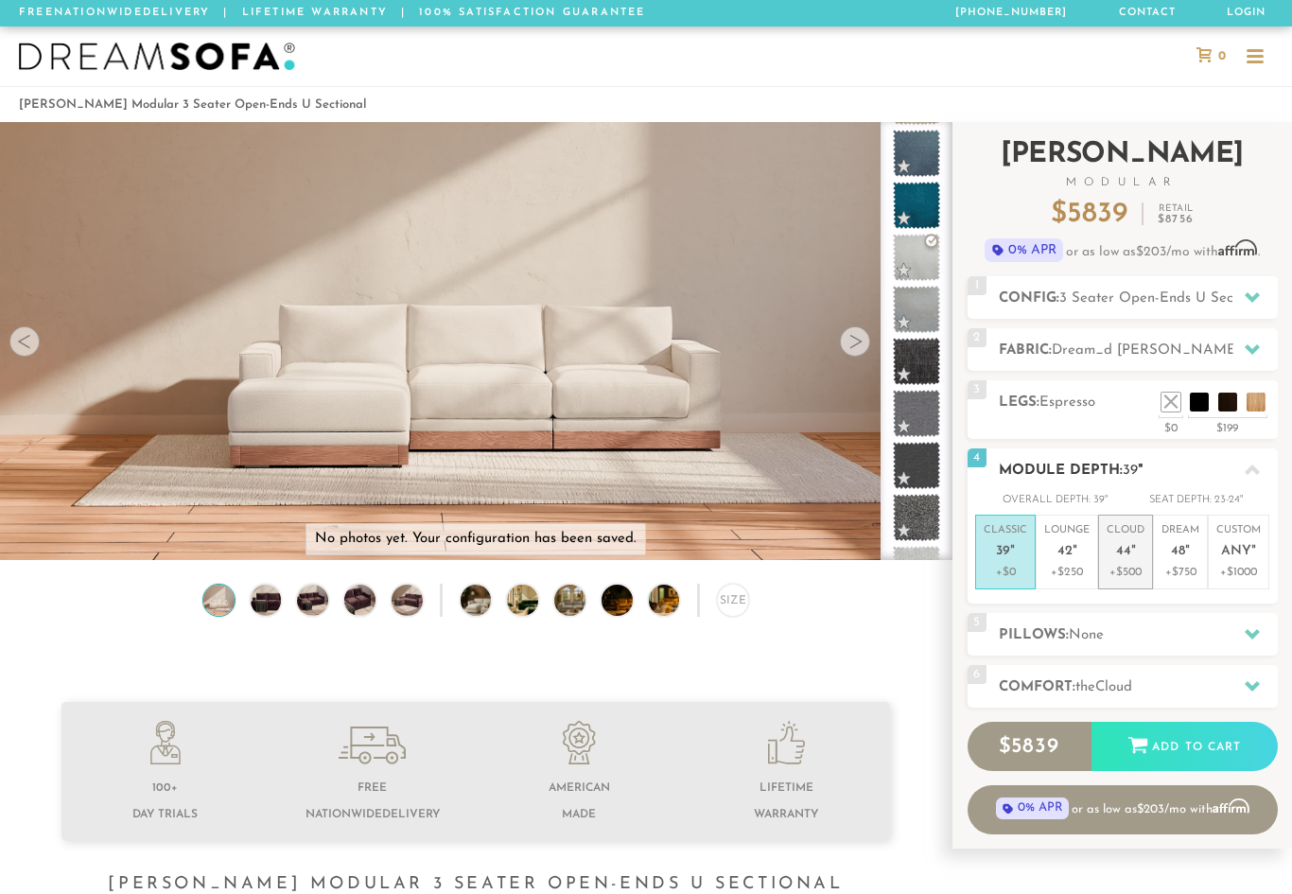
click at [1131, 544] on em """ at bounding box center [1133, 552] width 5 height 16
click at [1264, 623] on div at bounding box center [1252, 634] width 40 height 39
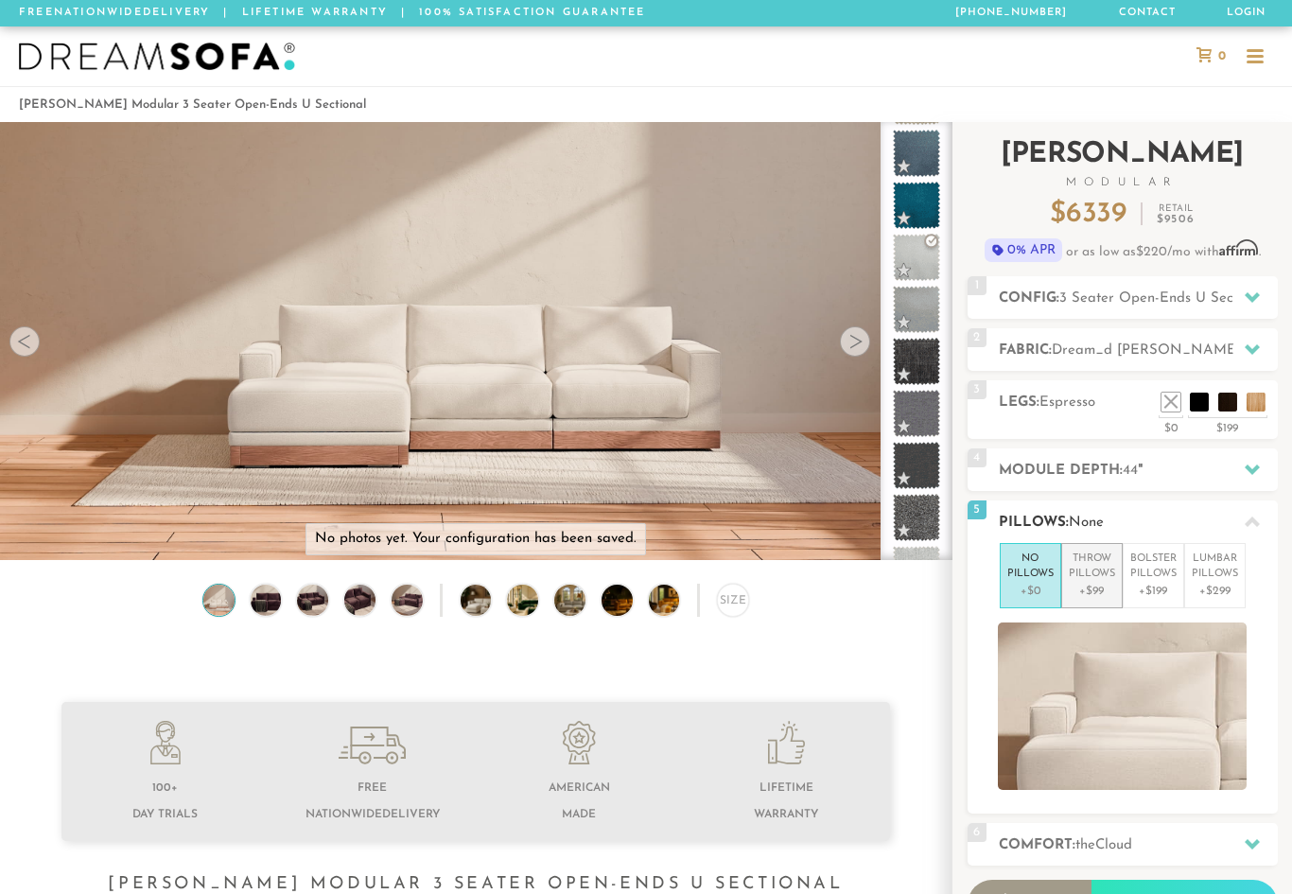
click at [1091, 578] on p "Throw Pillows" at bounding box center [1092, 566] width 46 height 31
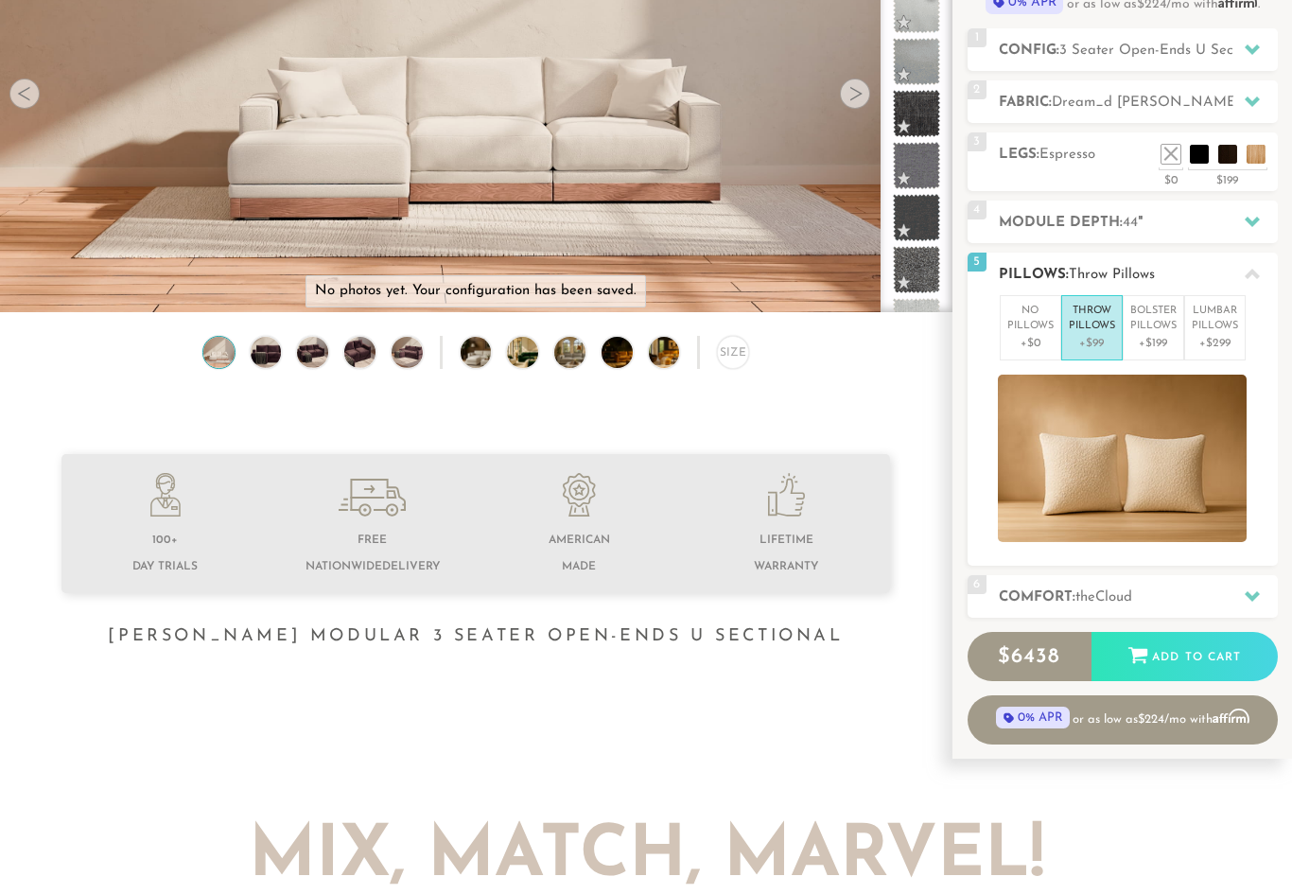
scroll to position [369, 0]
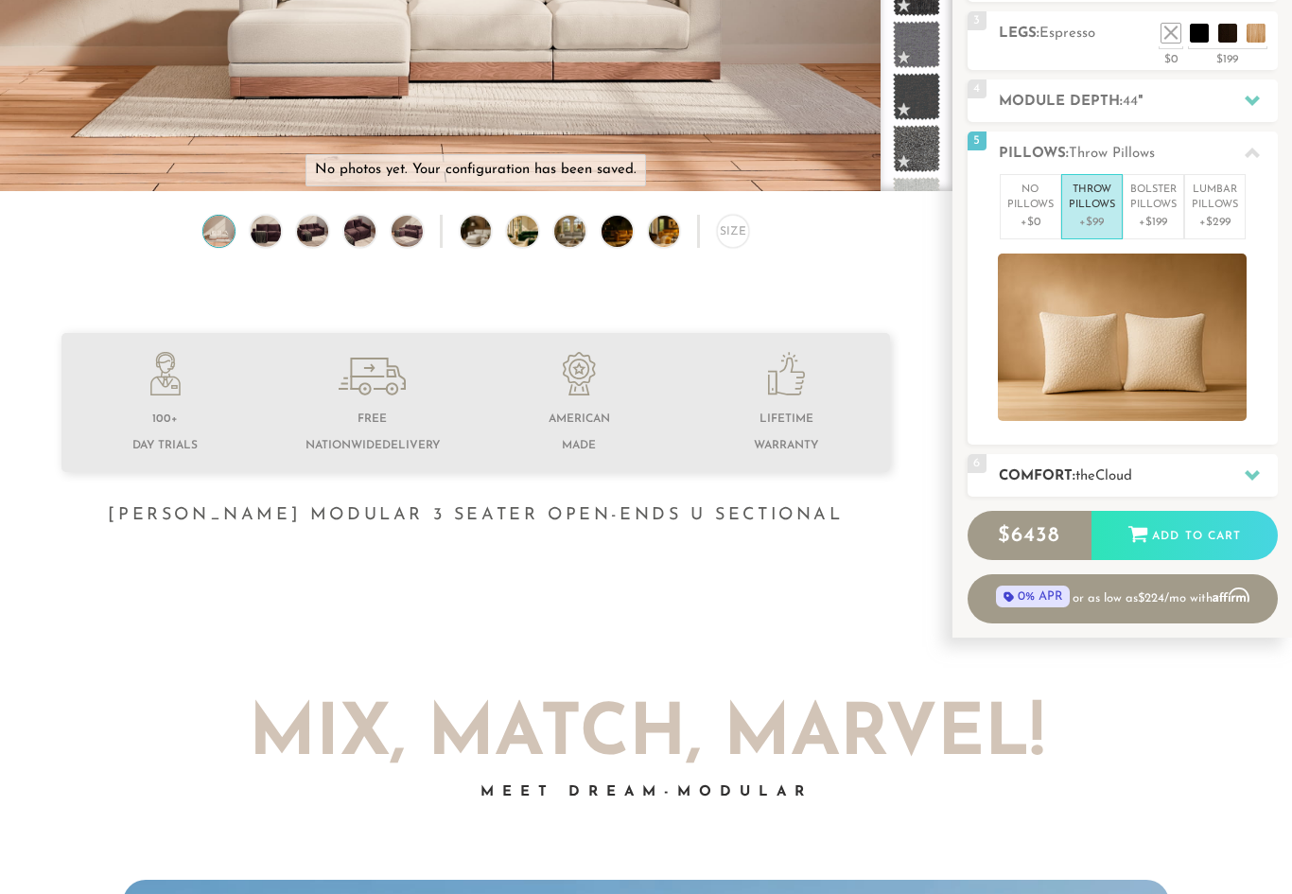
click at [1252, 477] on icon at bounding box center [1252, 475] width 15 height 10
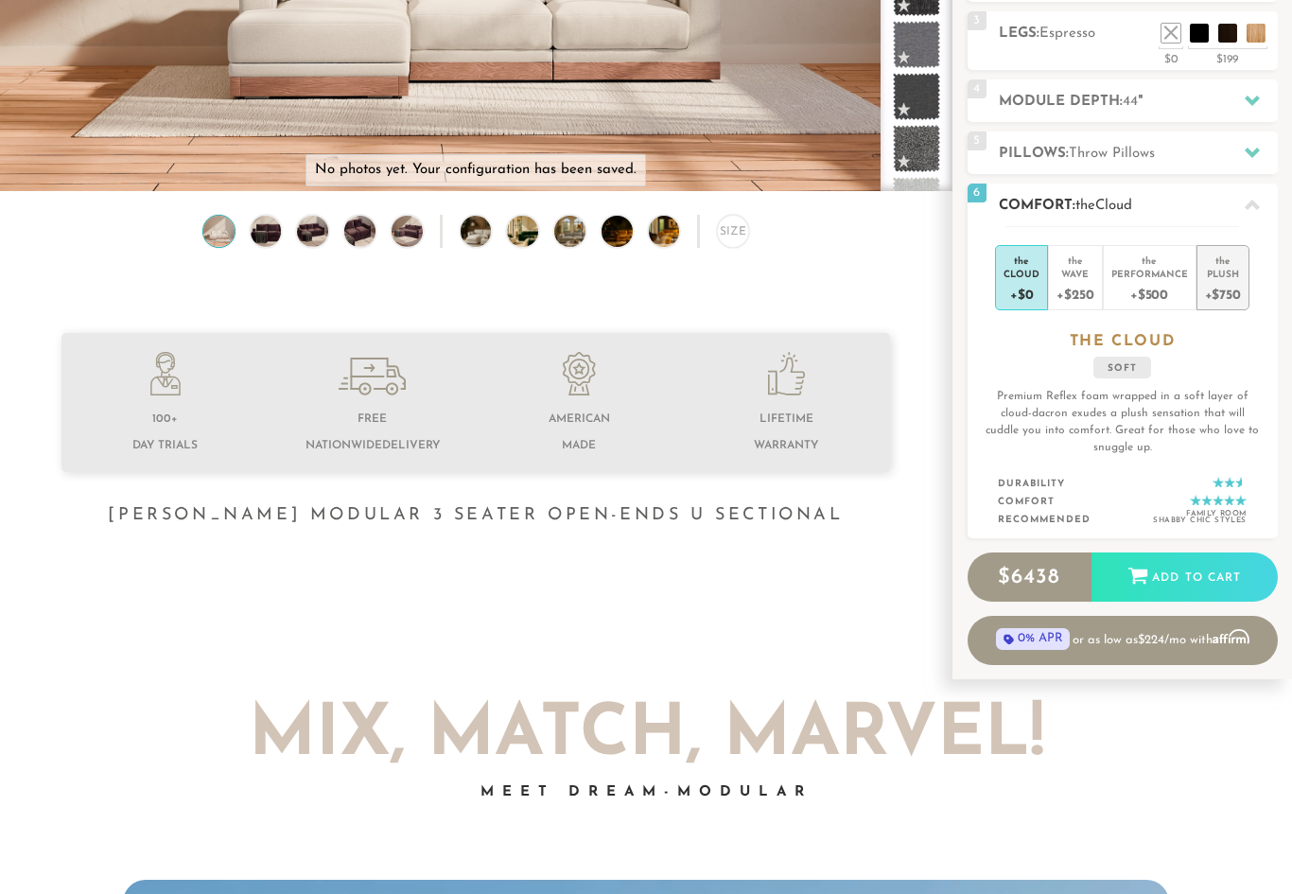
click at [1219, 281] on div "+$750" at bounding box center [1223, 293] width 36 height 27
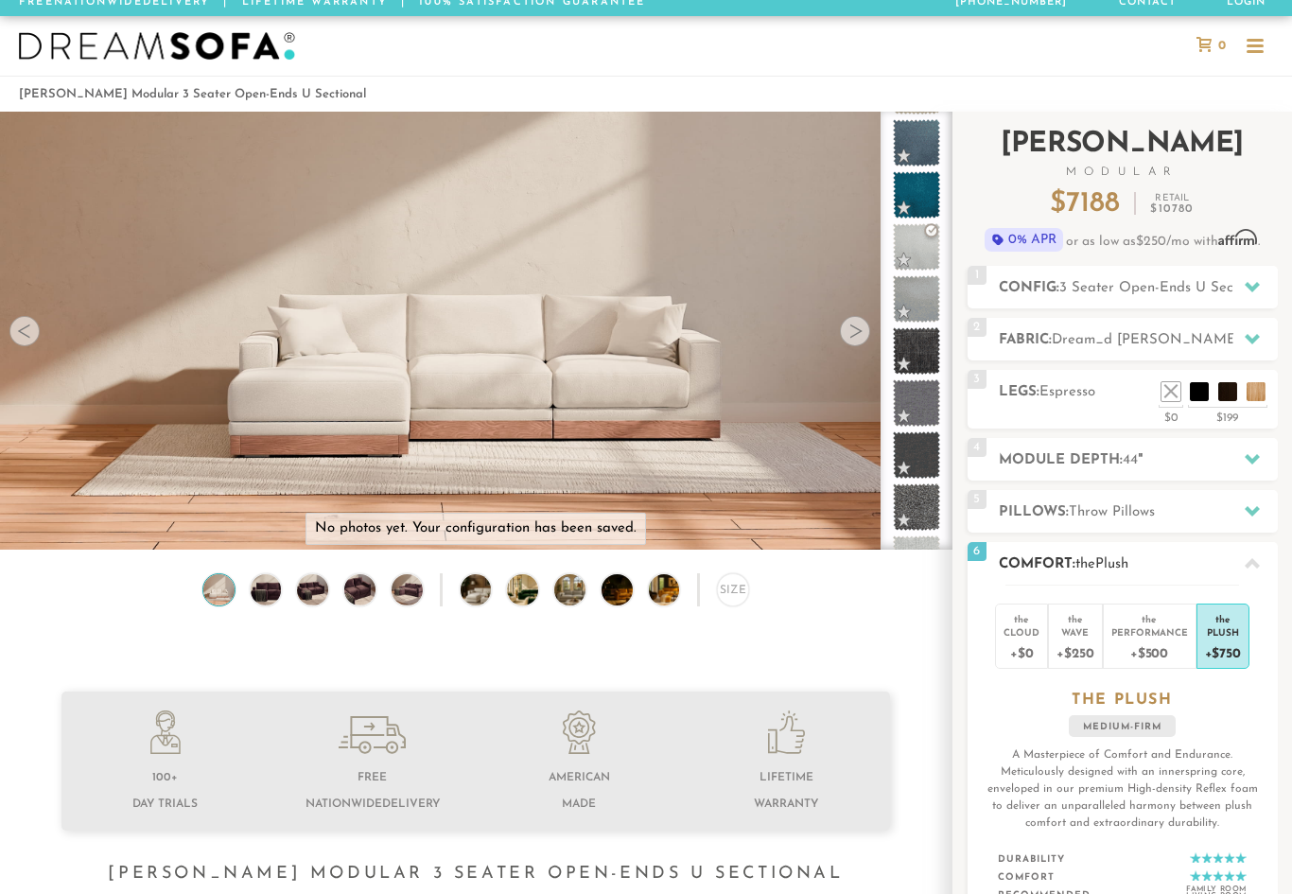
scroll to position [0, 0]
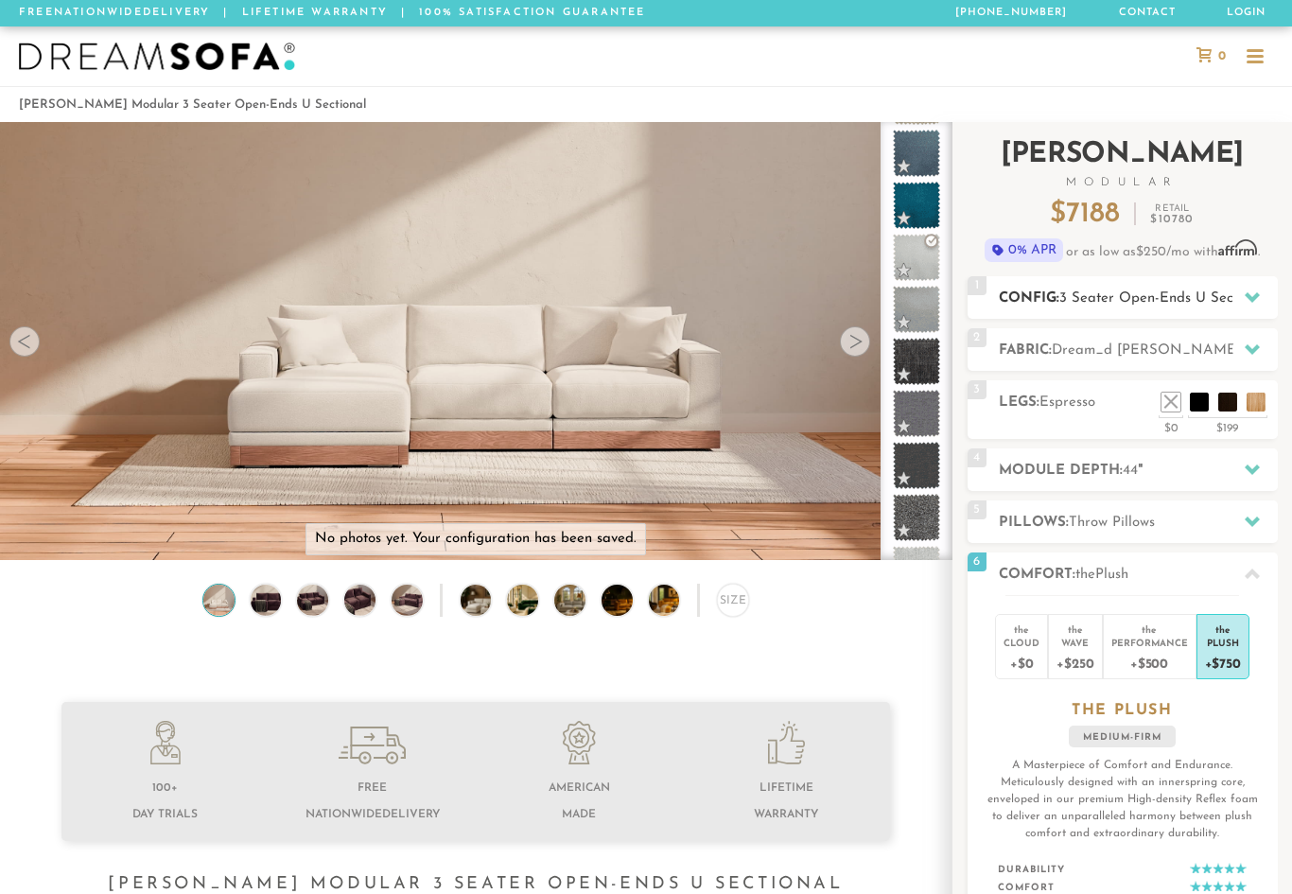
click at [1255, 289] on icon at bounding box center [1252, 296] width 15 height 15
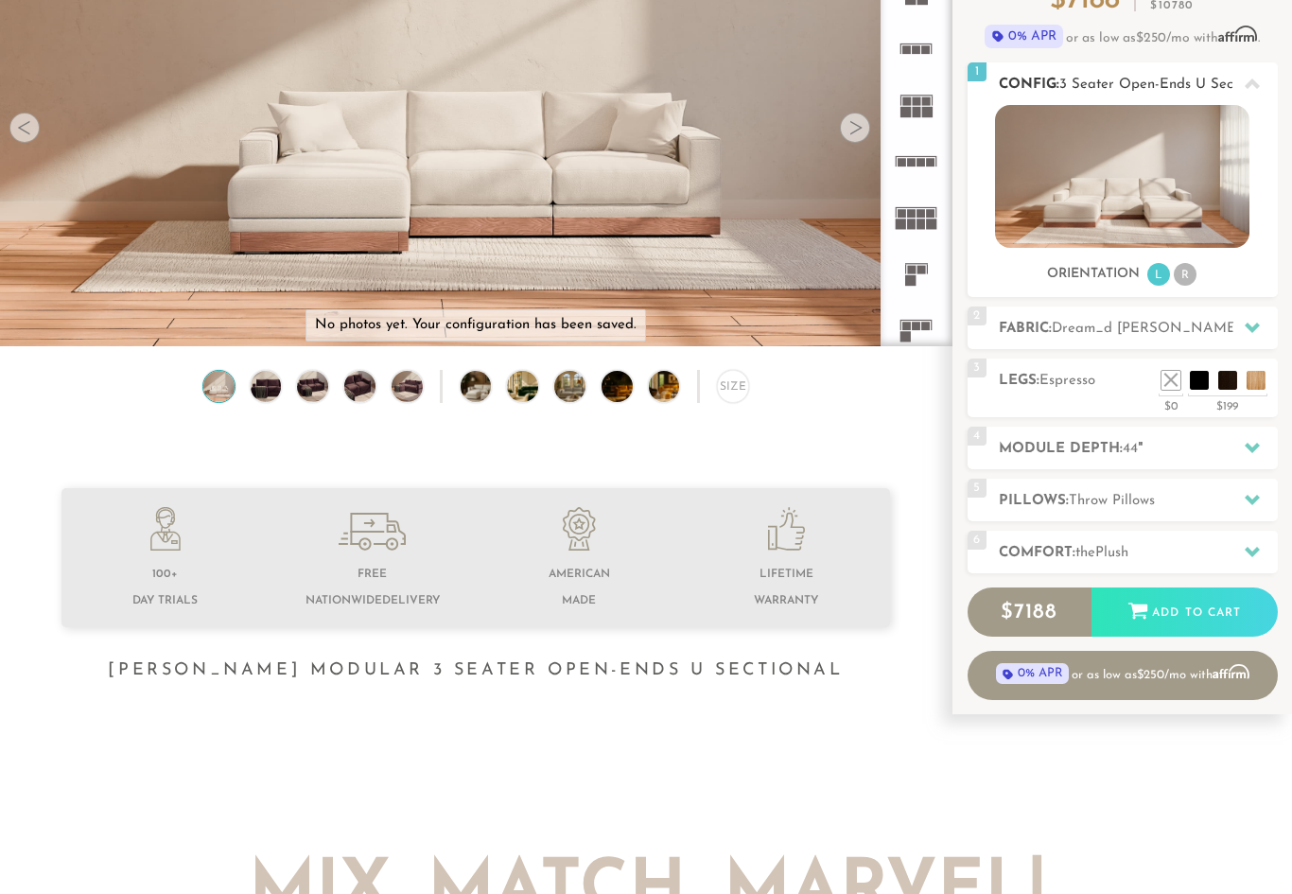
scroll to position [211, 0]
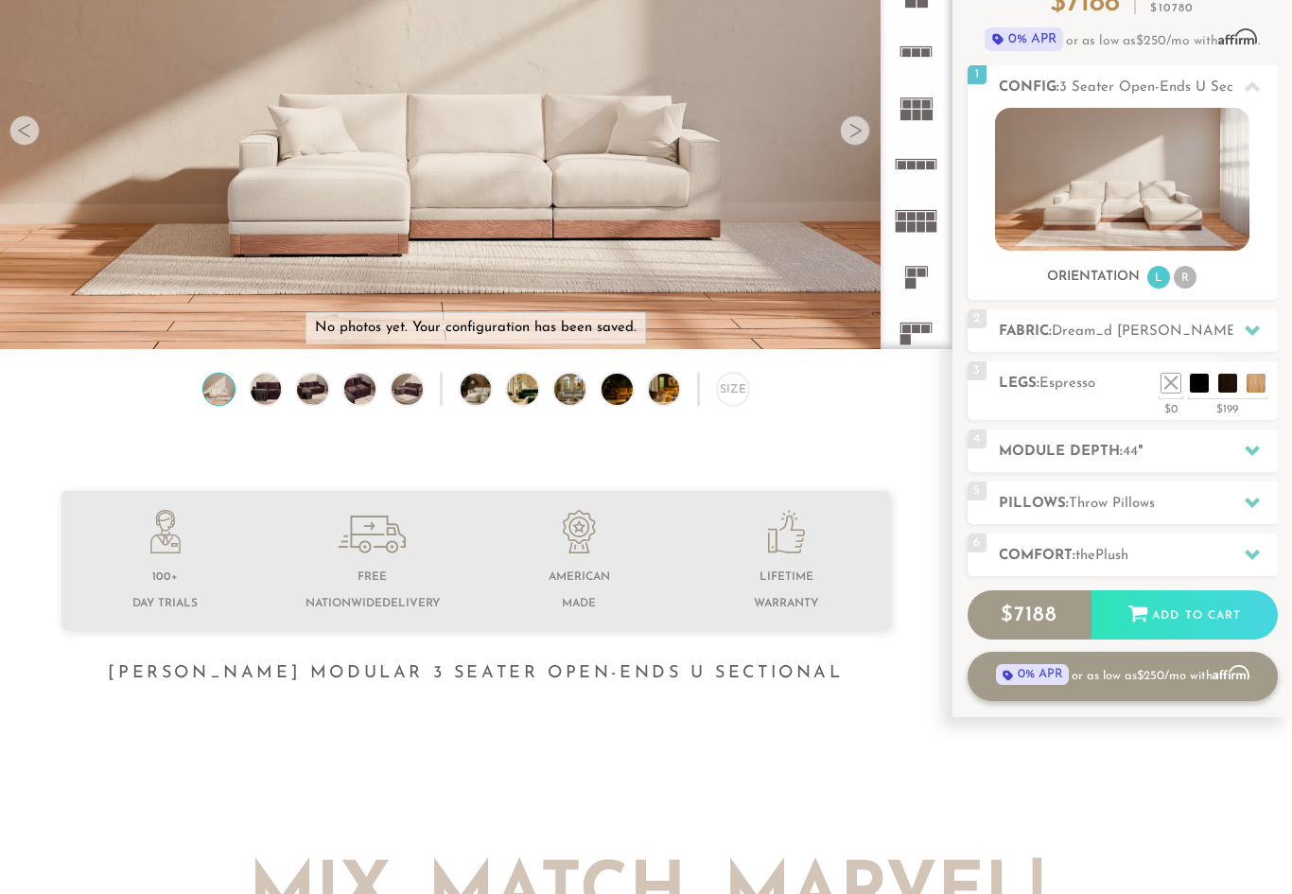
click at [1188, 681] on link "0% APR or as low as $250 /mo with Affirm" at bounding box center [1123, 676] width 310 height 49
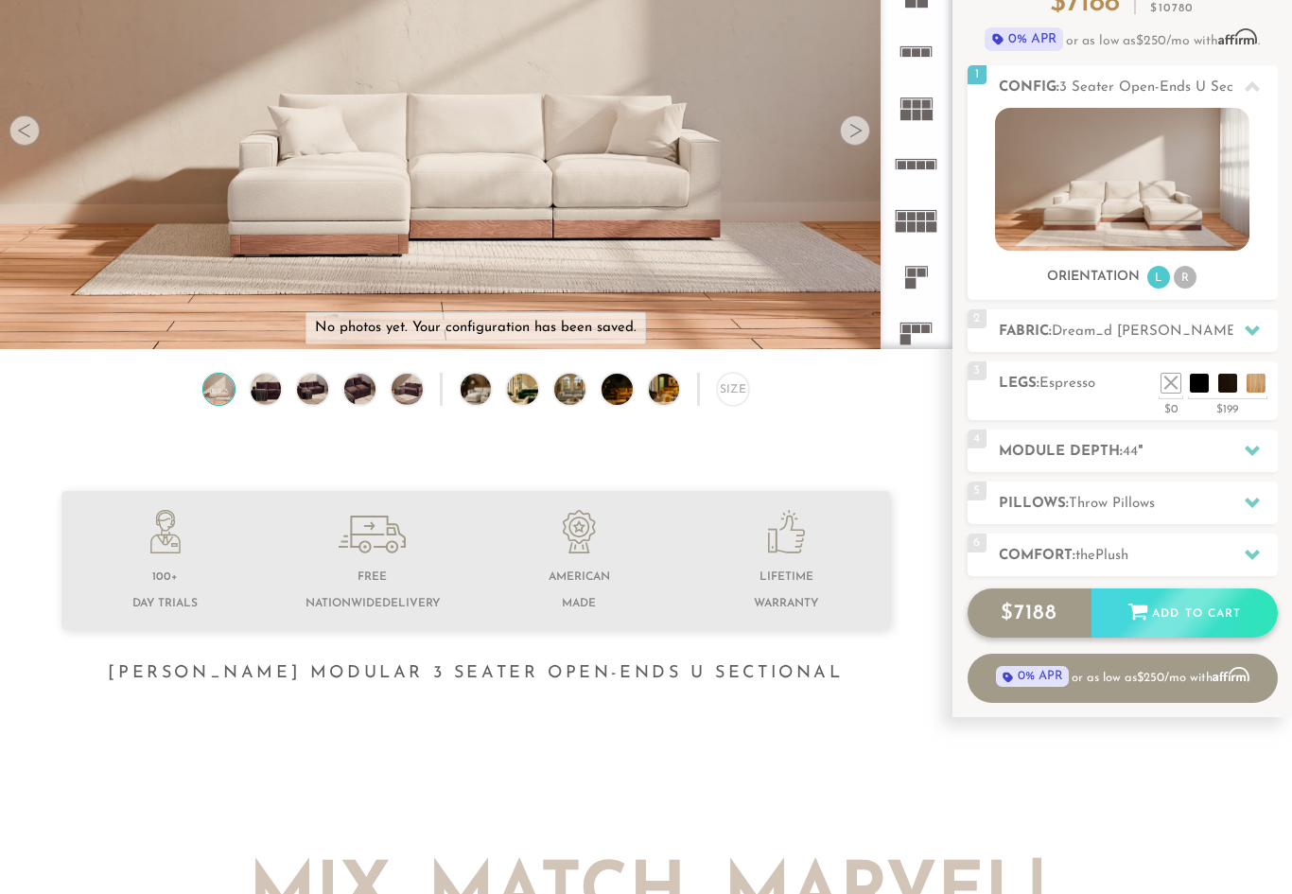
click at [1187, 611] on div "Add to Cart" at bounding box center [1184, 613] width 186 height 51
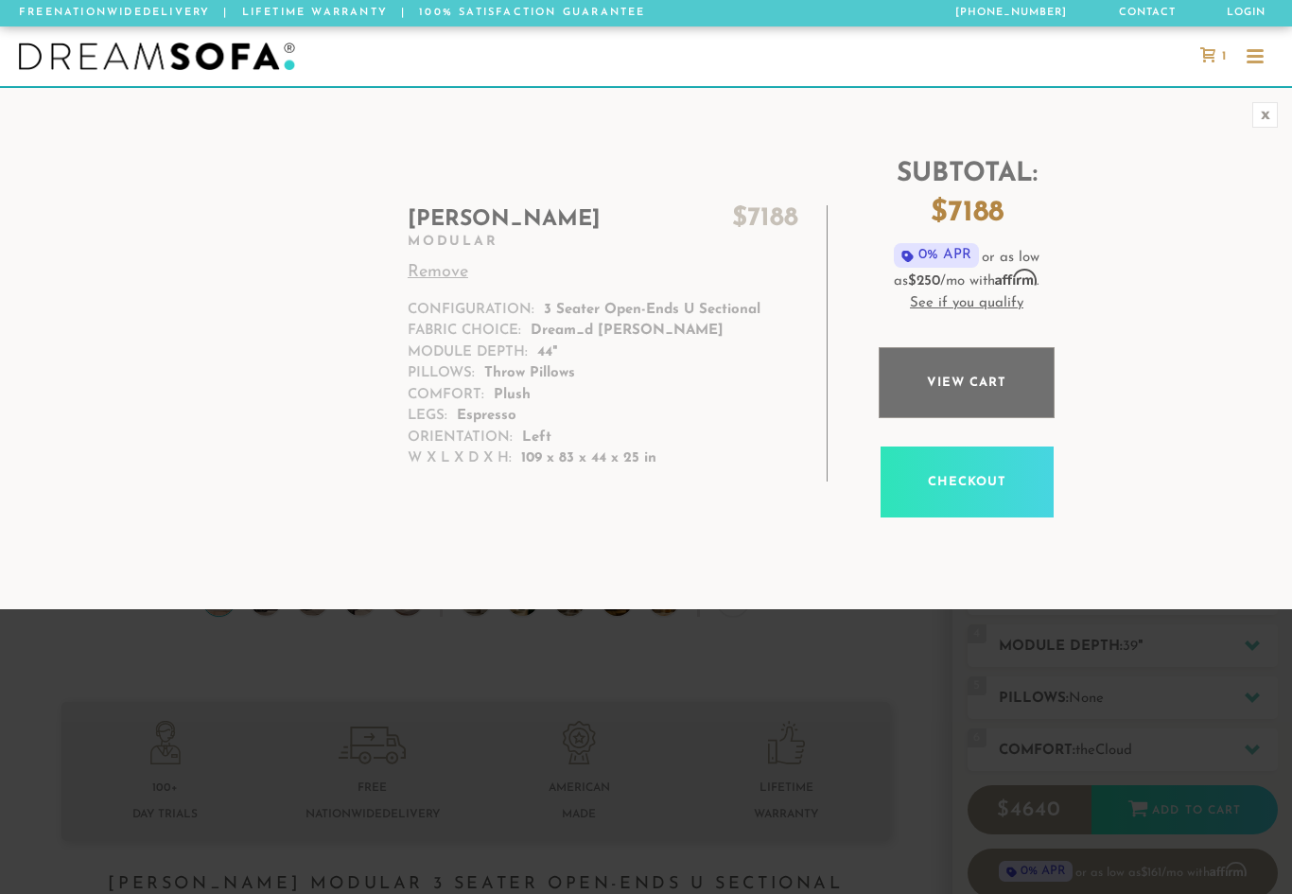
click at [992, 393] on link "View cart" at bounding box center [967, 382] width 176 height 71
